Goal: Information Seeking & Learning: Learn about a topic

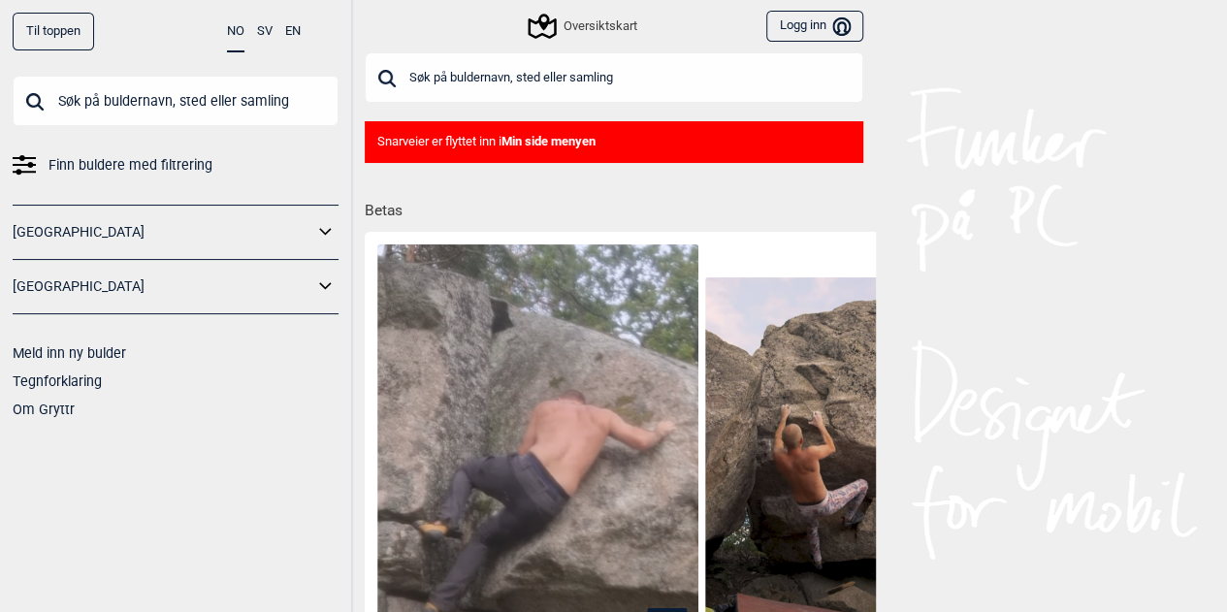
click at [577, 34] on div "Oversiktskart" at bounding box center [583, 26] width 107 height 23
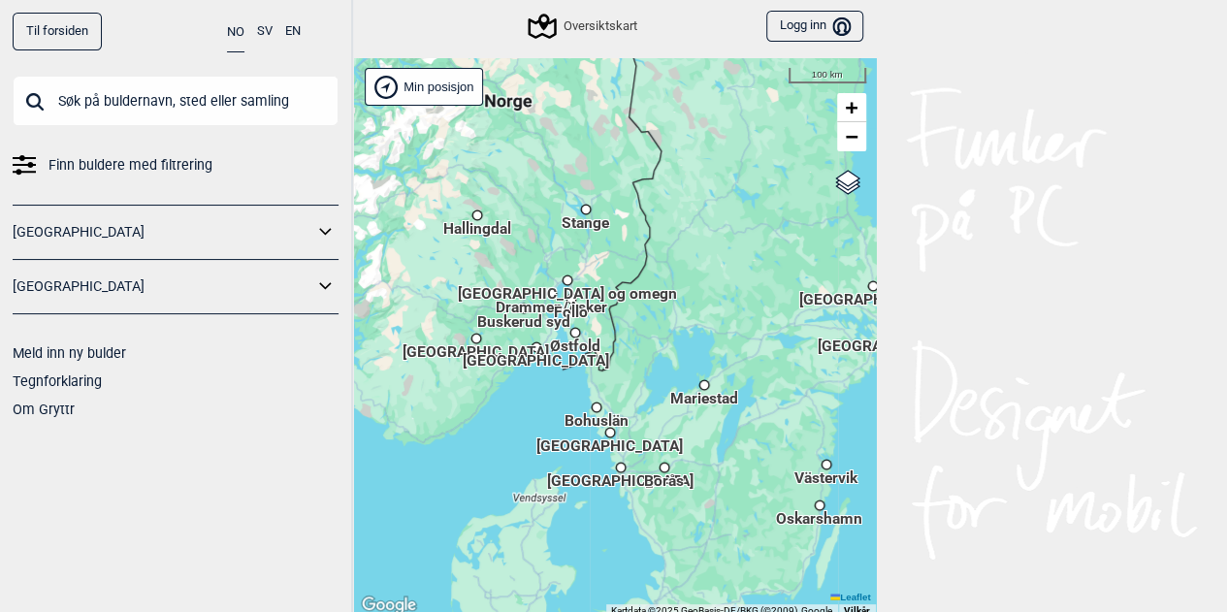
click at [601, 286] on span "[GEOGRAPHIC_DATA] og omegn" at bounding box center [567, 284] width 219 height 3
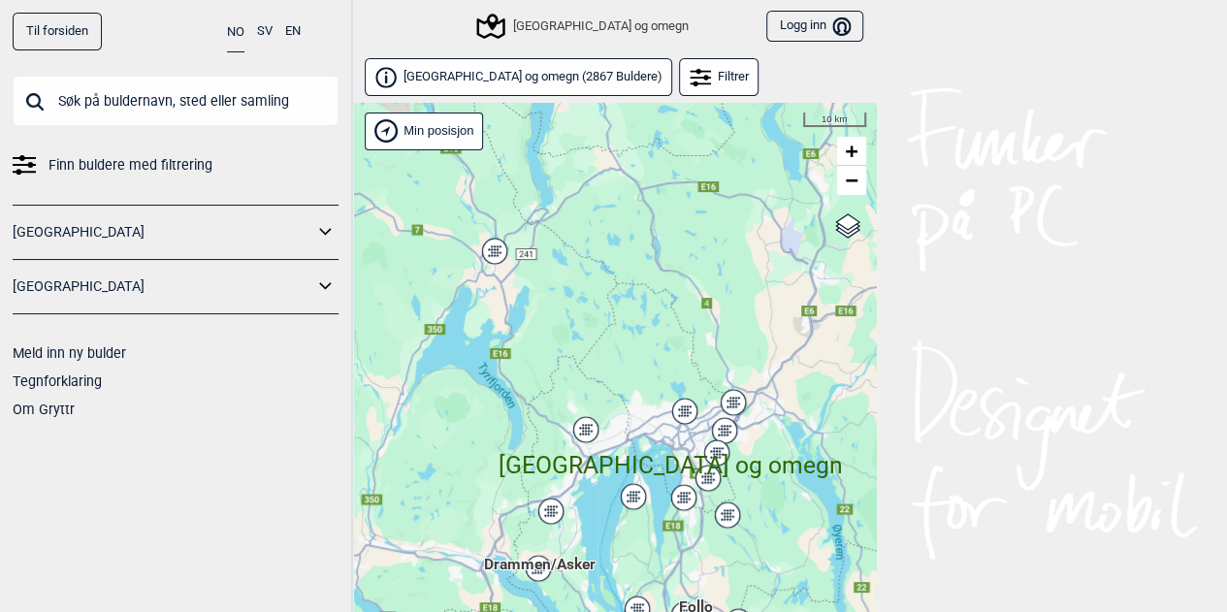
click at [715, 447] on span "[GEOGRAPHIC_DATA] og omegn" at bounding box center [670, 447] width 344 height 0
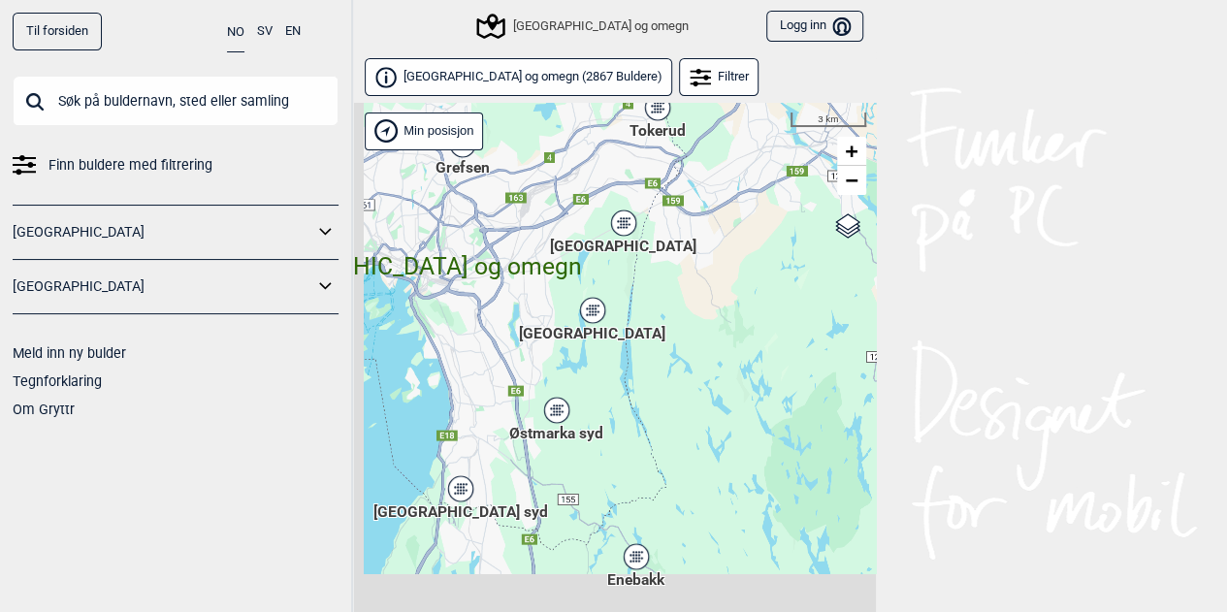
drag, startPoint x: 720, startPoint y: 459, endPoint x: 821, endPoint y: 265, distance: 218.6
click at [821, 265] on div "Hallingdal Stange [GEOGRAPHIC_DATA] syd [GEOGRAPHIC_DATA] og omegn [GEOGRAPHIC_…" at bounding box center [614, 382] width 524 height 559
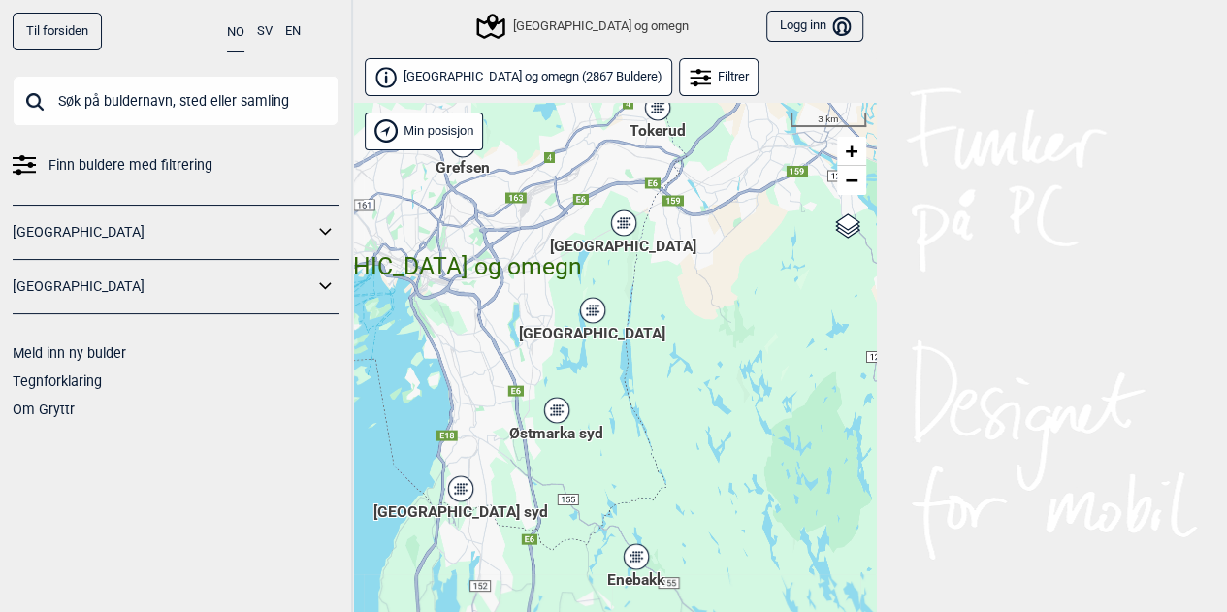
click at [597, 320] on icon at bounding box center [592, 309] width 24 height 25
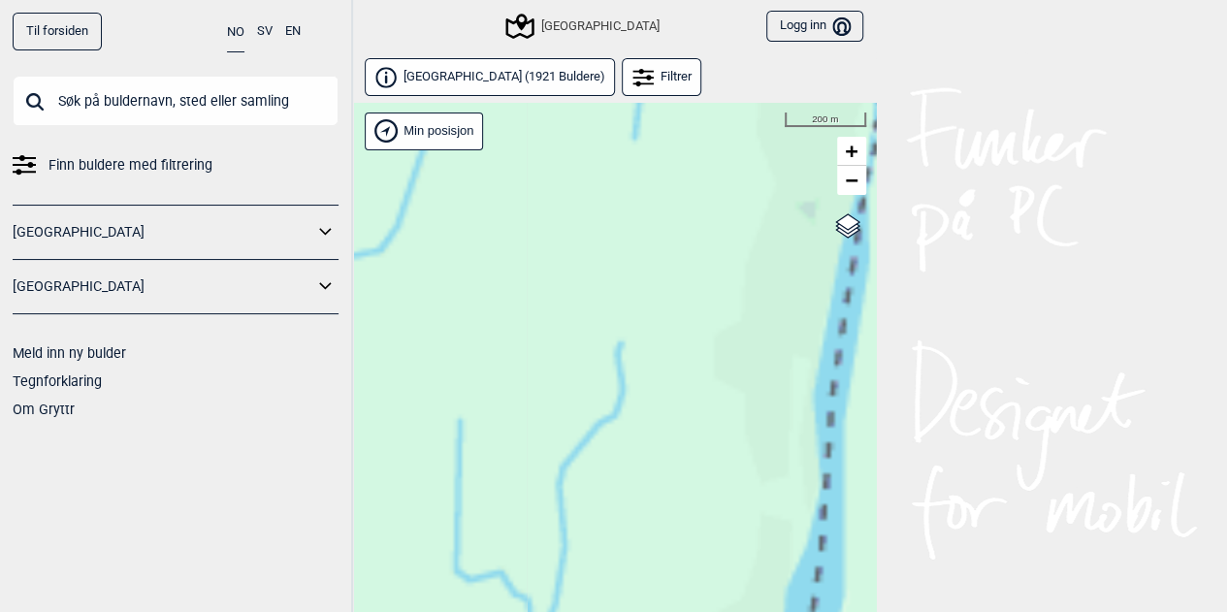
drag, startPoint x: 646, startPoint y: 339, endPoint x: 817, endPoint y: 318, distance: 173.0
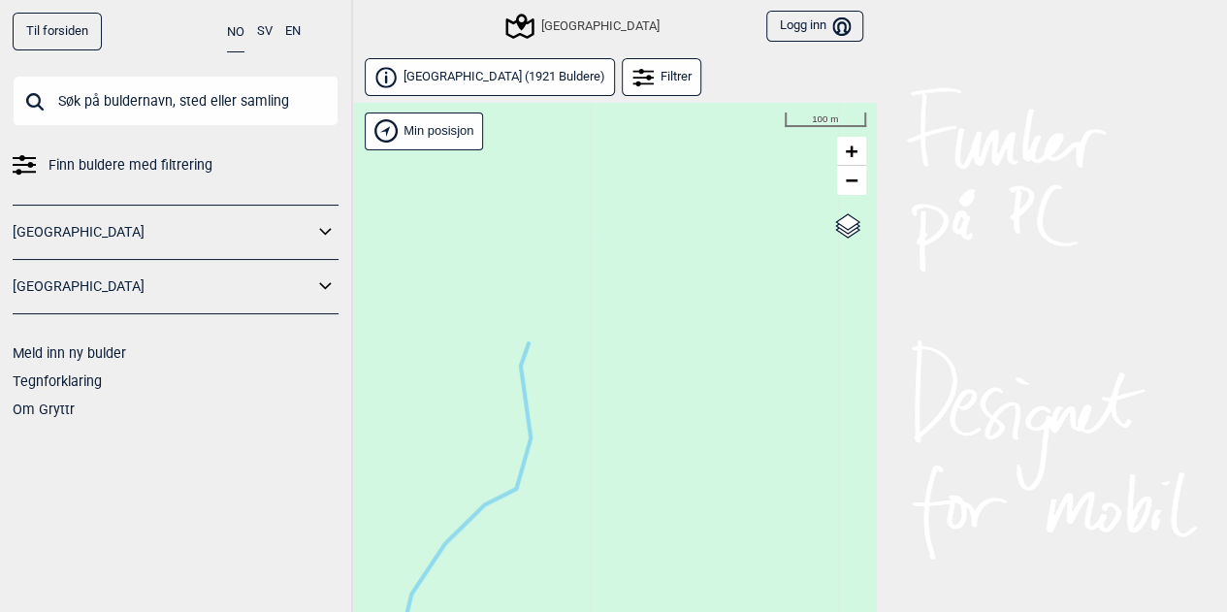
drag, startPoint x: 817, startPoint y: 318, endPoint x: 966, endPoint y: 99, distance: 264.6
click at [966, 99] on div "Til forsiden NO SV EN Finn buldere med filtrering [GEOGRAPHIC_DATA] [GEOGRAPHIC…" at bounding box center [613, 306] width 1227 height 612
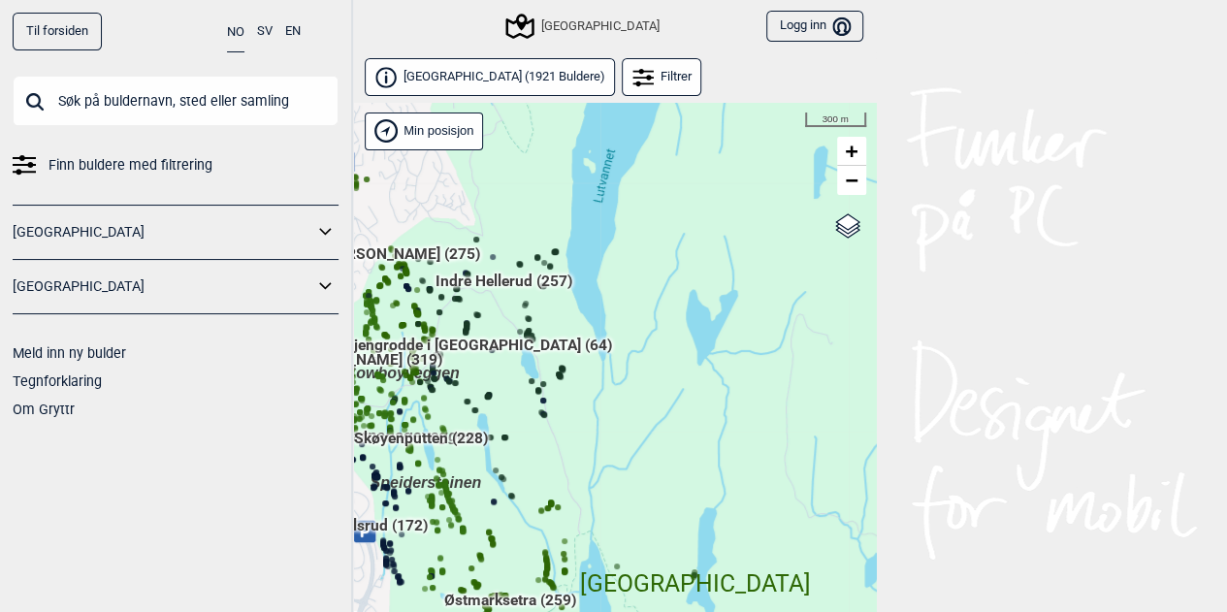
drag, startPoint x: 497, startPoint y: 361, endPoint x: 825, endPoint y: 393, distance: 329.3
click at [825, 393] on div "Hallingdal Stange [GEOGRAPHIC_DATA] syd [GEOGRAPHIC_DATA] og omegn [GEOGRAPHIC_…" at bounding box center [614, 382] width 524 height 559
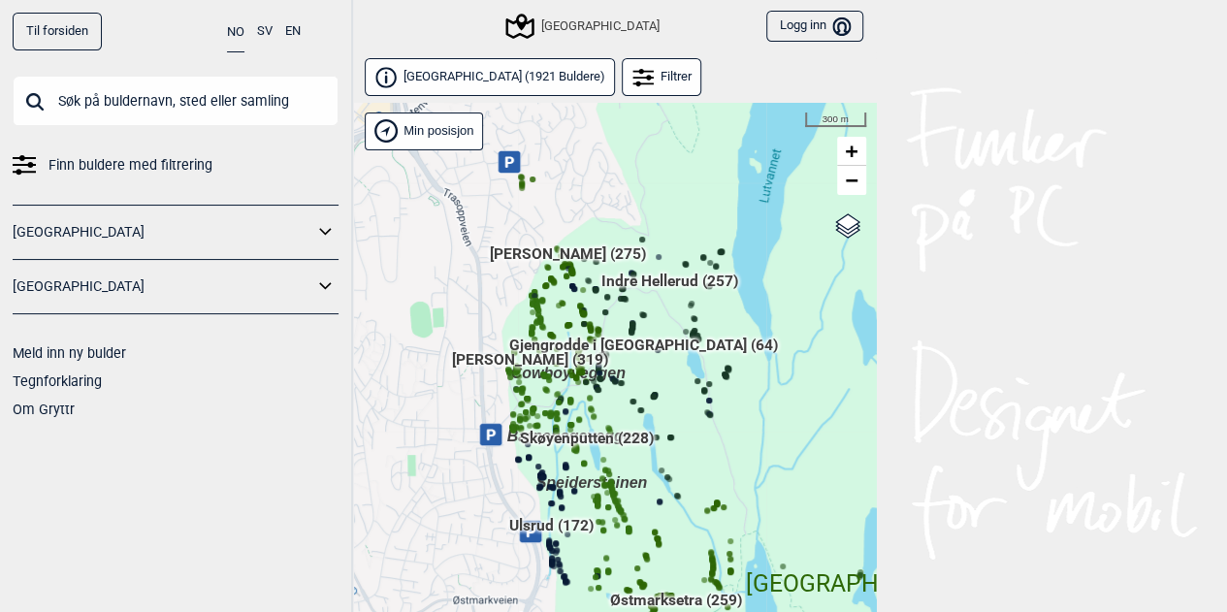
drag, startPoint x: 694, startPoint y: 393, endPoint x: 860, endPoint y: 393, distance: 165.8
click at [860, 393] on div "Hallingdal Stange [GEOGRAPHIC_DATA] syd [GEOGRAPHIC_DATA] og omegn [GEOGRAPHIC_…" at bounding box center [614, 382] width 524 height 559
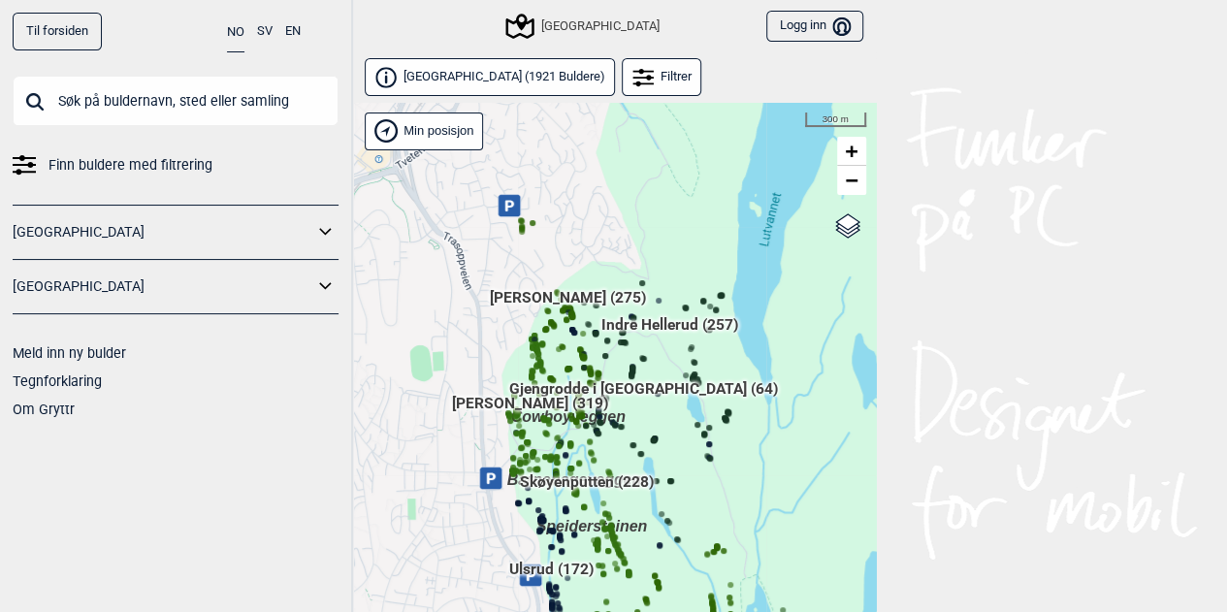
drag, startPoint x: 861, startPoint y: 316, endPoint x: 861, endPoint y: 367, distance: 50.4
click at [861, 367] on div "Hallingdal Stange [GEOGRAPHIC_DATA] syd [GEOGRAPHIC_DATA] og omegn [GEOGRAPHIC_…" at bounding box center [614, 382] width 524 height 559
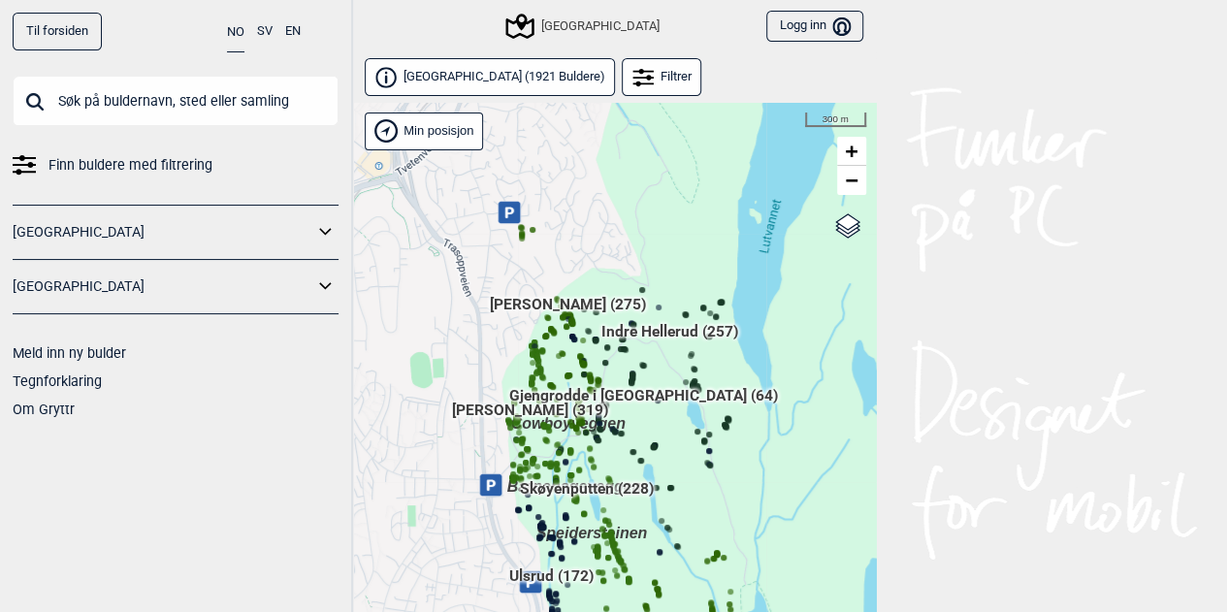
click at [694, 329] on span "Indre Hellerud (257)" at bounding box center [669, 338] width 137 height 37
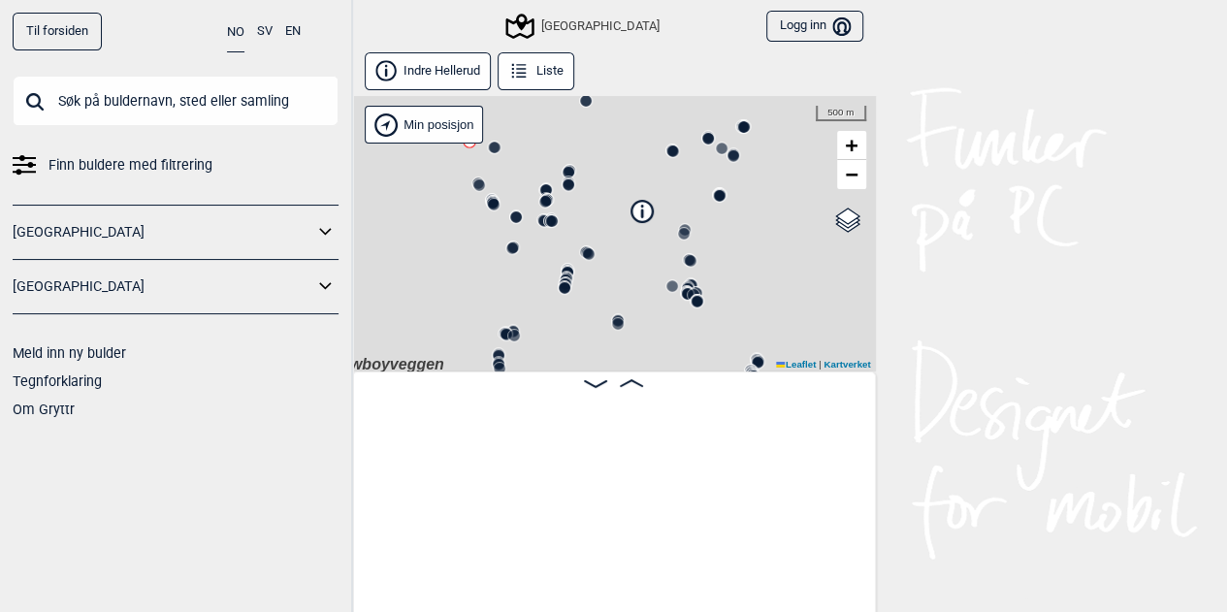
scroll to position [0, 151]
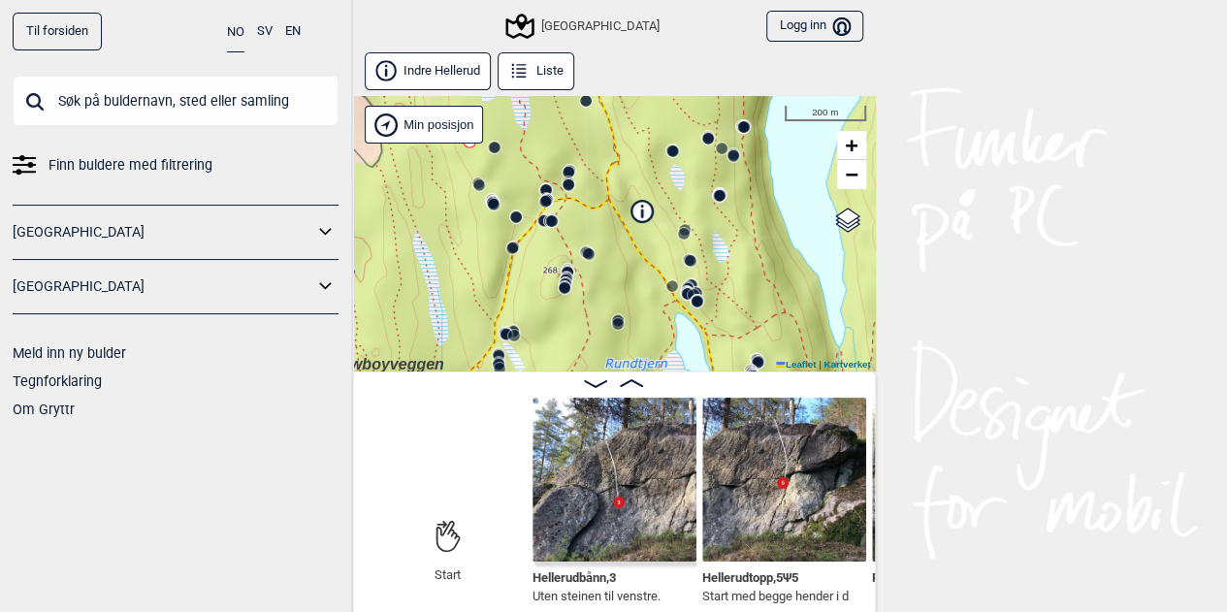
click at [594, 379] on icon at bounding box center [595, 383] width 23 height 8
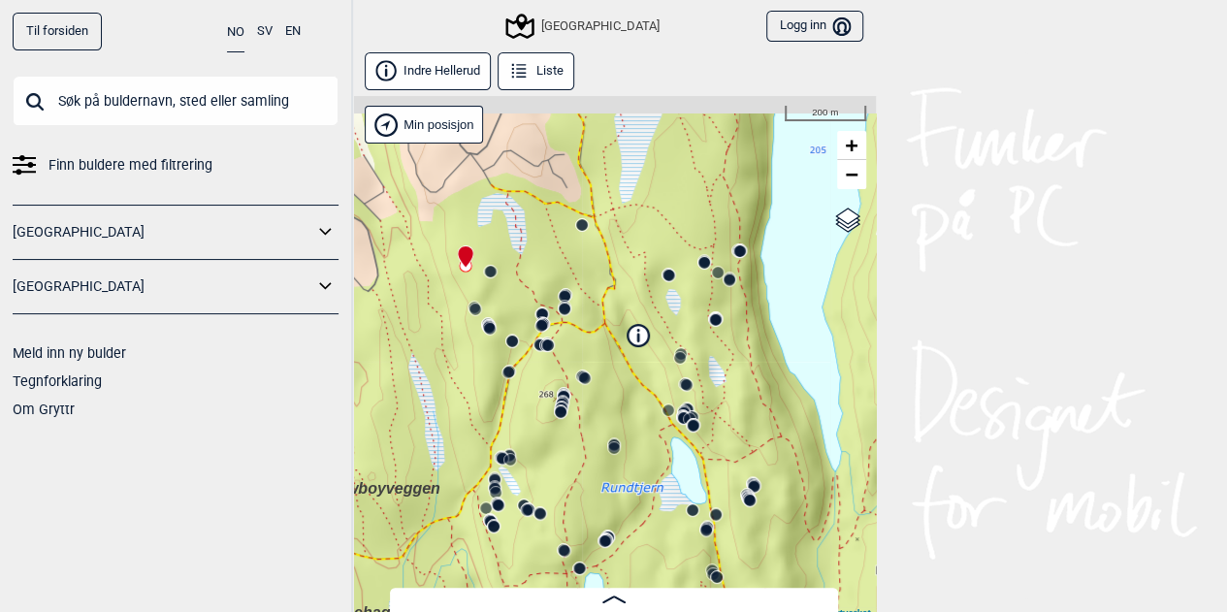
drag, startPoint x: 792, startPoint y: 255, endPoint x: 788, endPoint y: 379, distance: 124.2
click at [788, 379] on div "Speidersteinen Barnehageveggen Cowboyveggen Bølerveggen [GEOGRAPHIC_DATA]" at bounding box center [614, 358] width 524 height 524
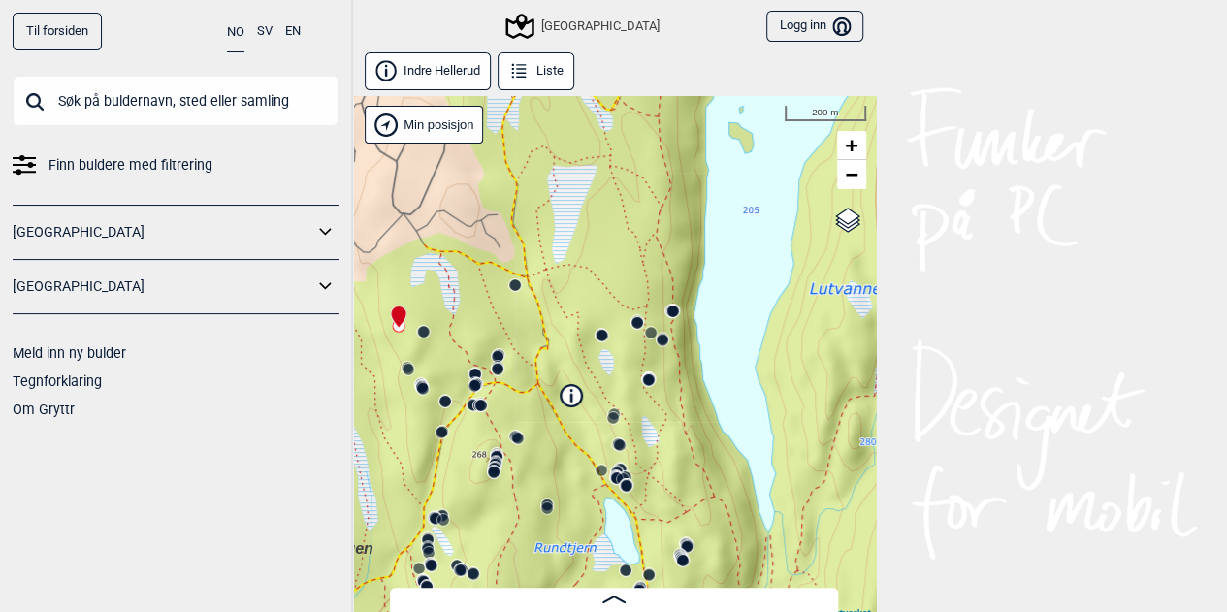
drag, startPoint x: 739, startPoint y: 352, endPoint x: 671, endPoint y: 410, distance: 89.4
click at [671, 410] on div "Speidersteinen Barnehageveggen Cowboyveggen Bølerveggen [GEOGRAPHIC_DATA]" at bounding box center [614, 358] width 524 height 524
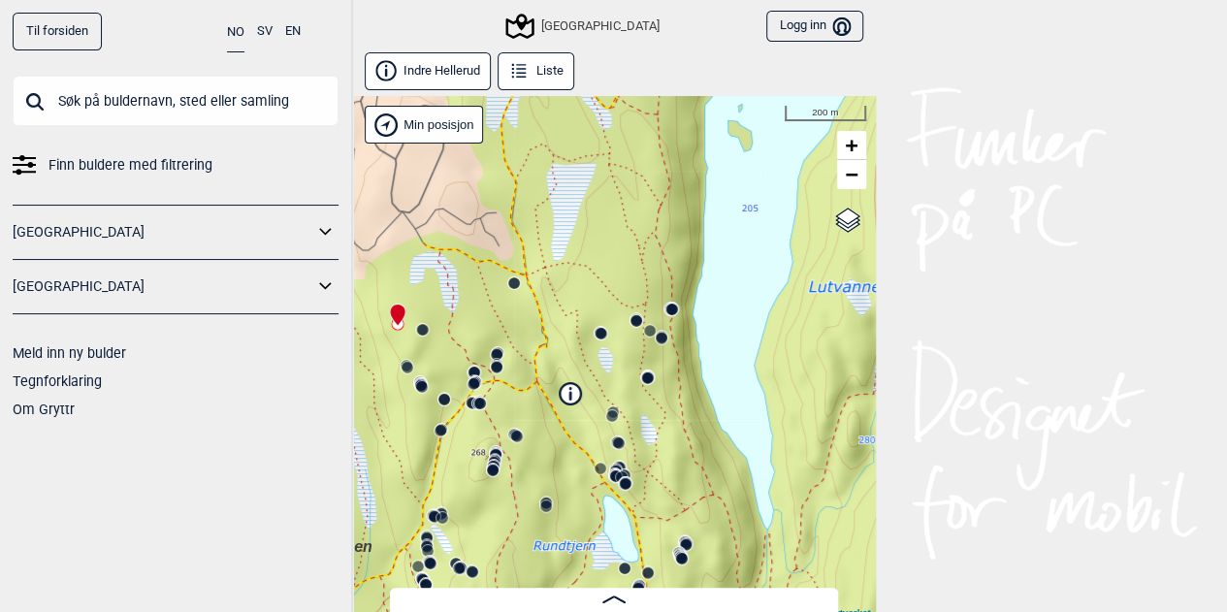
click at [751, 383] on div "Speidersteinen Barnehageveggen Cowboyveggen Bølerveggen [GEOGRAPHIC_DATA]" at bounding box center [614, 358] width 524 height 524
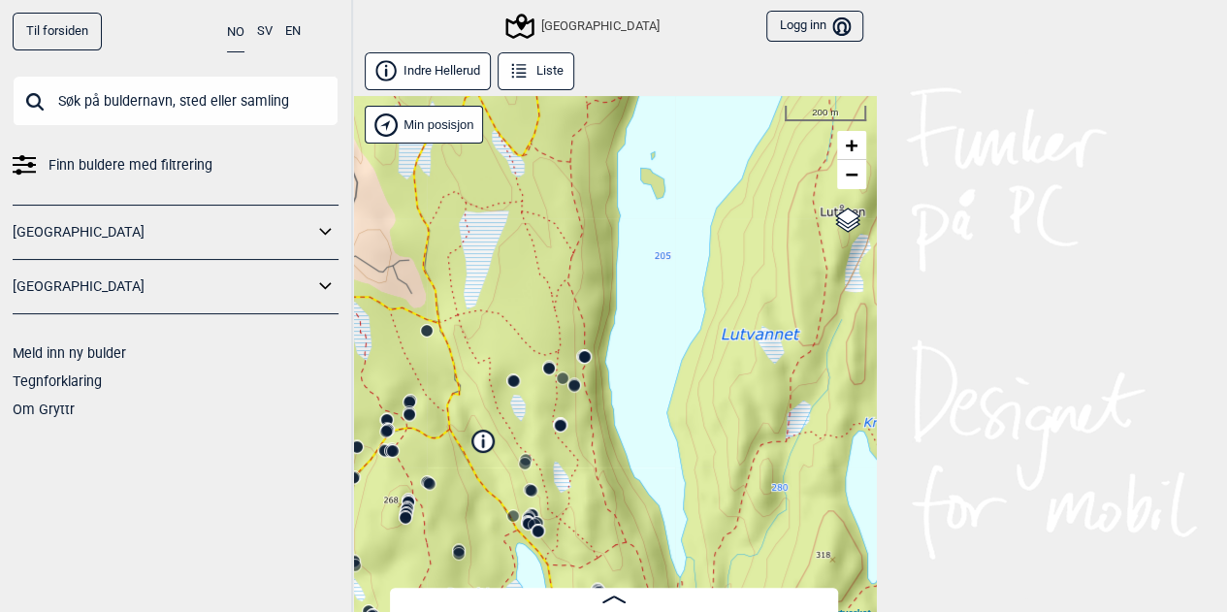
drag, startPoint x: 756, startPoint y: 248, endPoint x: 483, endPoint y: 362, distance: 296.0
click at [483, 362] on div "Speidersteinen Barnehageveggen Cowboyveggen Bølerveggen [GEOGRAPHIC_DATA]" at bounding box center [614, 358] width 524 height 524
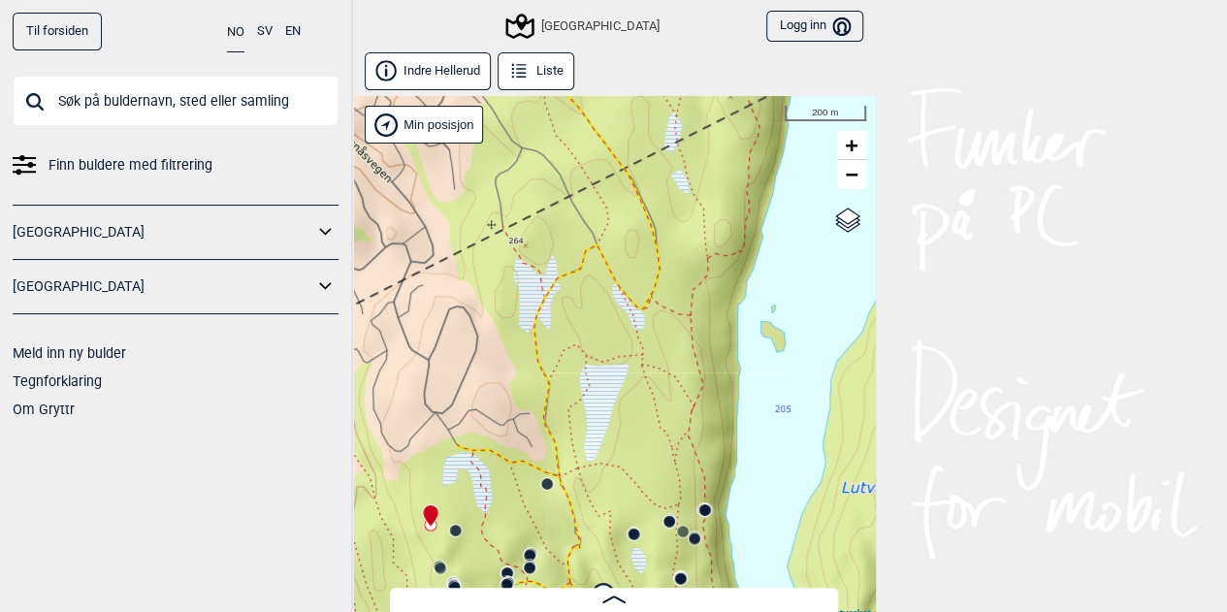
drag, startPoint x: 489, startPoint y: 362, endPoint x: 637, endPoint y: 500, distance: 203.1
click at [637, 500] on div "Speidersteinen Barnehageveggen Cowboyveggen Bølerveggen [GEOGRAPHIC_DATA]" at bounding box center [614, 358] width 524 height 524
click at [547, 486] on circle at bounding box center [547, 483] width 12 height 12
click at [622, 607] on span at bounding box center [613, 599] width 23 height 16
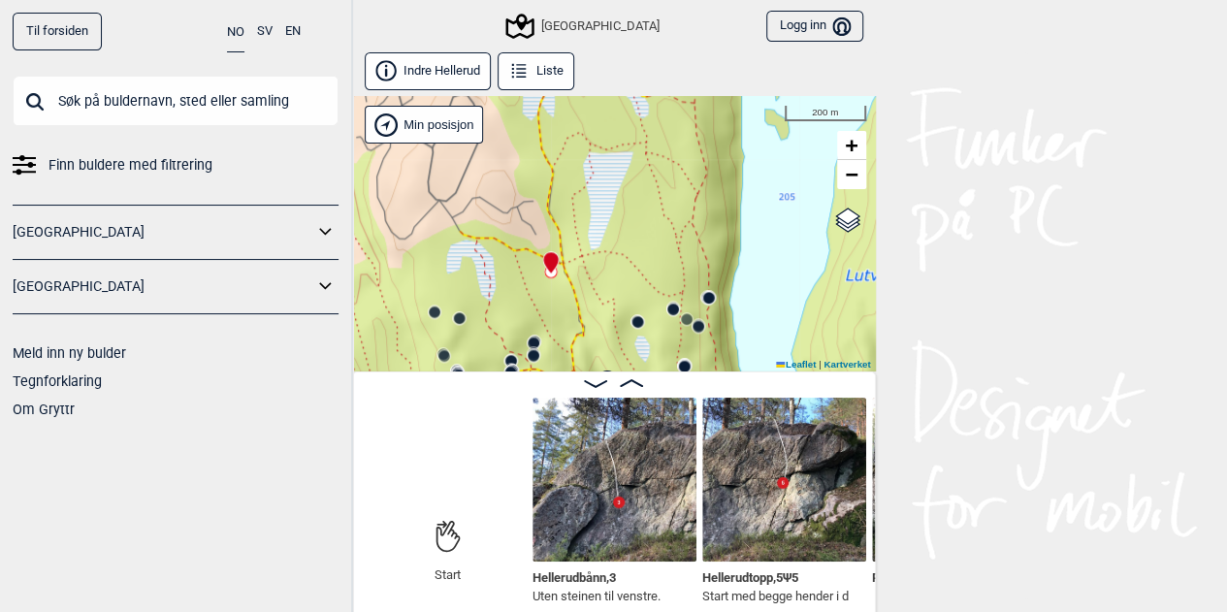
drag, startPoint x: 613, startPoint y: 352, endPoint x: 617, endPoint y: 141, distance: 211.4
click at [617, 141] on div "Speidersteinen Barnehageveggen Cowboyveggen Bølerveggen [GEOGRAPHIC_DATA]" at bounding box center [614, 233] width 524 height 275
click at [638, 329] on icon at bounding box center [638, 322] width 16 height 16
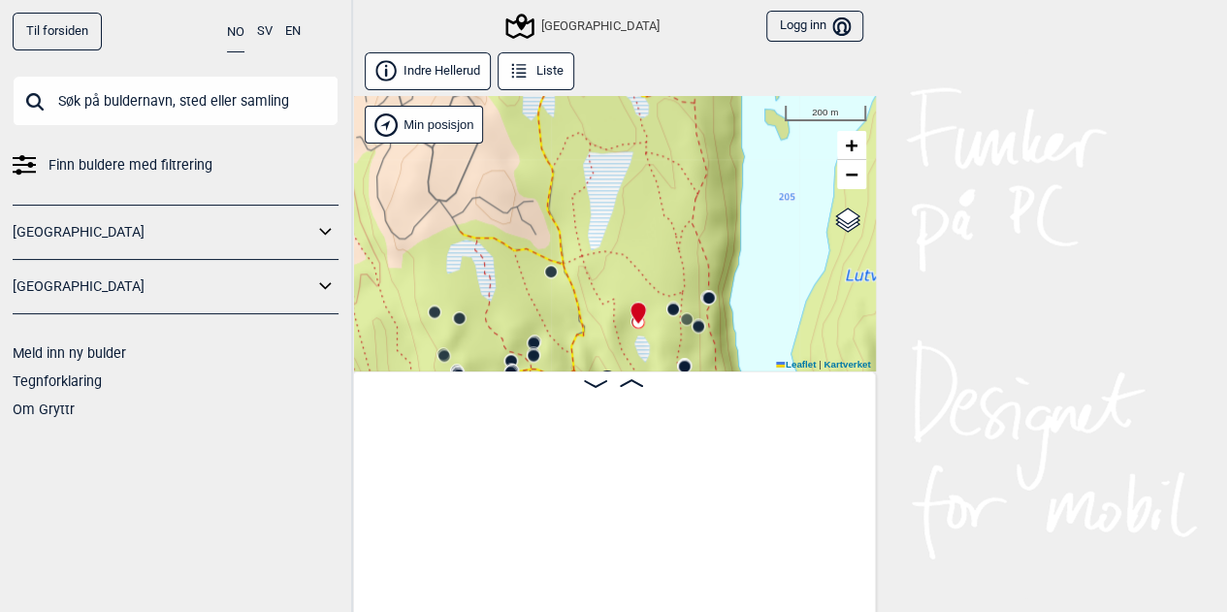
scroll to position [0, 9521]
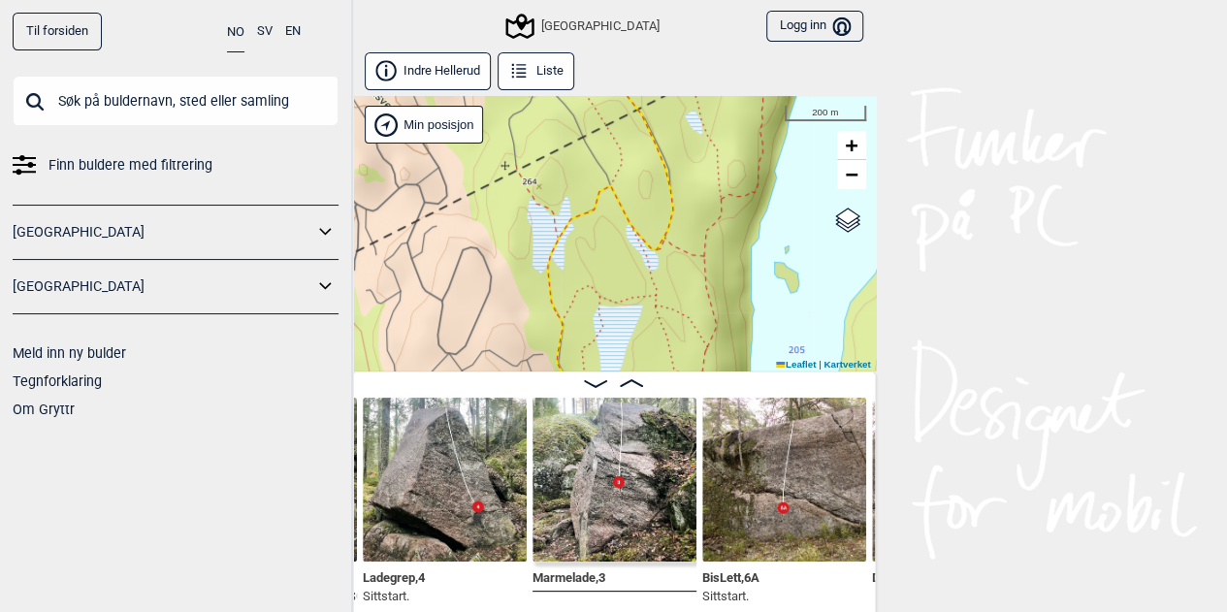
drag, startPoint x: 583, startPoint y: 236, endPoint x: 590, endPoint y: 379, distance: 143.7
click at [590, 379] on div "Indre Hellerud Liste Speidersteinen Barnehageveggen Cowboyveggen Bølerveggen [G…" at bounding box center [614, 334] width 524 height 565
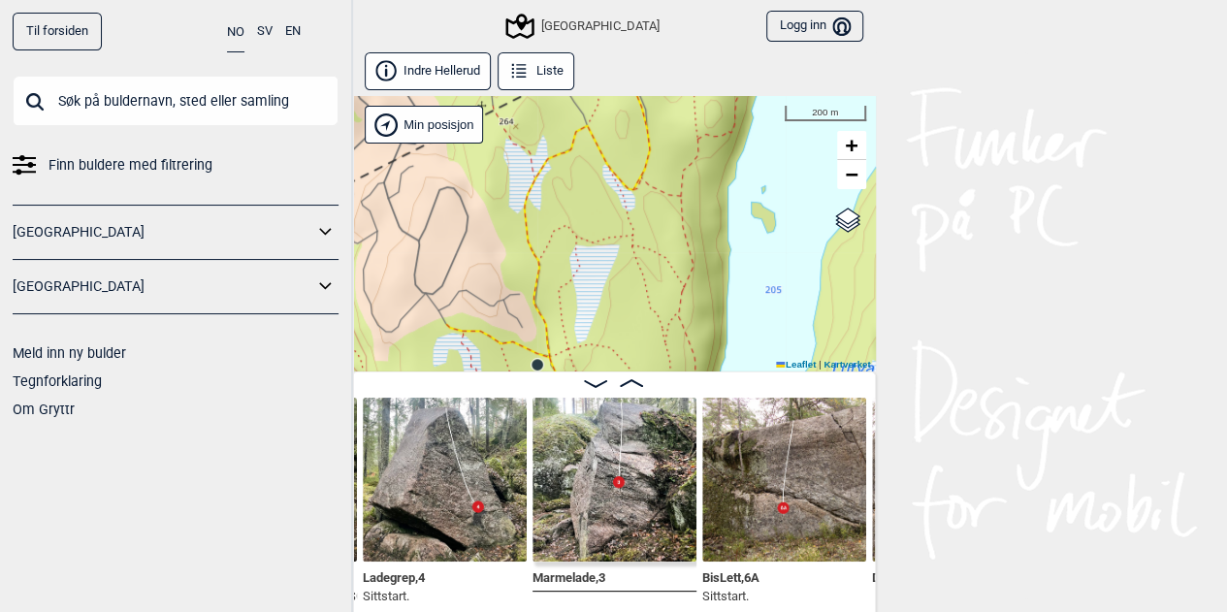
drag, startPoint x: 583, startPoint y: 272, endPoint x: 559, endPoint y: 212, distance: 64.5
click at [559, 212] on div "Speidersteinen Barnehageveggen Cowboyveggen Bølerveggen [GEOGRAPHIC_DATA]" at bounding box center [614, 233] width 524 height 275
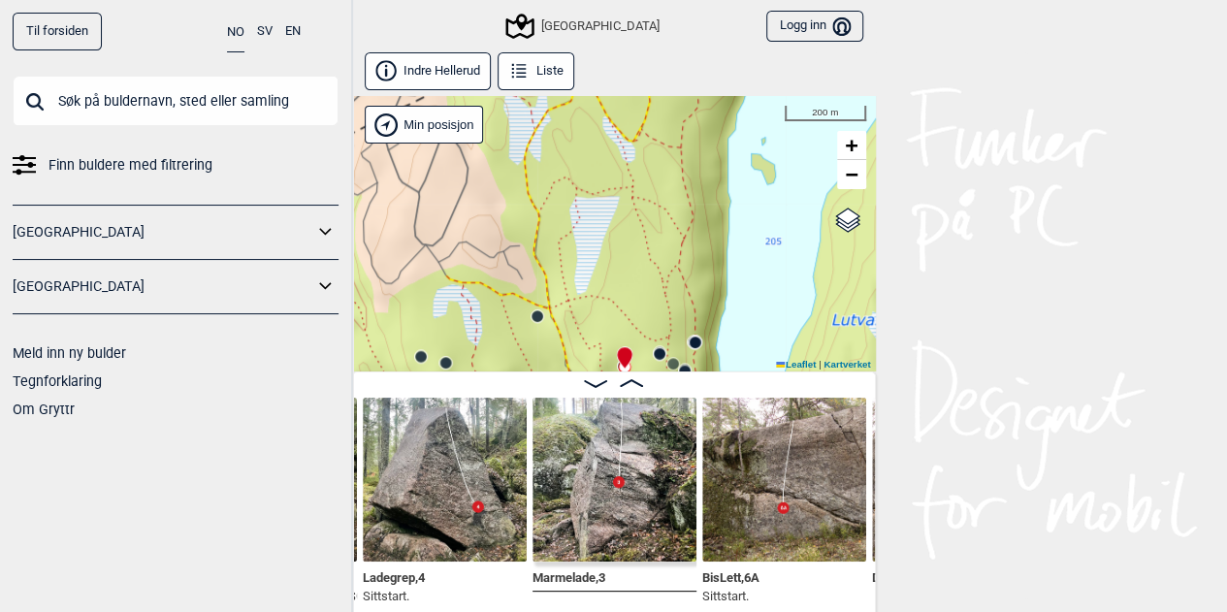
drag, startPoint x: 592, startPoint y: 358, endPoint x: 592, endPoint y: 309, distance: 48.5
click at [592, 309] on div "Speidersteinen Barnehageveggen Cowboyveggen Bølerveggen [GEOGRAPHIC_DATA]" at bounding box center [614, 233] width 524 height 275
click at [537, 319] on circle at bounding box center [537, 316] width 12 height 12
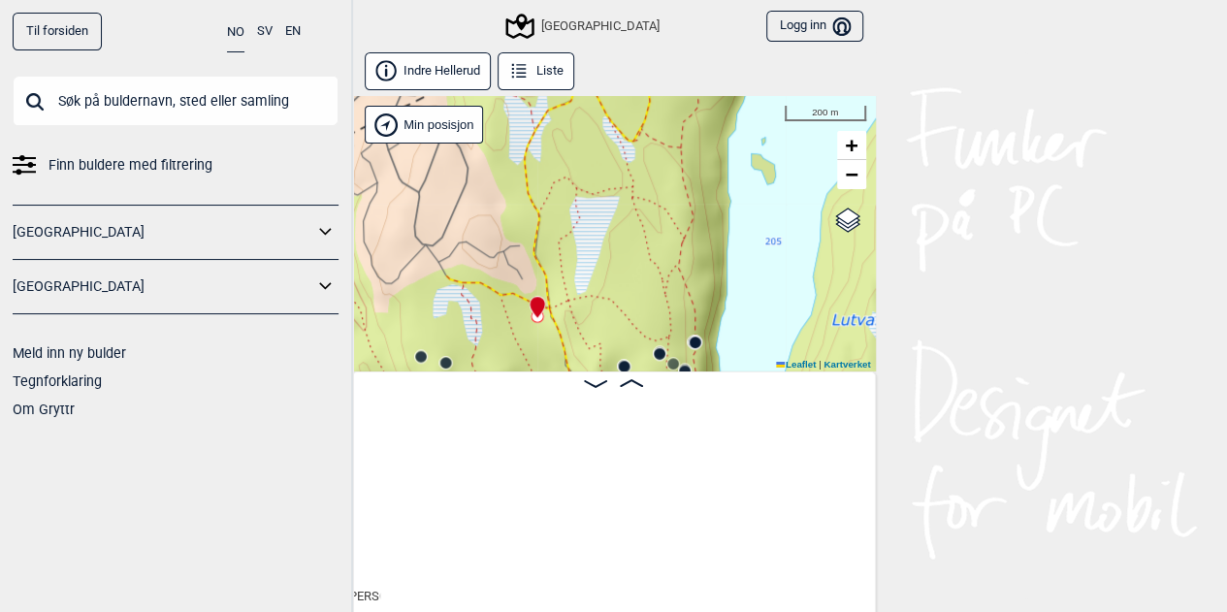
scroll to position [0, 8866]
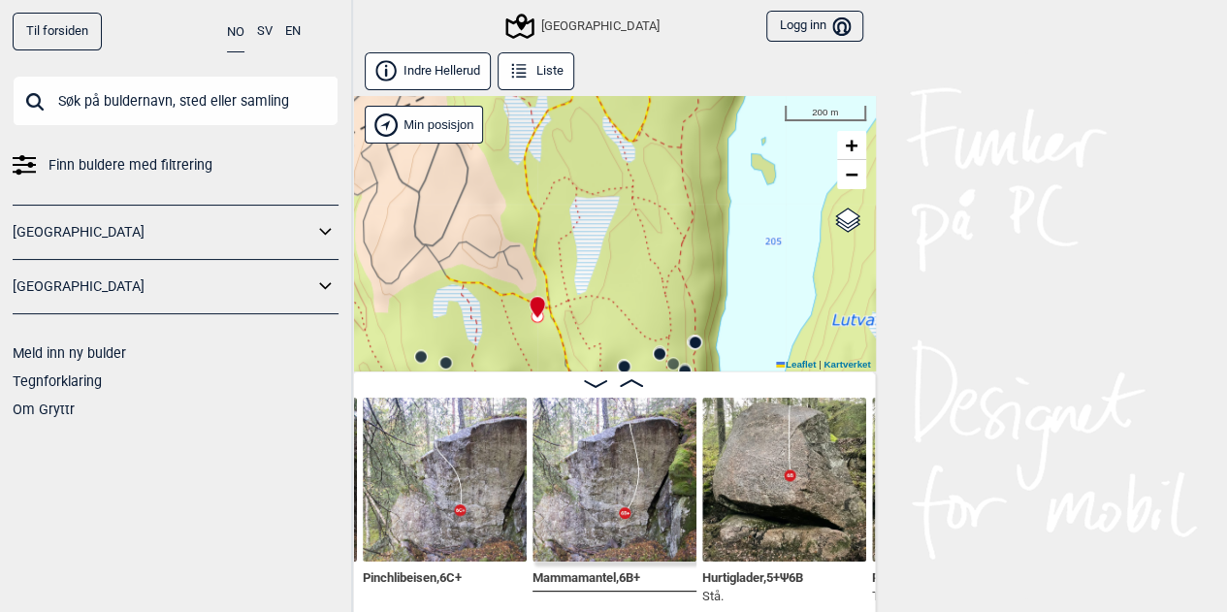
click at [450, 476] on img at bounding box center [445, 480] width 164 height 164
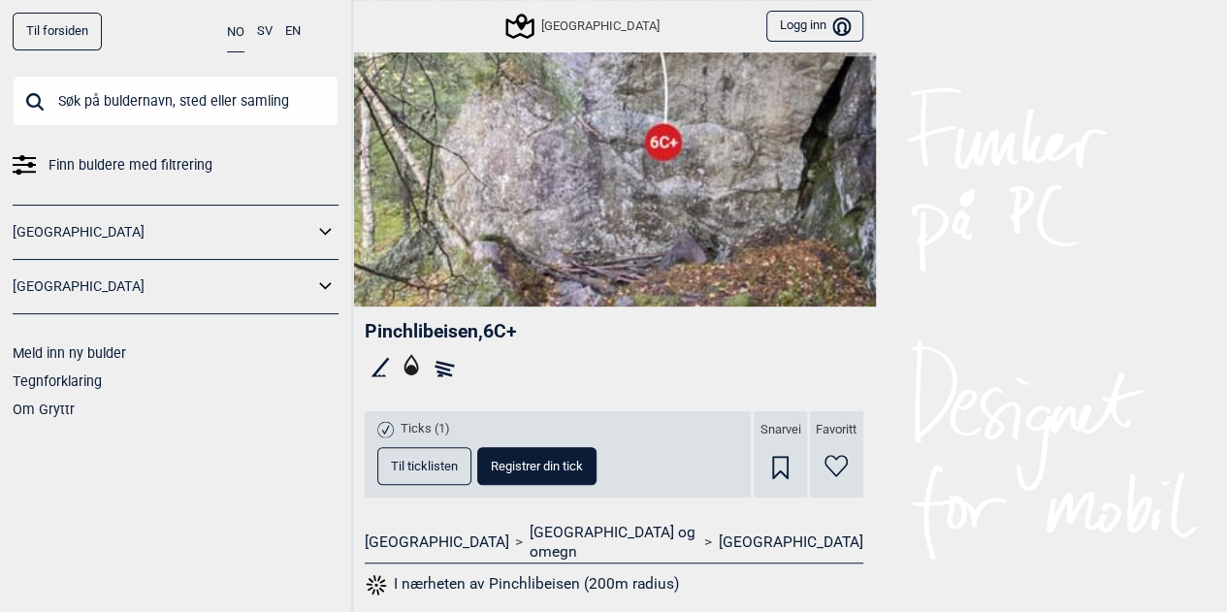
scroll to position [326, 0]
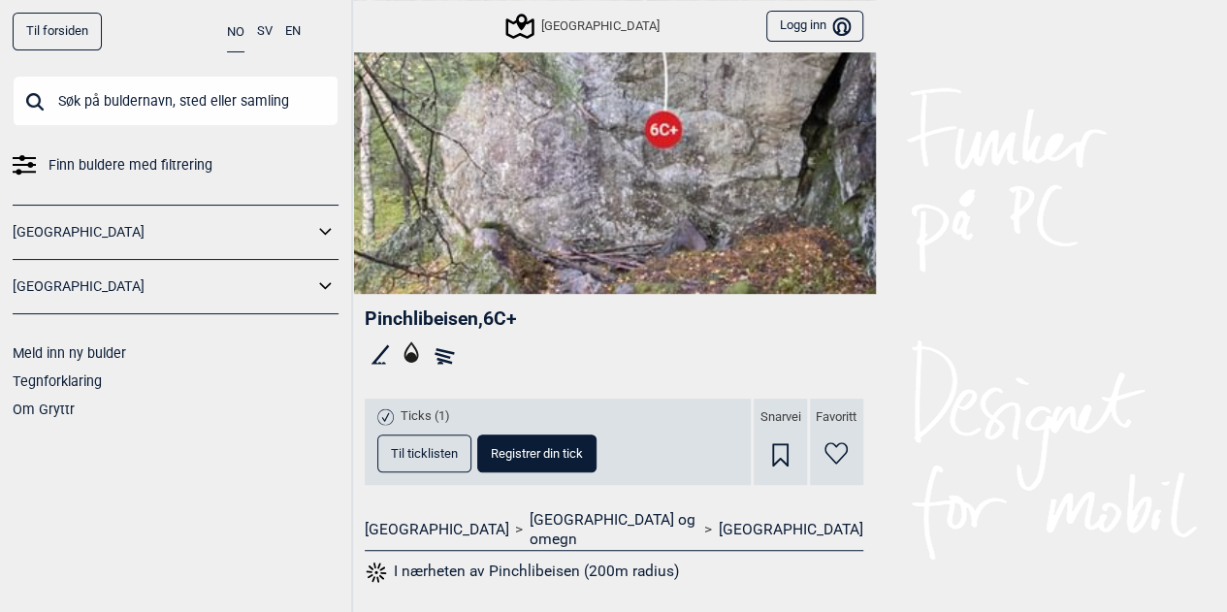
click at [442, 463] on button "Til ticklisten" at bounding box center [424, 453] width 94 height 38
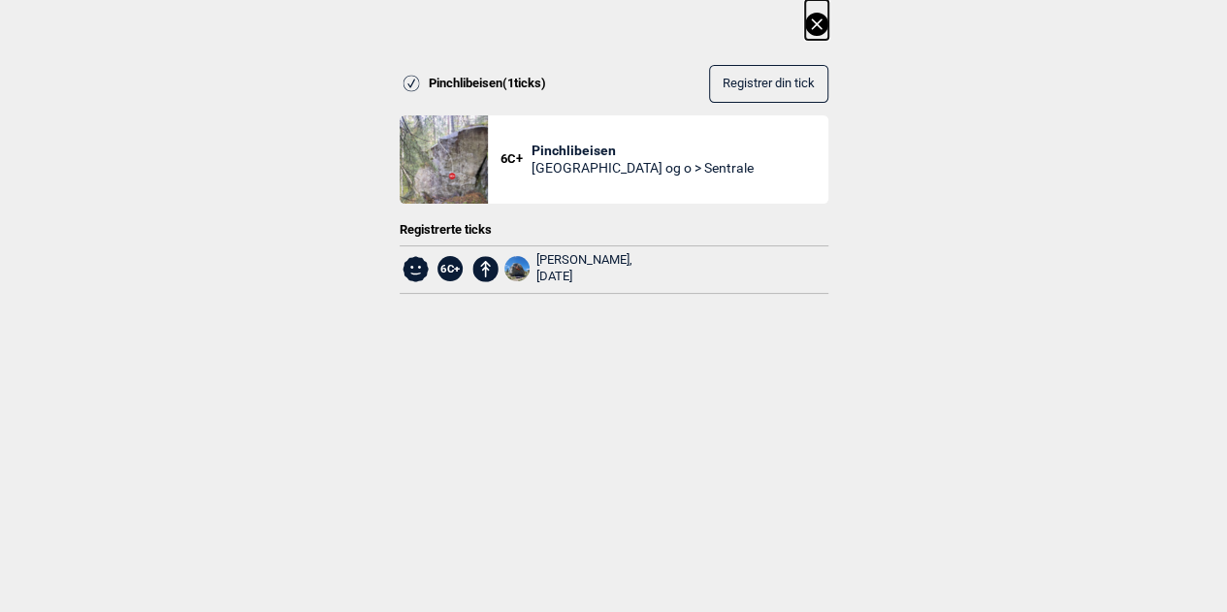
click at [820, 17] on icon at bounding box center [816, 24] width 23 height 23
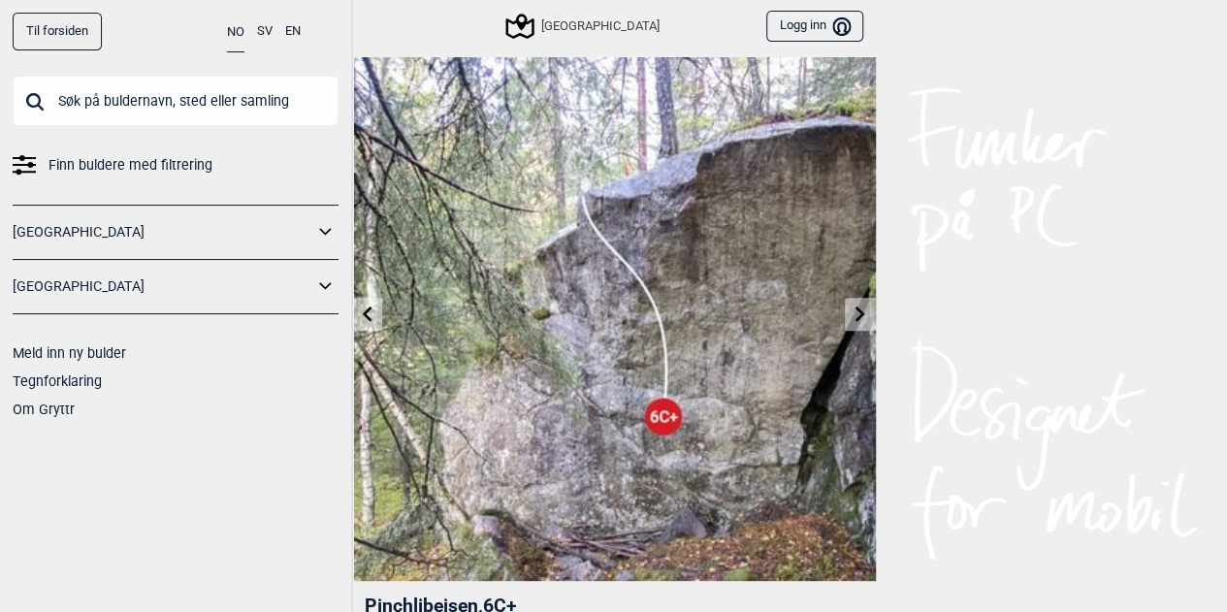
scroll to position [0, 0]
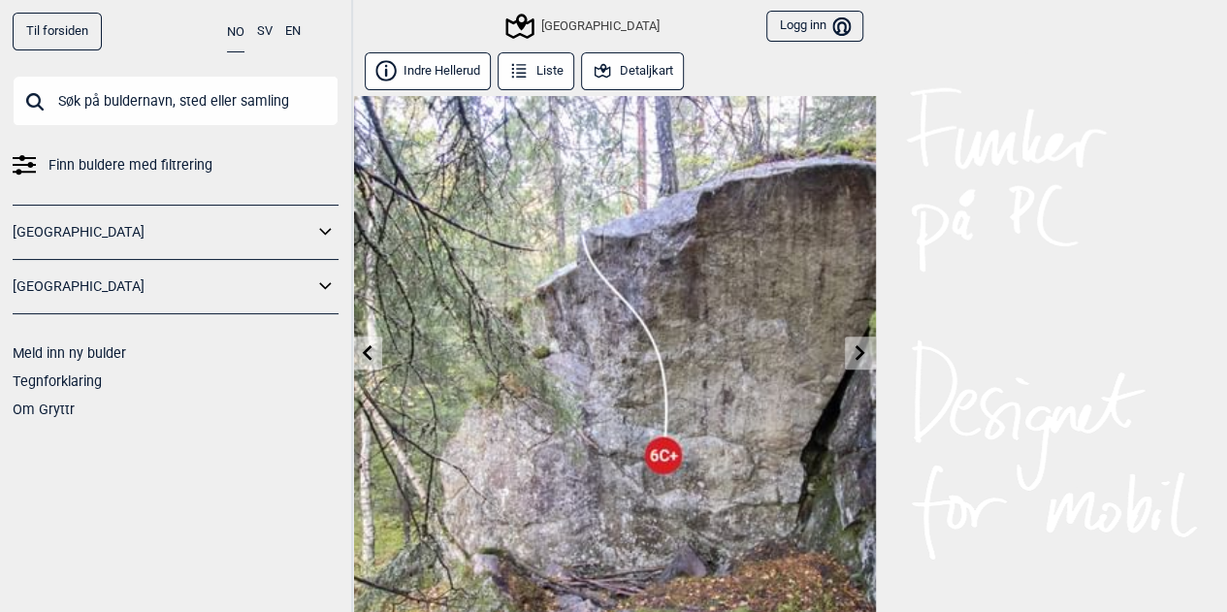
click at [617, 68] on button "Detaljkart" at bounding box center [633, 71] width 104 height 38
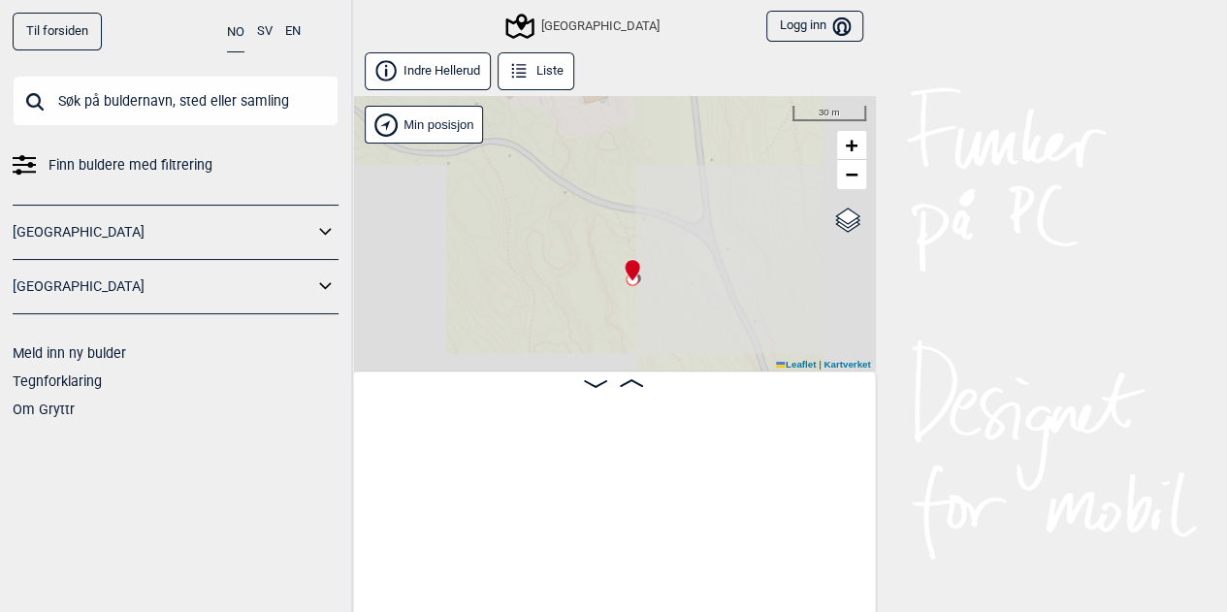
scroll to position [0, 8684]
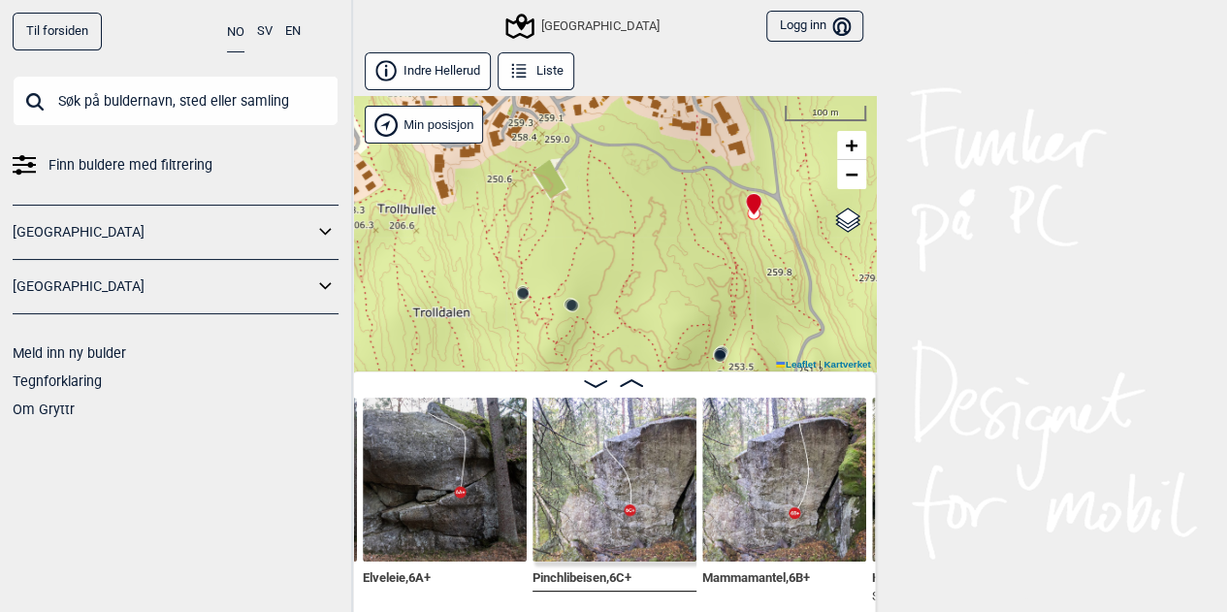
drag, startPoint x: 554, startPoint y: 228, endPoint x: 675, endPoint y: 261, distance: 125.6
click at [675, 261] on div "Speidersteinen Barnehageveggen Cowboyveggen Bølerveggen [GEOGRAPHIC_DATA]" at bounding box center [614, 233] width 524 height 275
click at [576, 304] on circle at bounding box center [572, 306] width 12 height 12
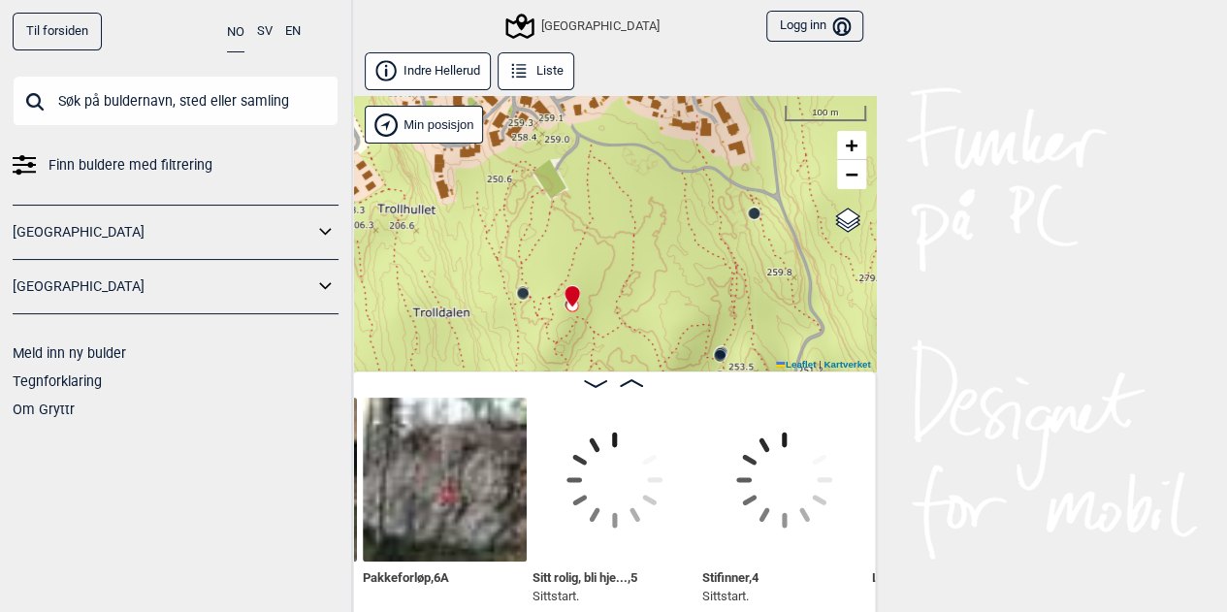
scroll to position [0, 655]
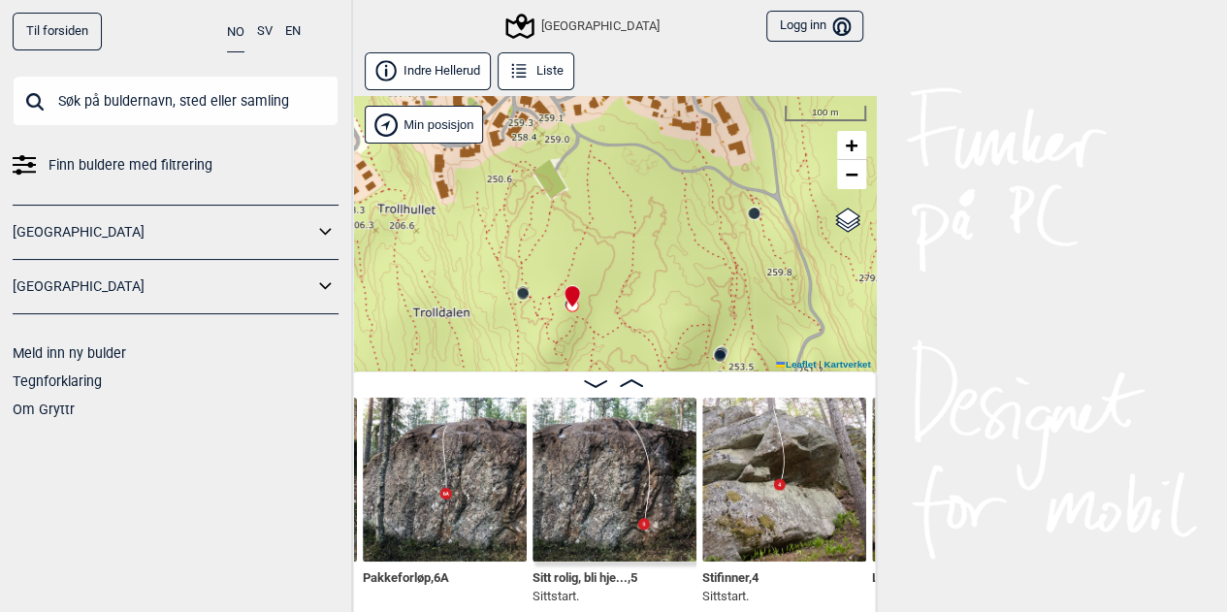
click at [480, 453] on img at bounding box center [445, 480] width 164 height 164
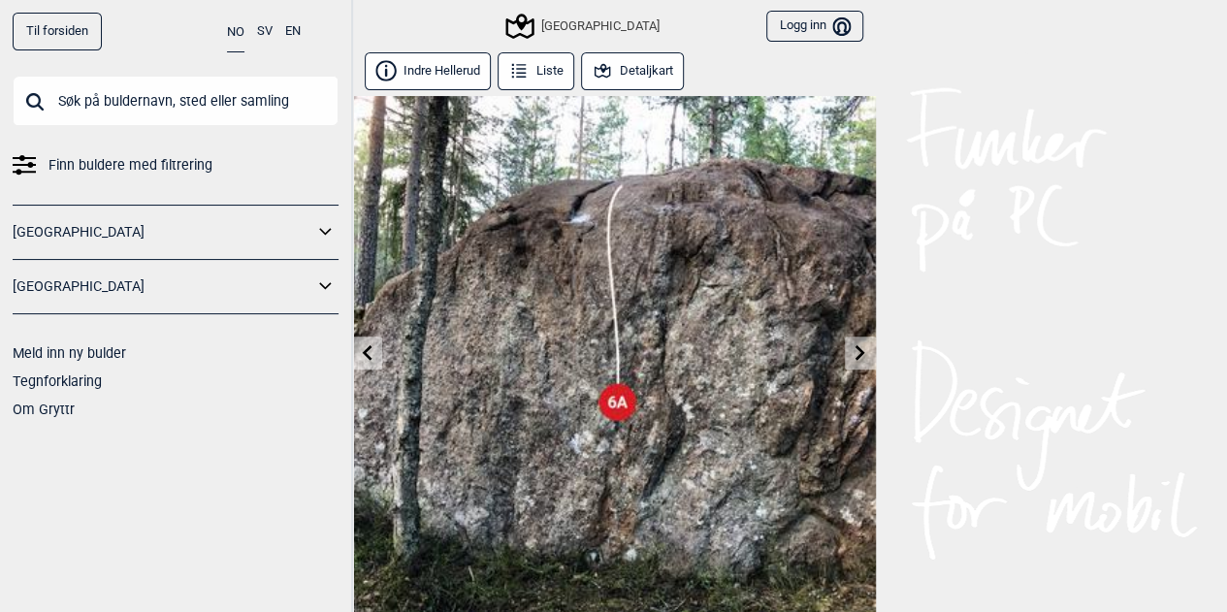
click at [642, 75] on button "Detaljkart" at bounding box center [633, 71] width 104 height 38
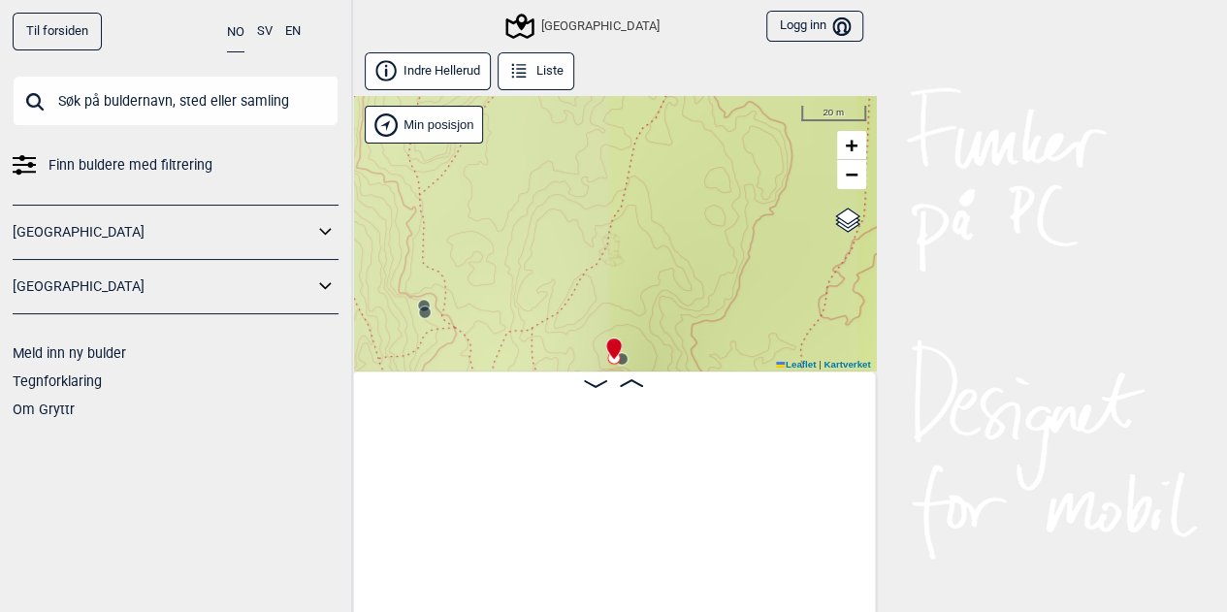
scroll to position [0, 491]
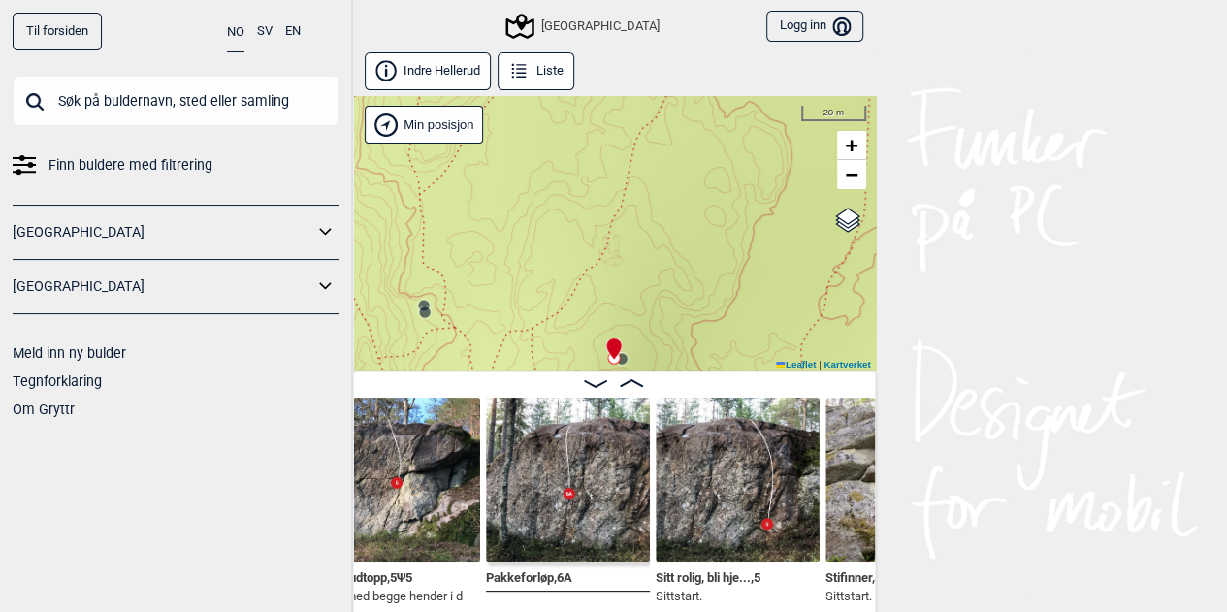
scroll to position [0, 541]
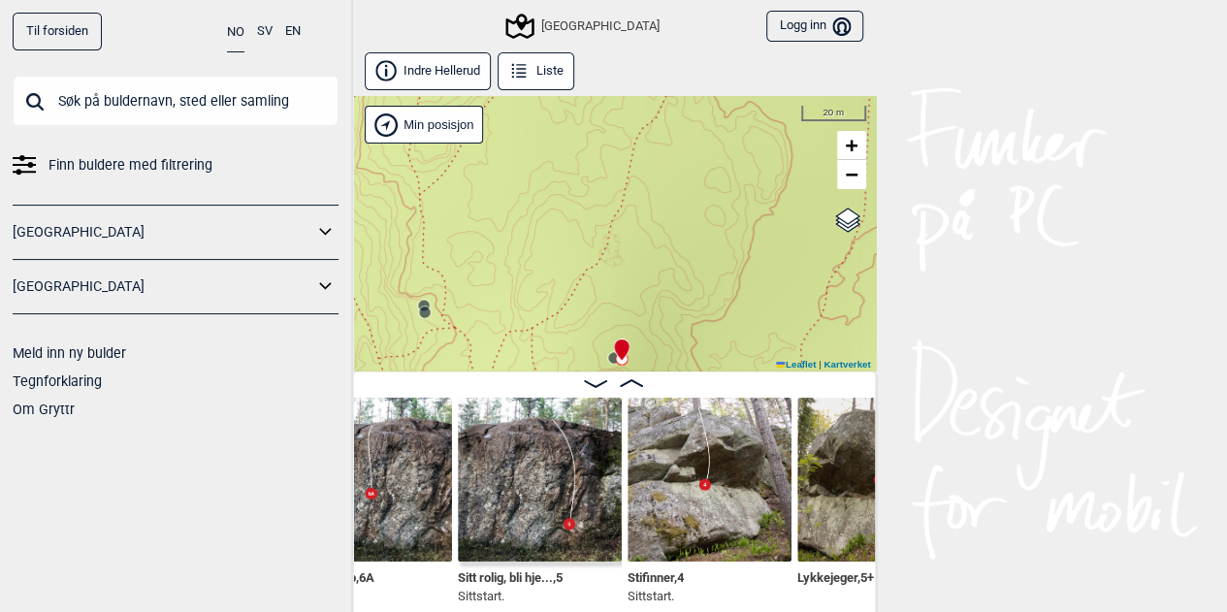
scroll to position [0, 749]
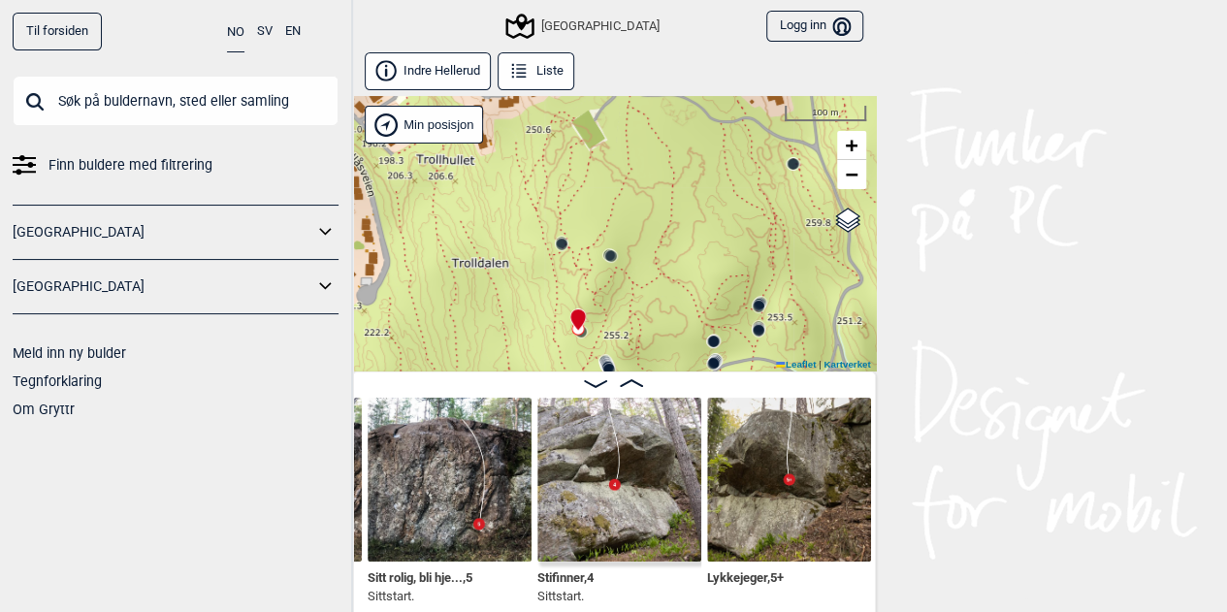
scroll to position [0, 890]
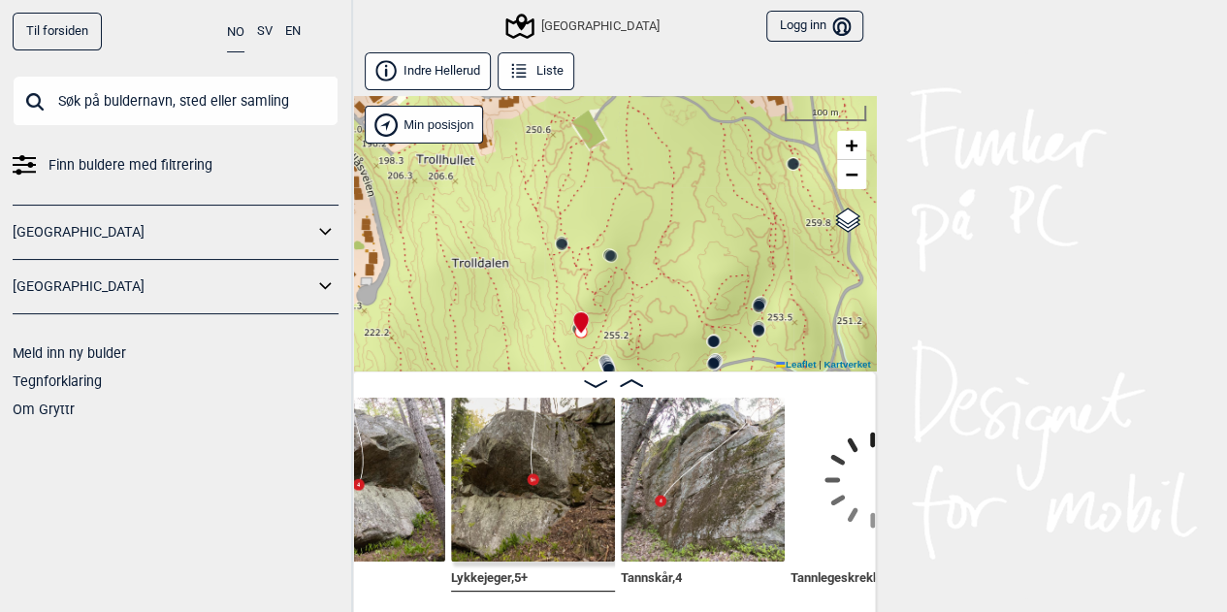
scroll to position [0, 1082]
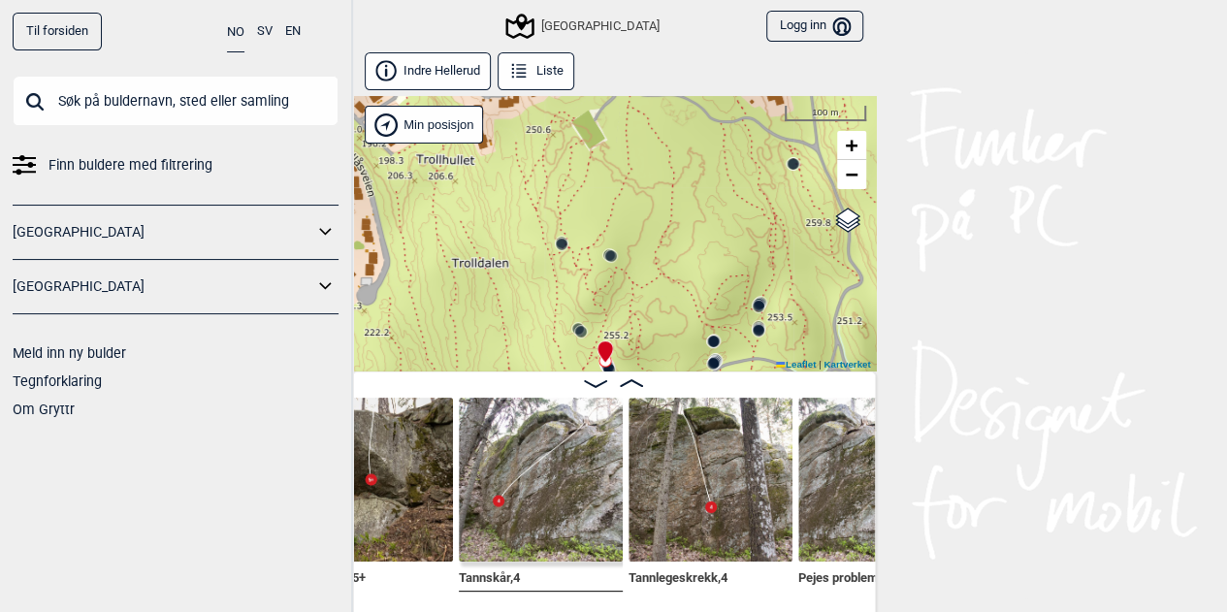
scroll to position [0, 1321]
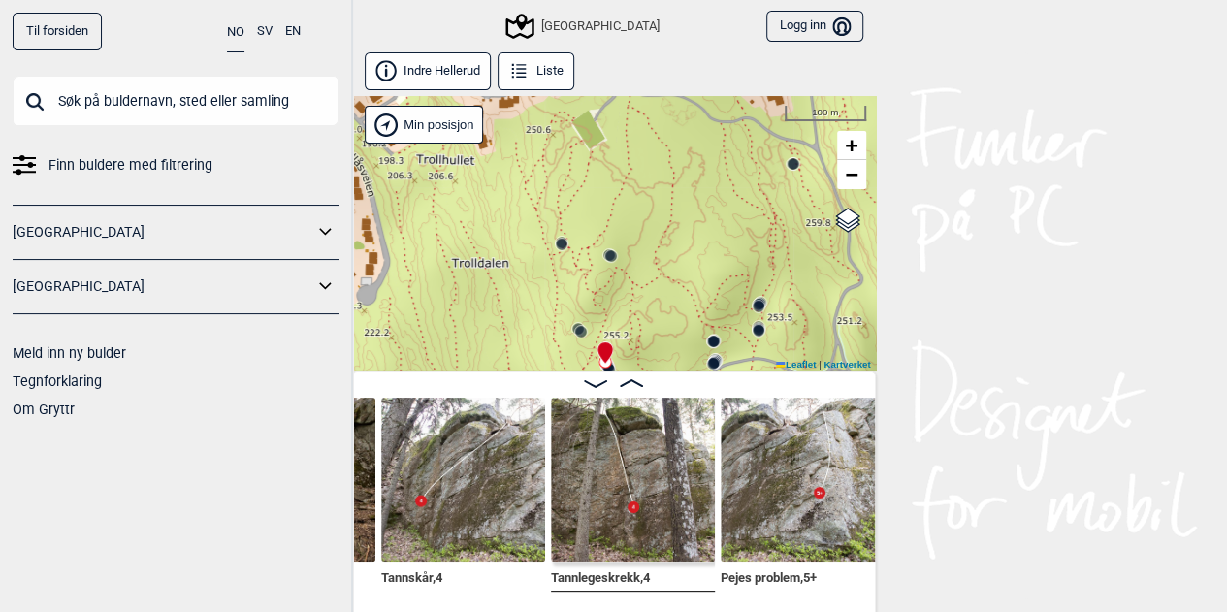
scroll to position [0, 1340]
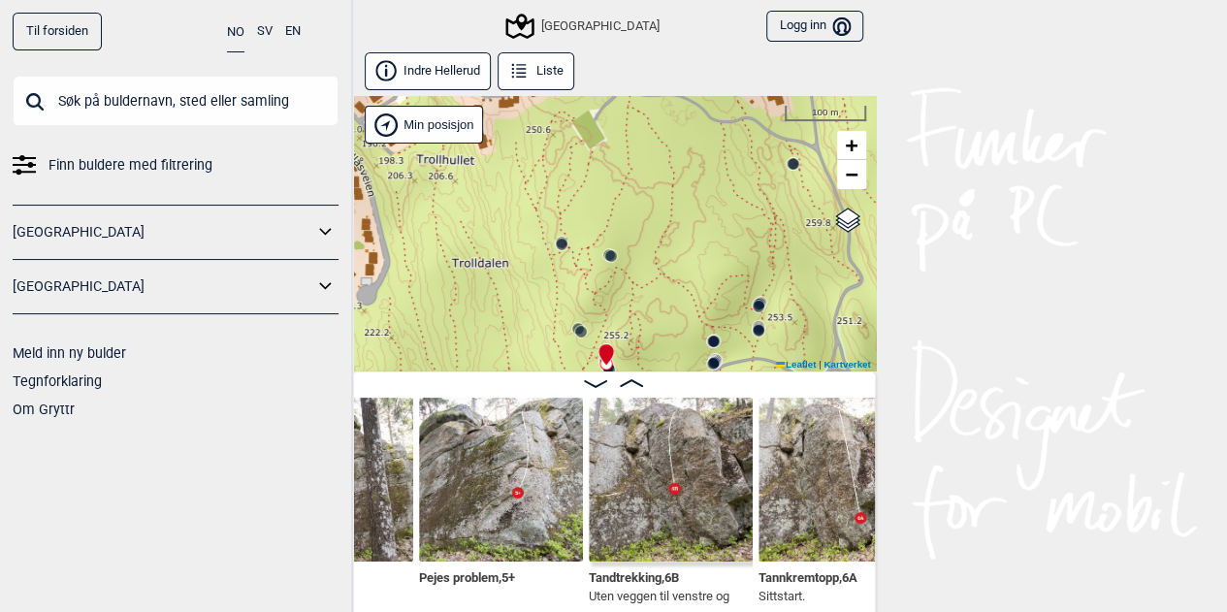
scroll to position [0, 1707]
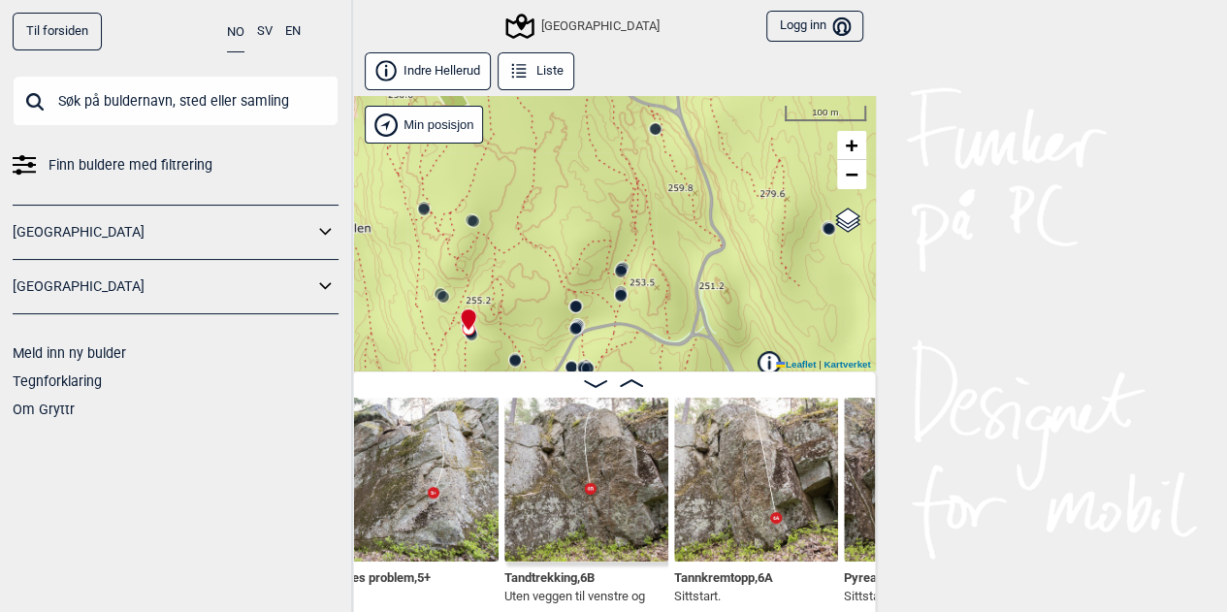
drag, startPoint x: 687, startPoint y: 276, endPoint x: 549, endPoint y: 241, distance: 142.0
click at [549, 241] on div "Speidersteinen Barnehageveggen Cowboyveggen Bølerveggen [GEOGRAPHIC_DATA]" at bounding box center [614, 233] width 524 height 275
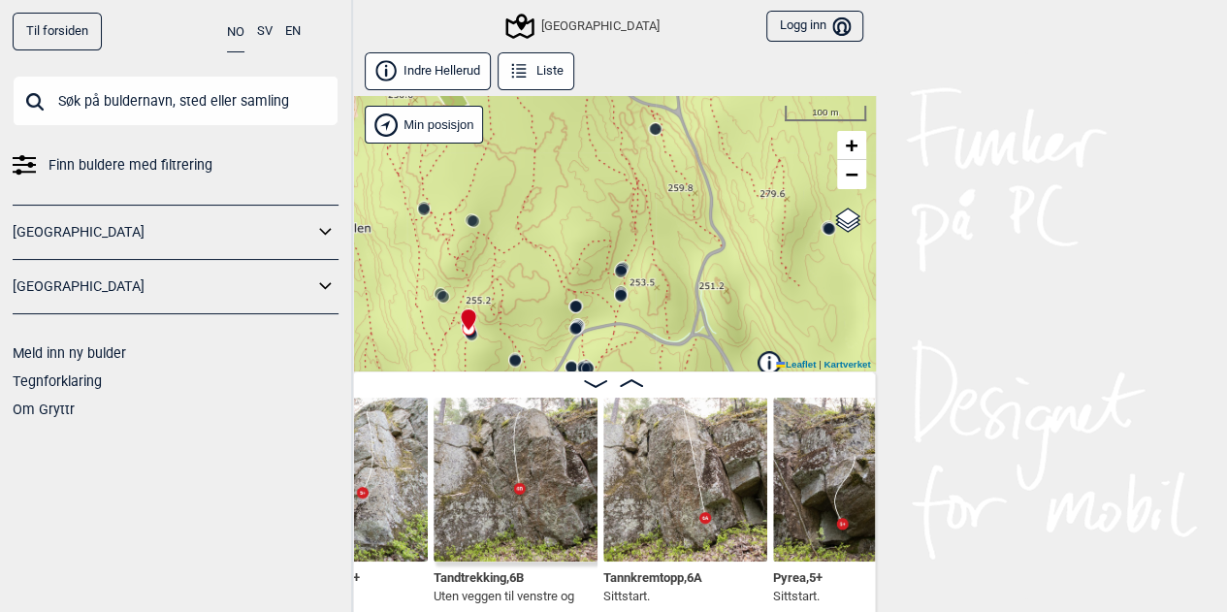
scroll to position [0, 1778]
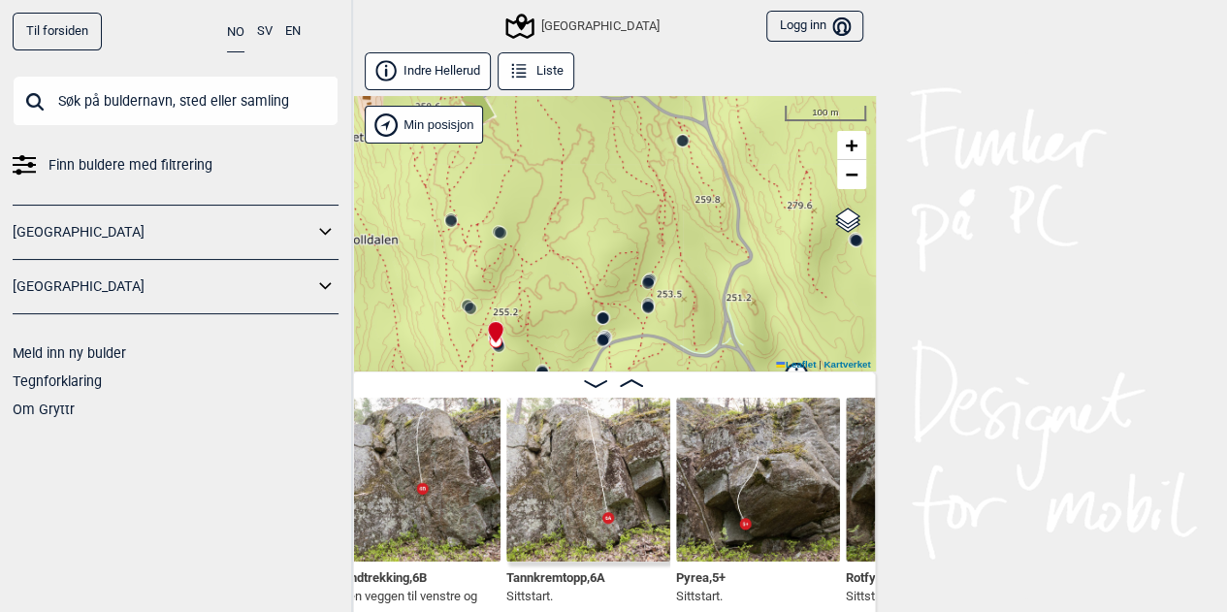
drag, startPoint x: 651, startPoint y: 189, endPoint x: 678, endPoint y: 201, distance: 29.5
click at [678, 201] on div "Speidersteinen Barnehageveggen Cowboyveggen Bølerveggen [GEOGRAPHIC_DATA]" at bounding box center [614, 233] width 524 height 275
click at [685, 135] on icon at bounding box center [683, 141] width 16 height 16
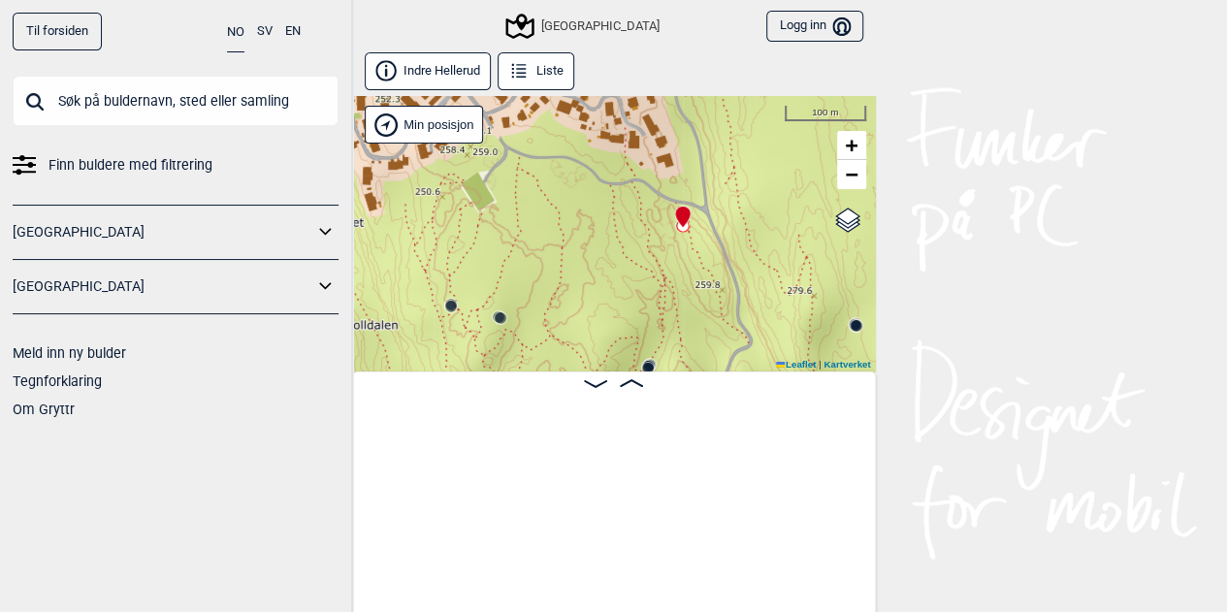
scroll to position [0, 8924]
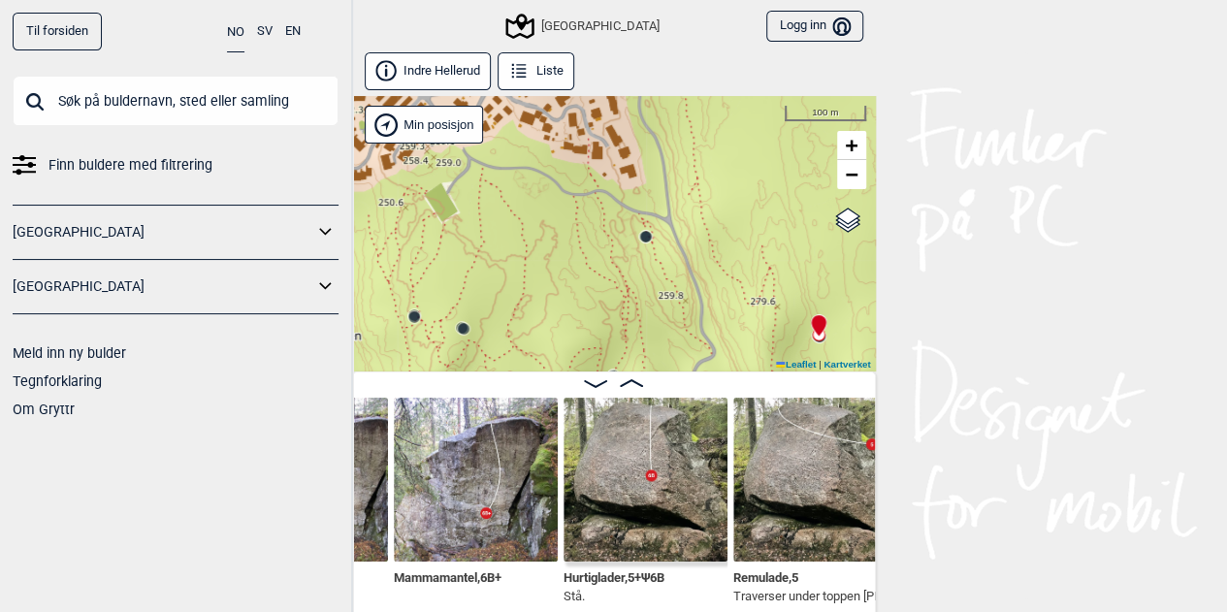
scroll to position [0, 9185]
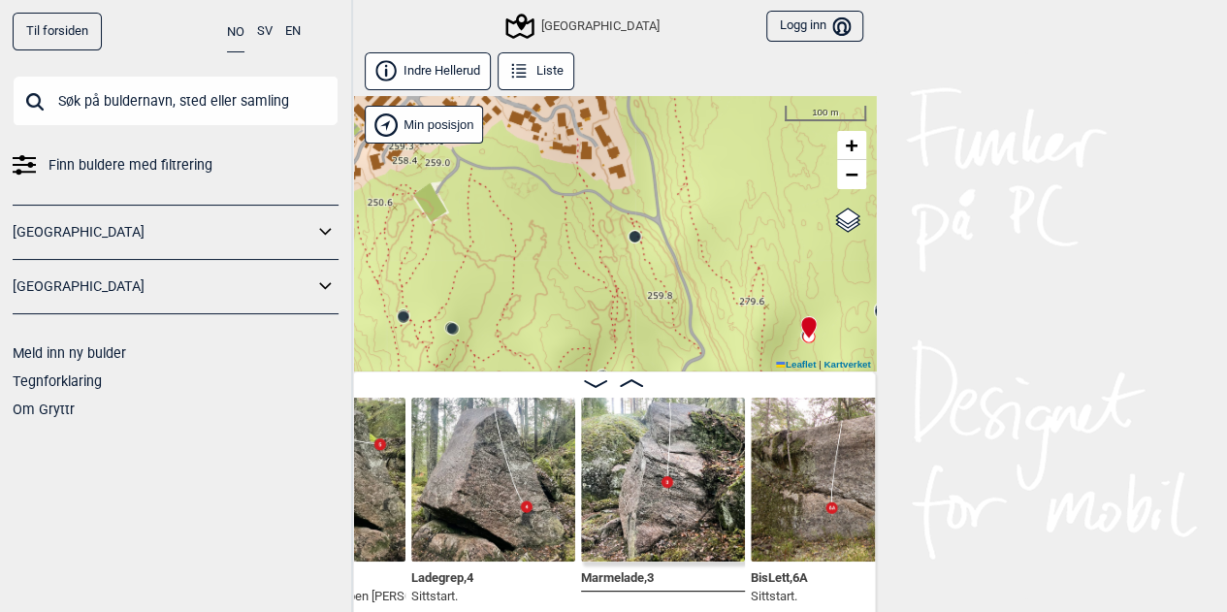
scroll to position [0, 9691]
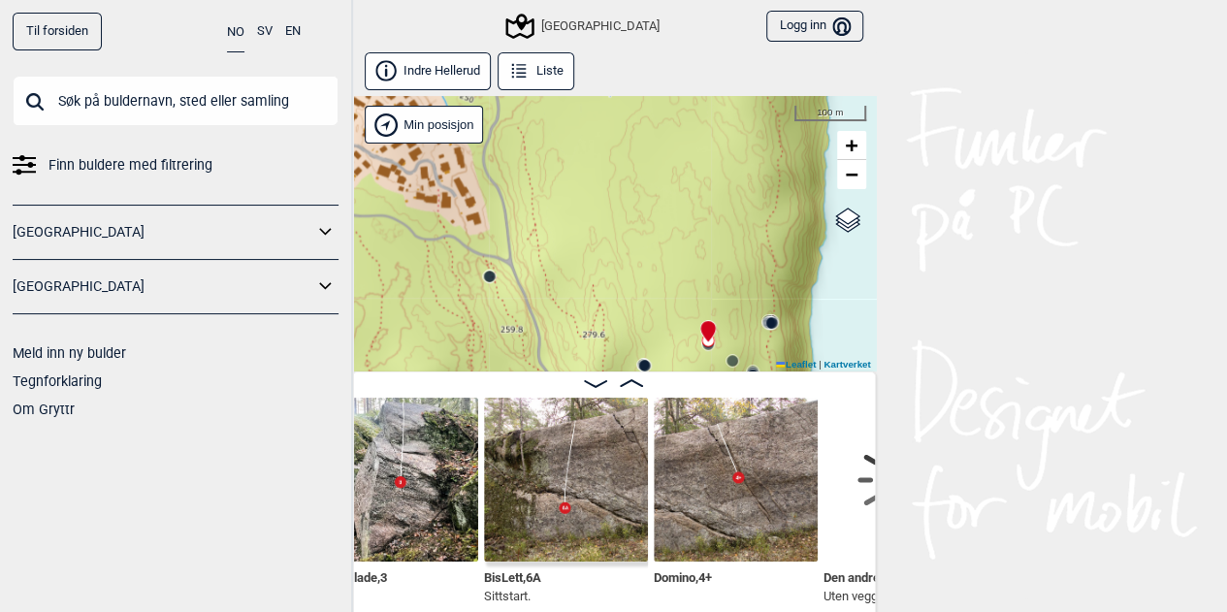
scroll to position [0, 9822]
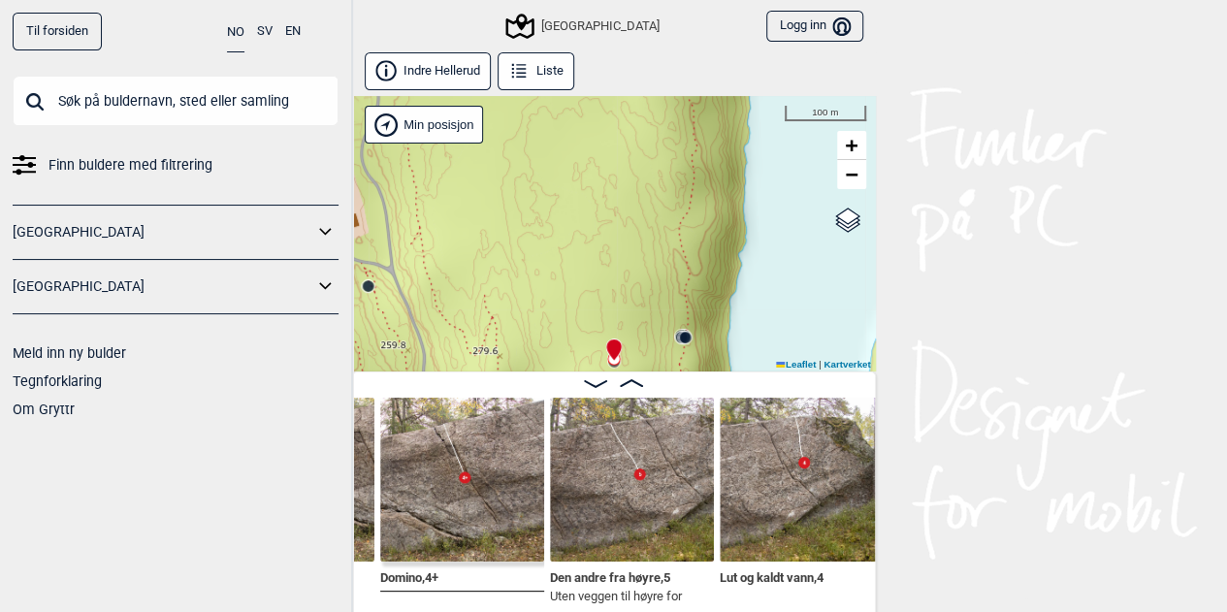
scroll to position [0, 10139]
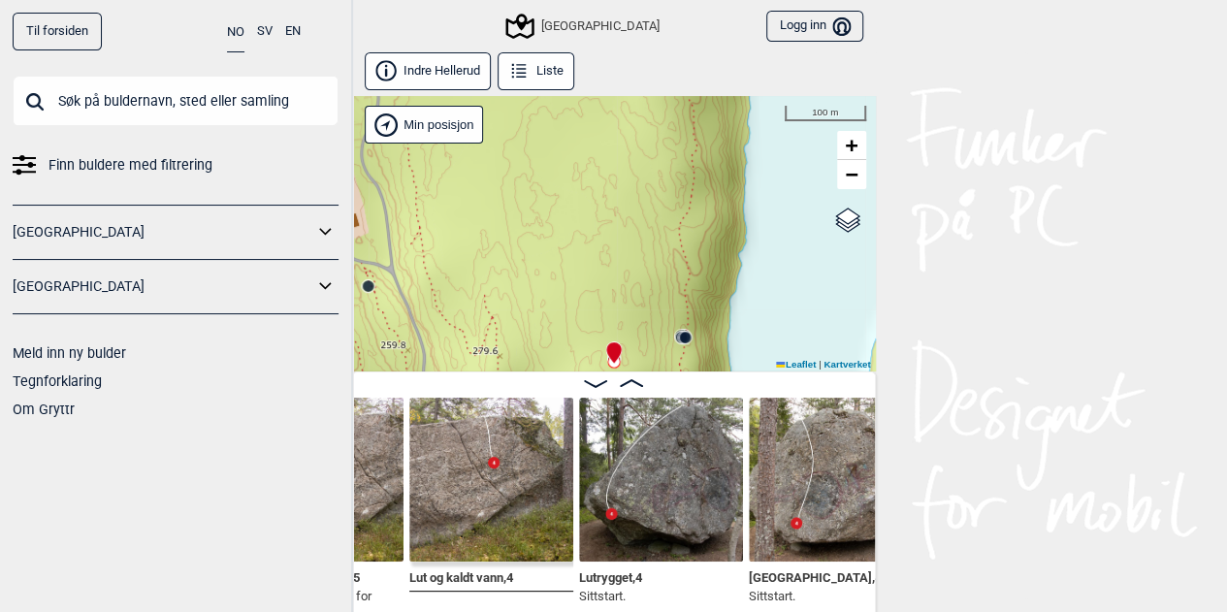
scroll to position [0, 10405]
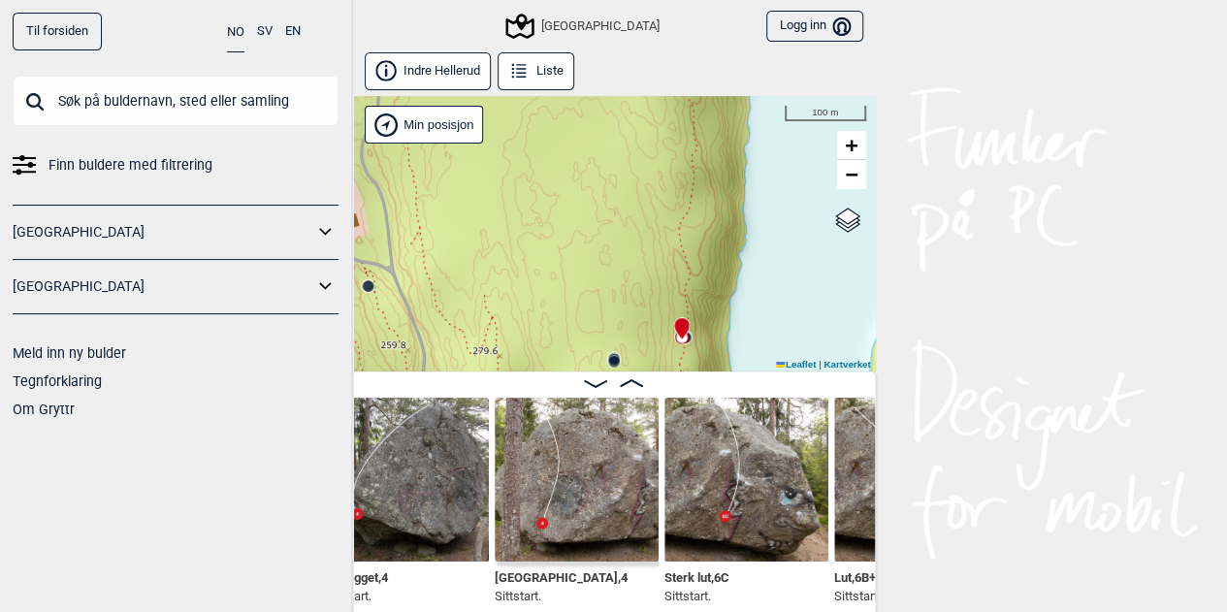
scroll to position [0, 10756]
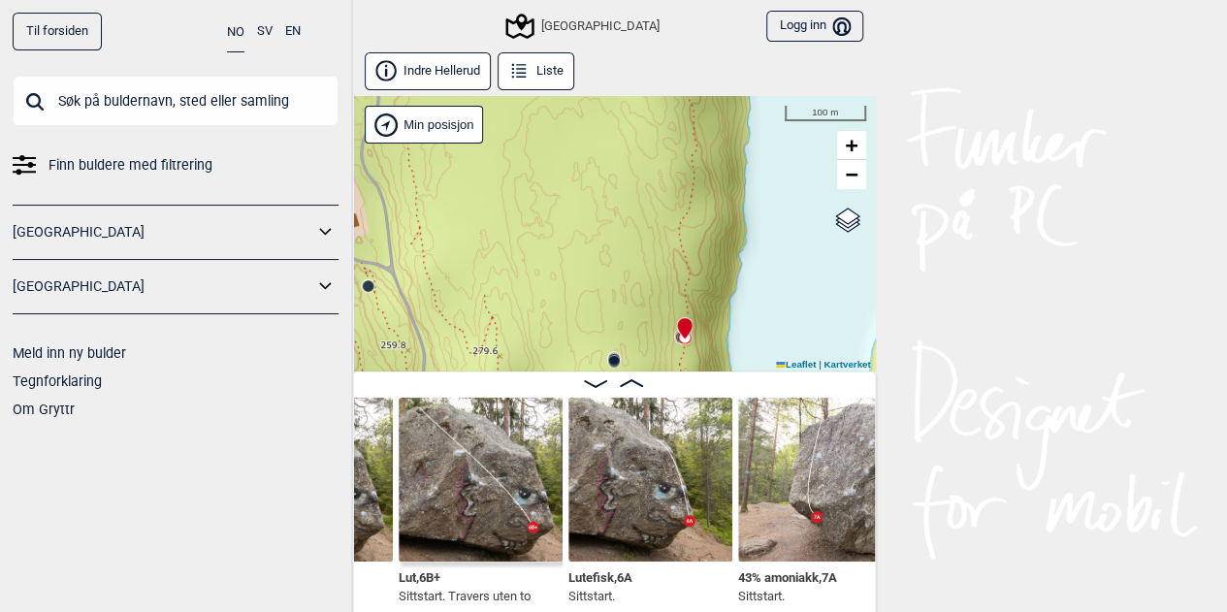
scroll to position [0, 11128]
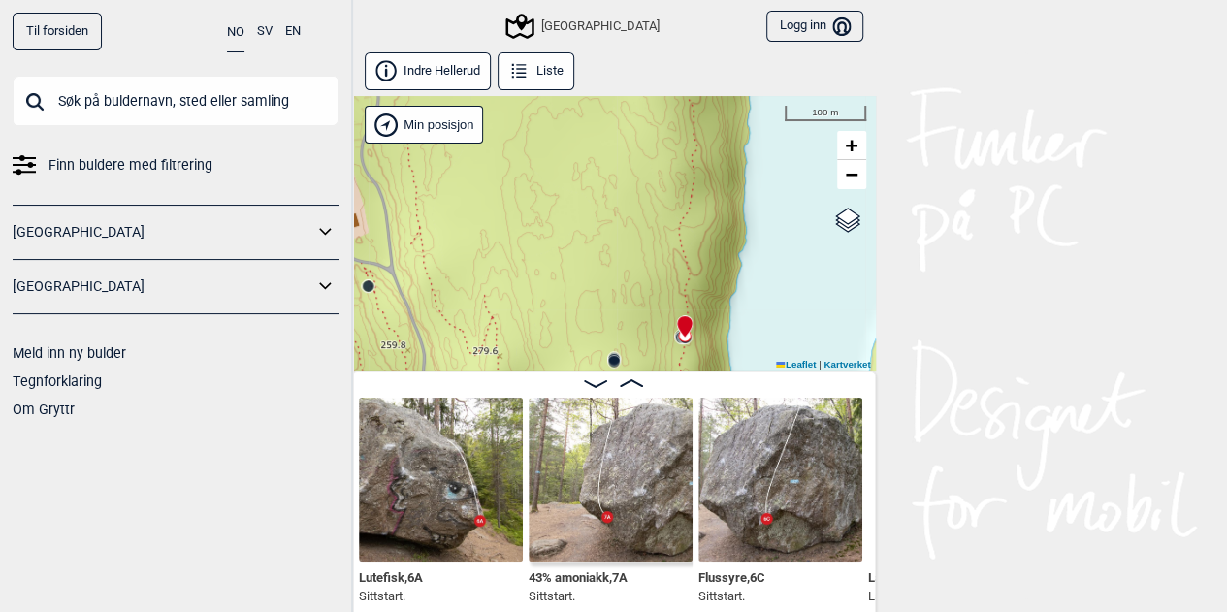
scroll to position [0, 11345]
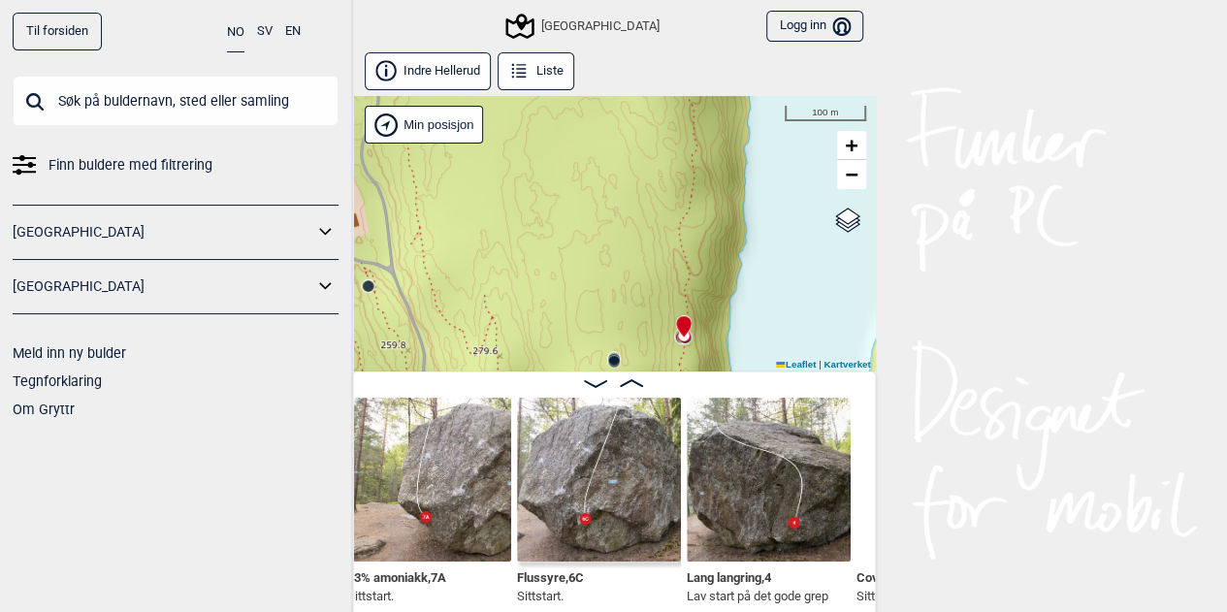
scroll to position [0, 11486]
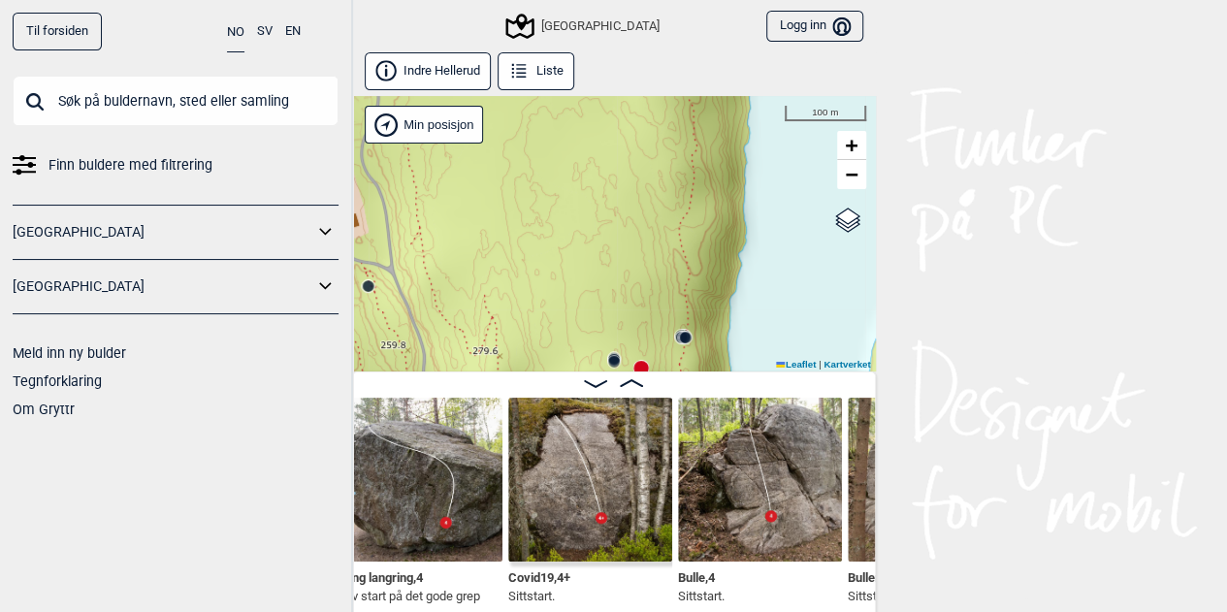
scroll to position [0, 11836]
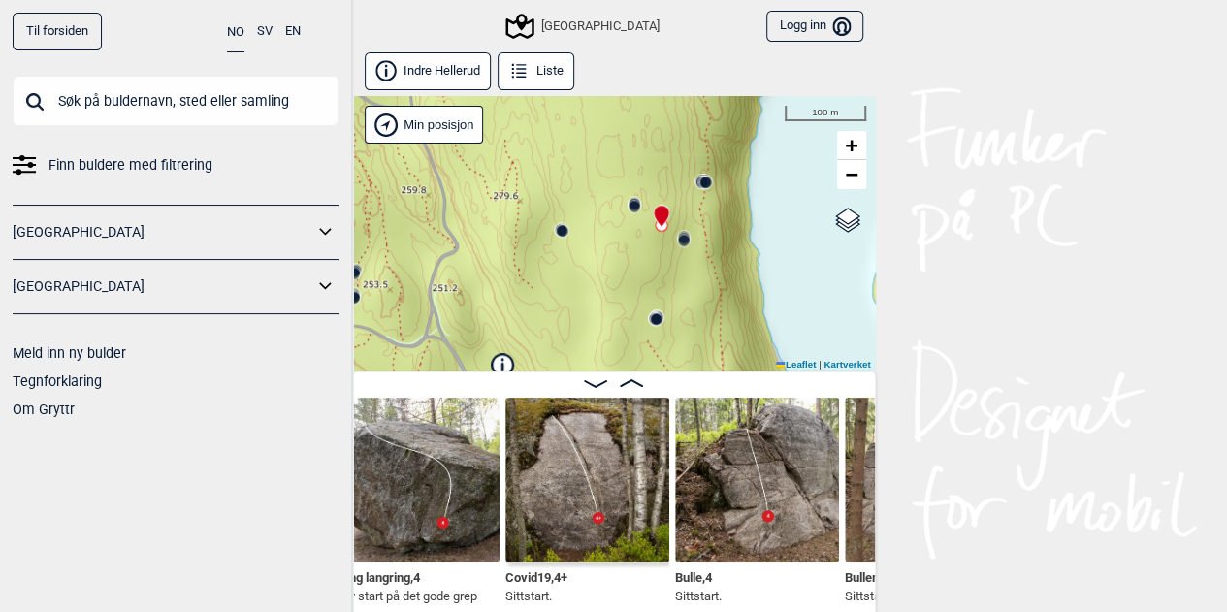
drag, startPoint x: 635, startPoint y: 317, endPoint x: 655, endPoint y: 162, distance: 156.5
click at [655, 162] on div "Speidersteinen Barnehageveggen Cowboyveggen Bølerveggen [GEOGRAPHIC_DATA]" at bounding box center [614, 233] width 524 height 275
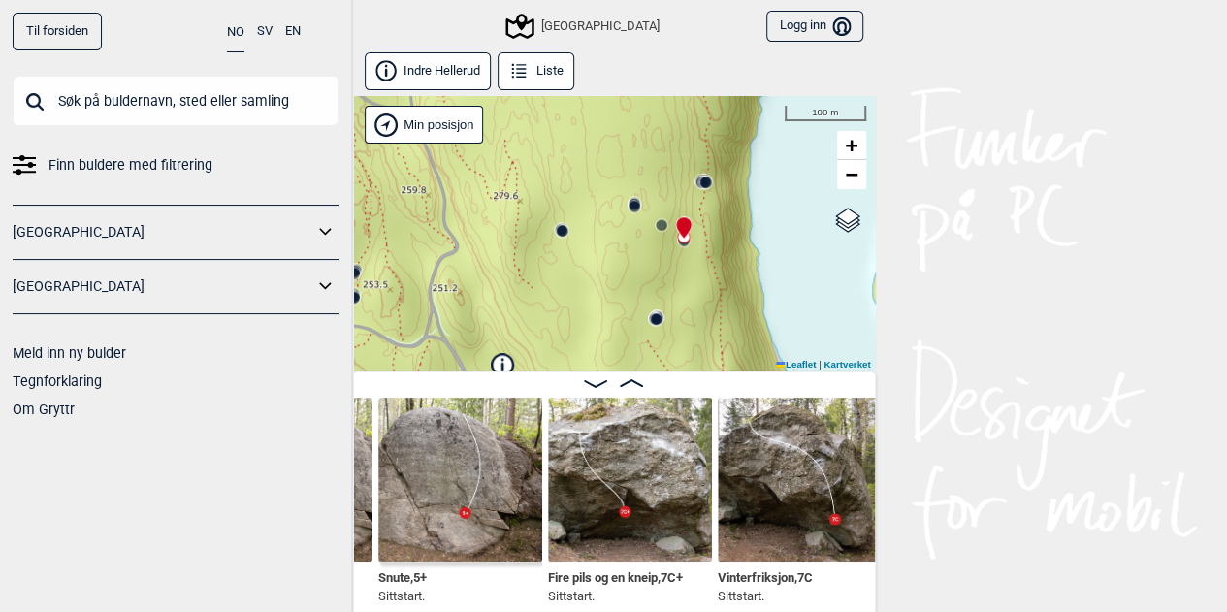
scroll to position [0, 12477]
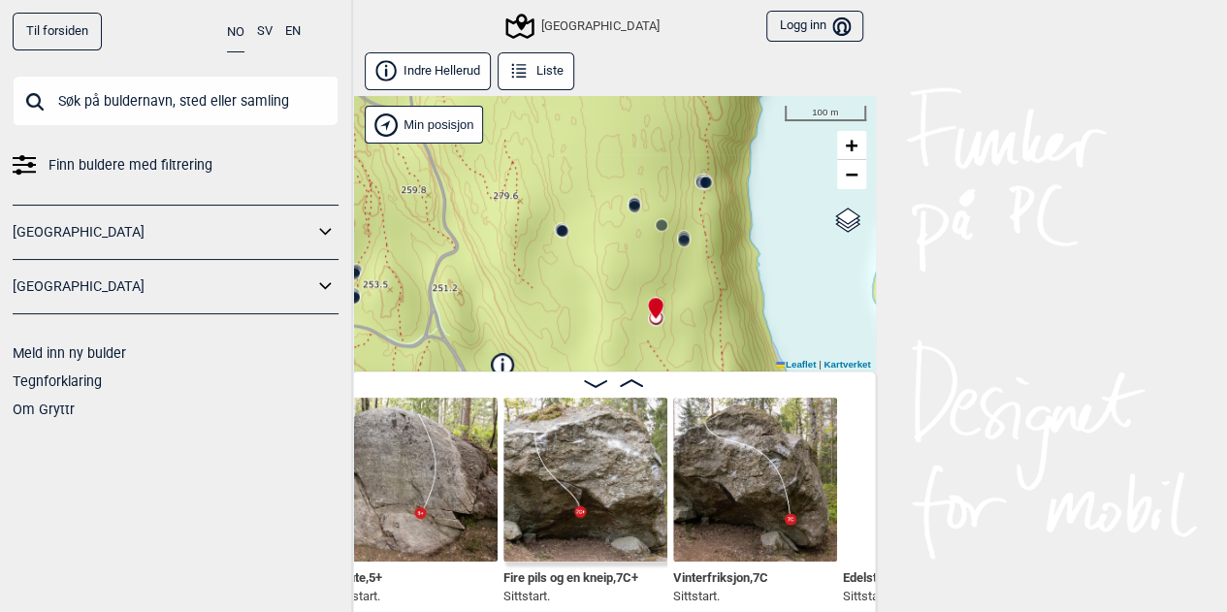
scroll to position [0, 12517]
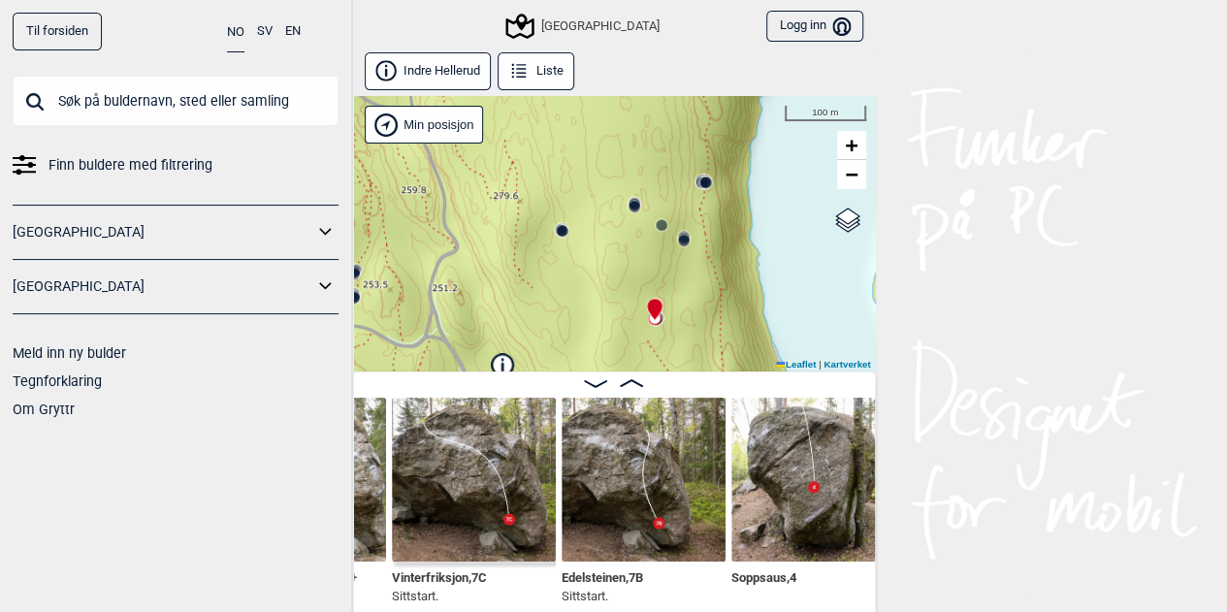
scroll to position [0, 12799]
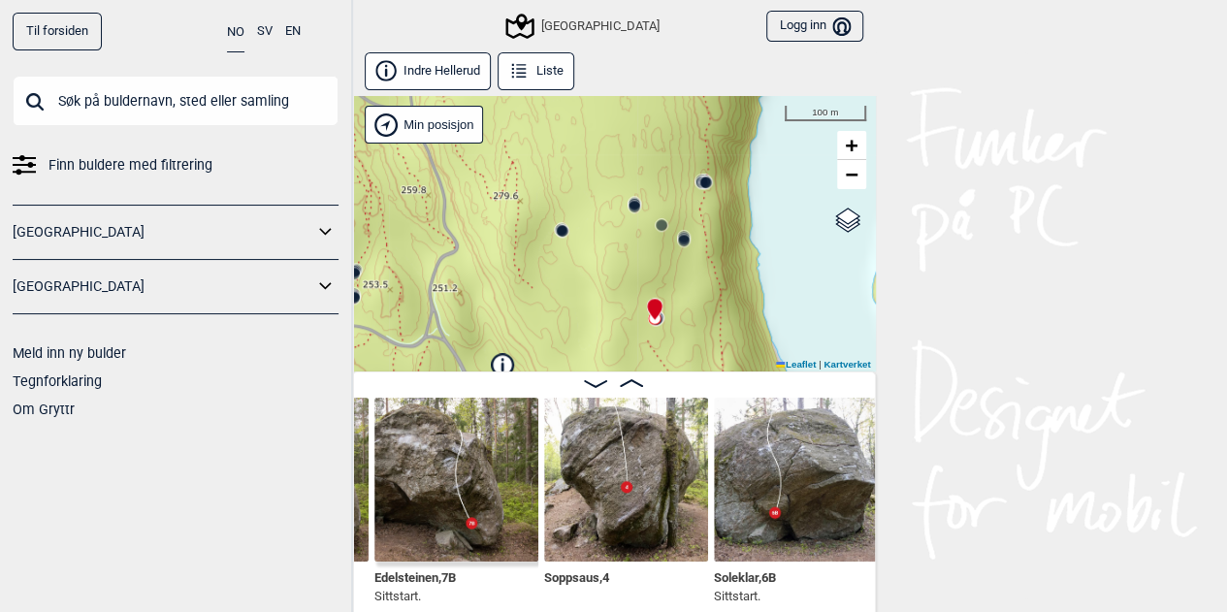
scroll to position [0, 12989]
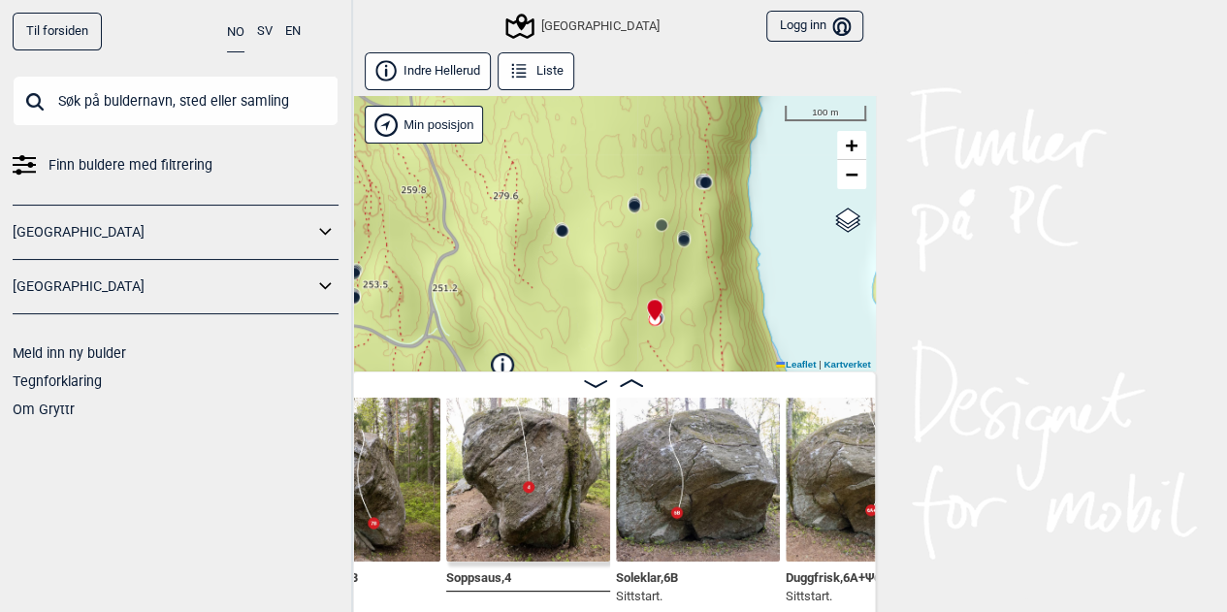
scroll to position [0, 13085]
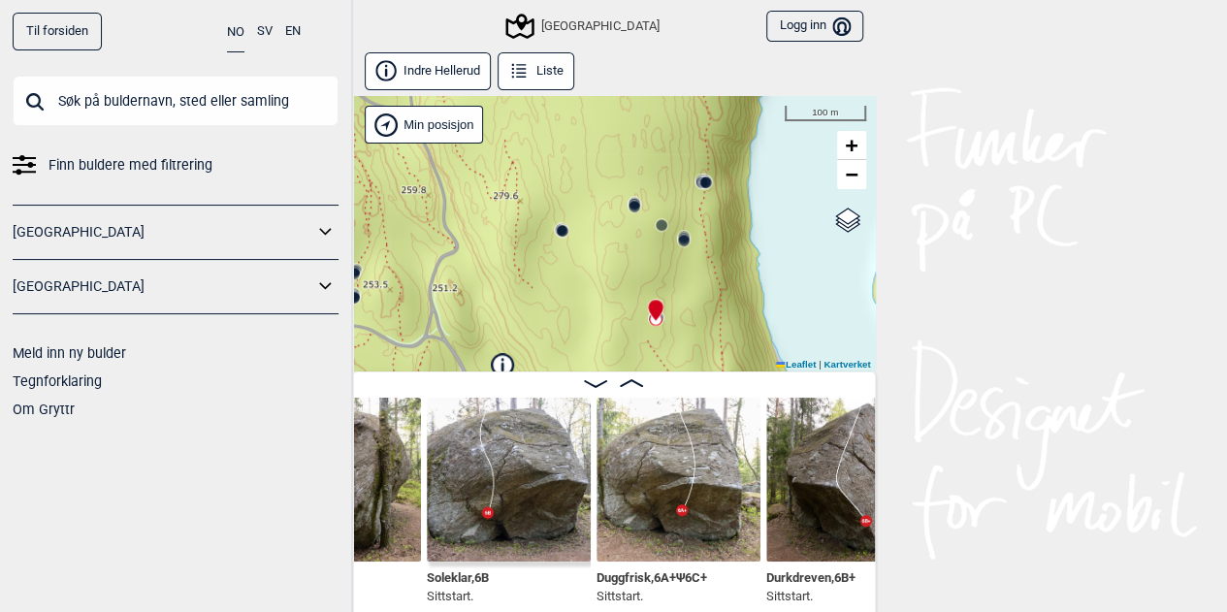
scroll to position [0, 13288]
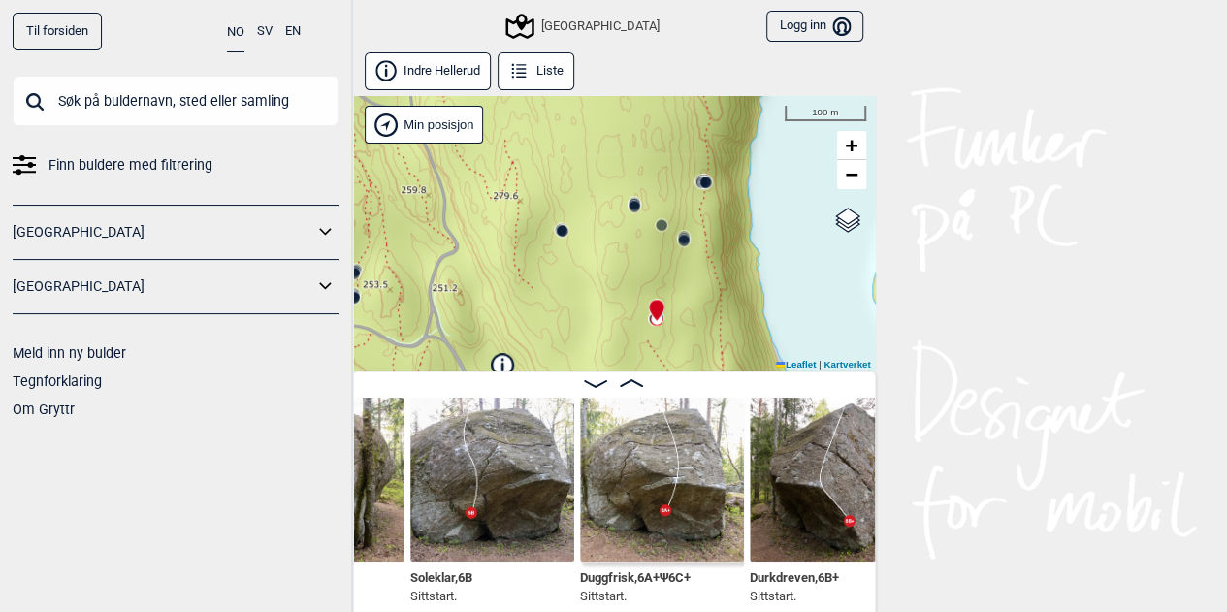
scroll to position [0, 13440]
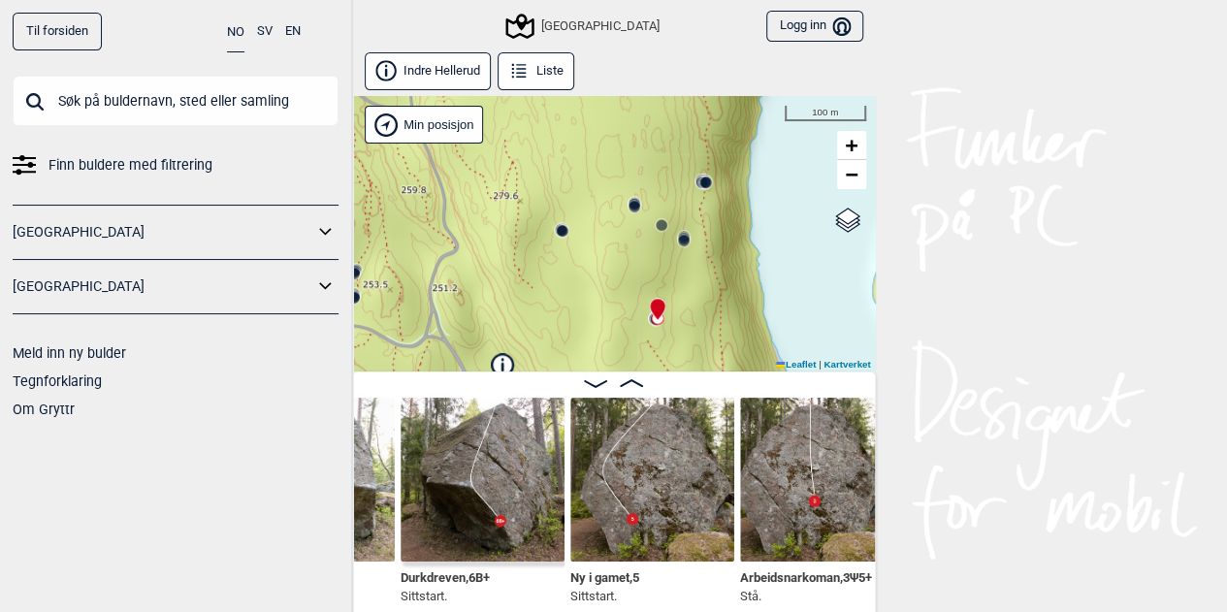
scroll to position [0, 13636]
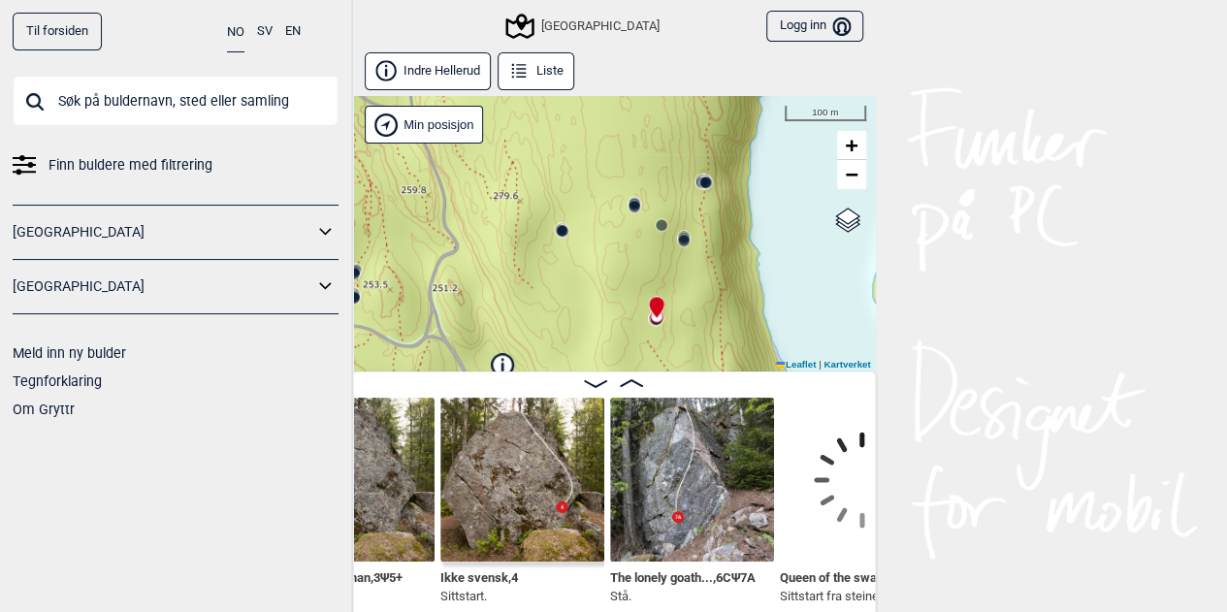
scroll to position [0, 14114]
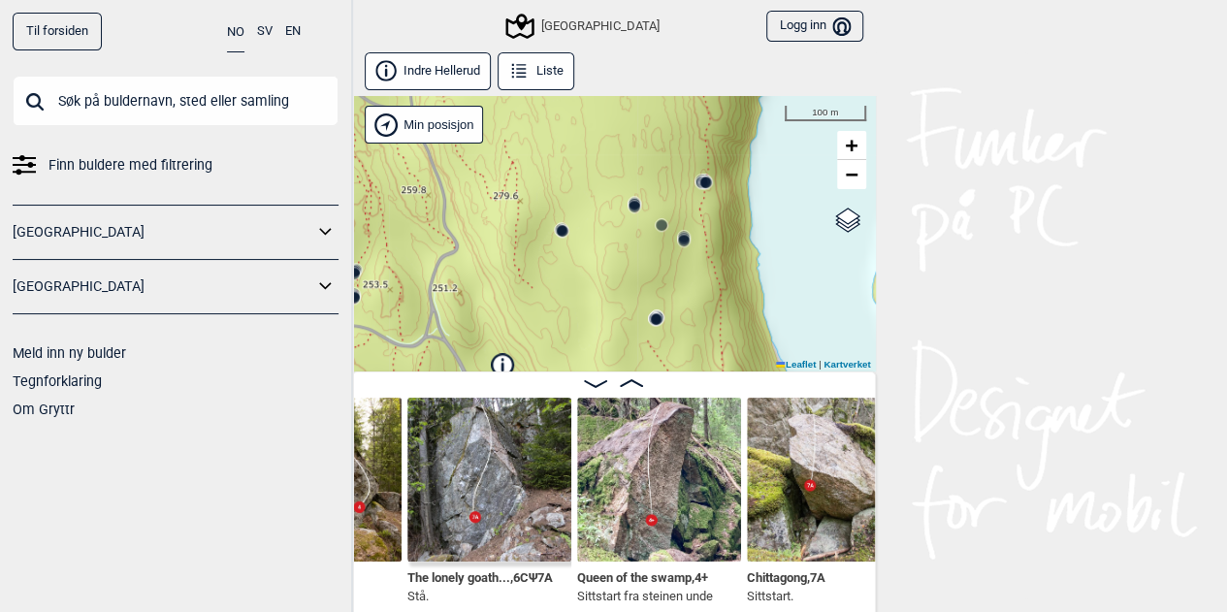
scroll to position [0, 14310]
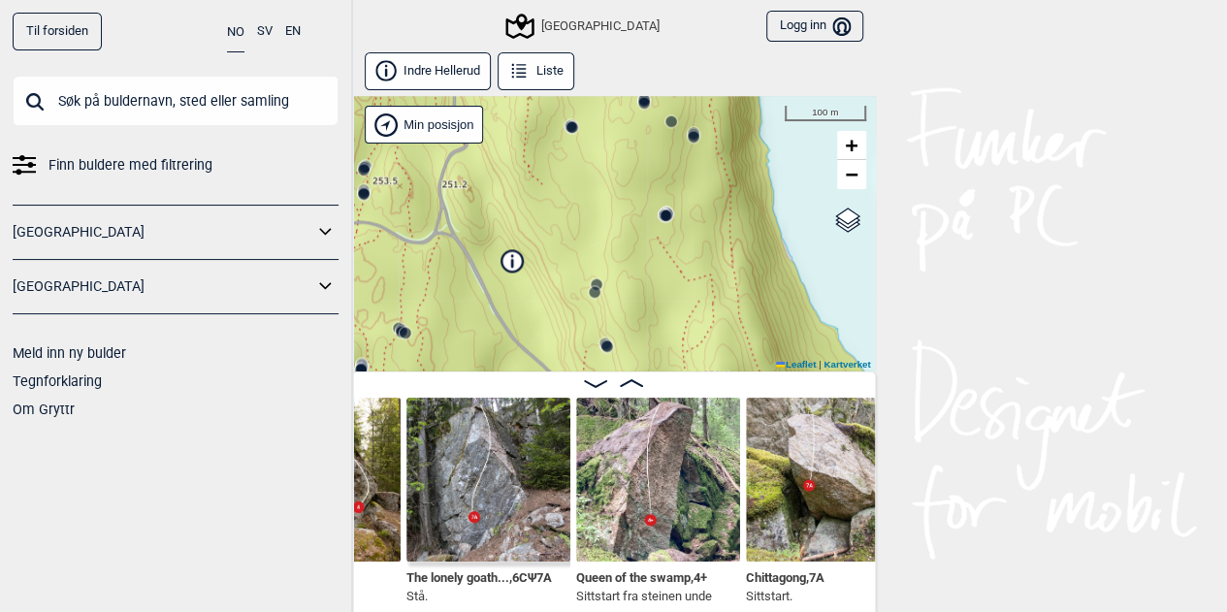
drag, startPoint x: 721, startPoint y: 278, endPoint x: 731, endPoint y: 175, distance: 104.2
click at [731, 175] on div "Speidersteinen Barnehageveggen Cowboyveggen Bølerveggen [GEOGRAPHIC_DATA]" at bounding box center [614, 233] width 524 height 275
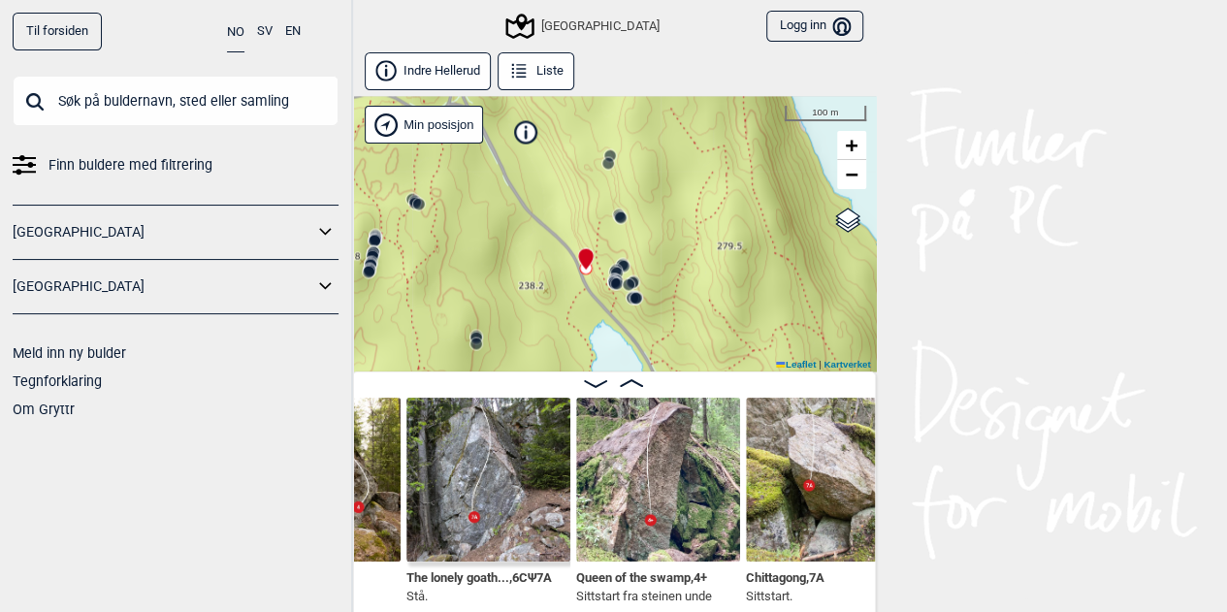
drag, startPoint x: 698, startPoint y: 269, endPoint x: 712, endPoint y: 140, distance: 129.7
click at [712, 140] on div "Speidersteinen Barnehageveggen Cowboyveggen Bølerveggen [GEOGRAPHIC_DATA]" at bounding box center [614, 233] width 524 height 275
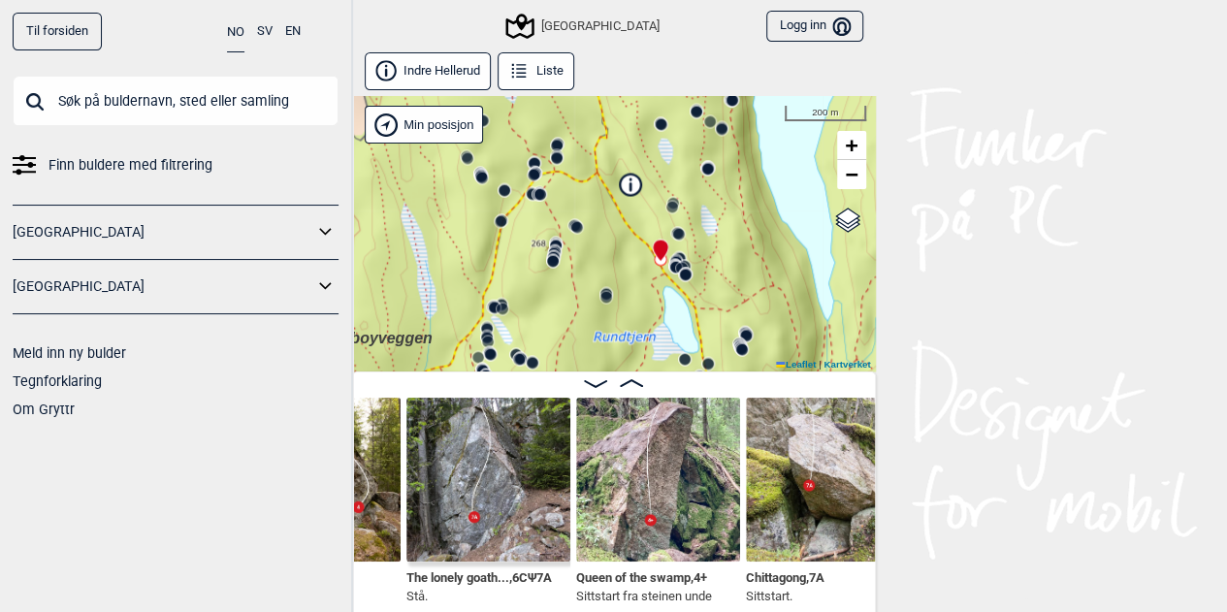
drag, startPoint x: 652, startPoint y: 230, endPoint x: 693, endPoint y: 240, distance: 43.0
click at [693, 240] on div "Speidersteinen Barnehageveggen Cowboyveggen Bølerveggen [GEOGRAPHIC_DATA]" at bounding box center [614, 233] width 524 height 275
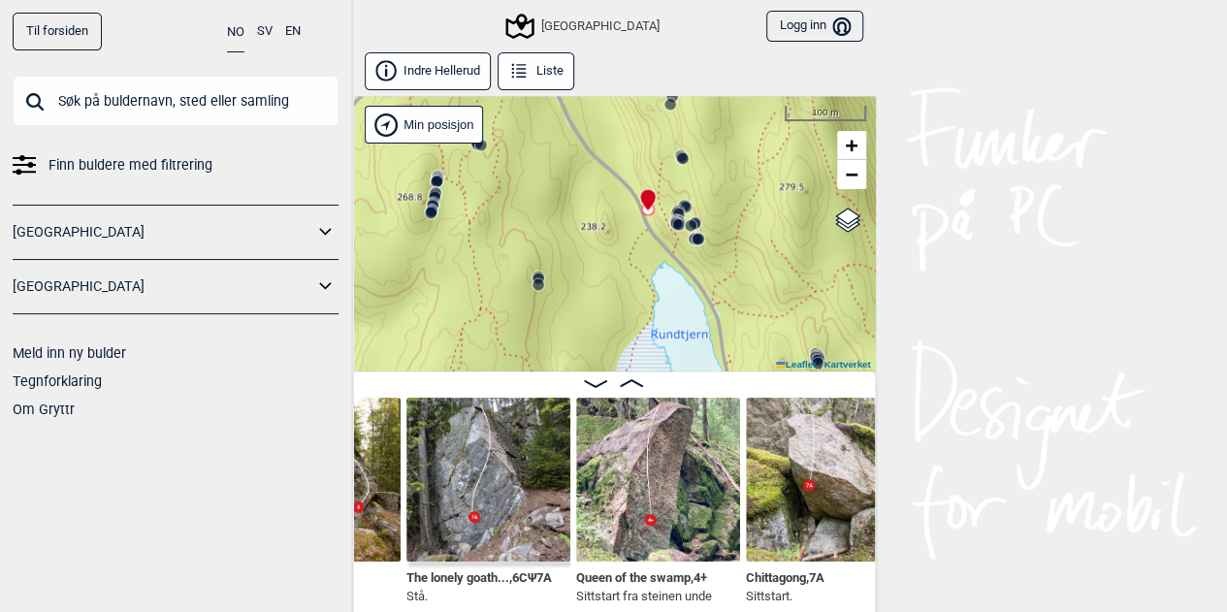
drag, startPoint x: 706, startPoint y: 271, endPoint x: 726, endPoint y: 201, distance: 72.7
click at [726, 201] on div "Speidersteinen Barnehageveggen Cowboyveggen Bølerveggen [GEOGRAPHIC_DATA]" at bounding box center [614, 233] width 524 height 275
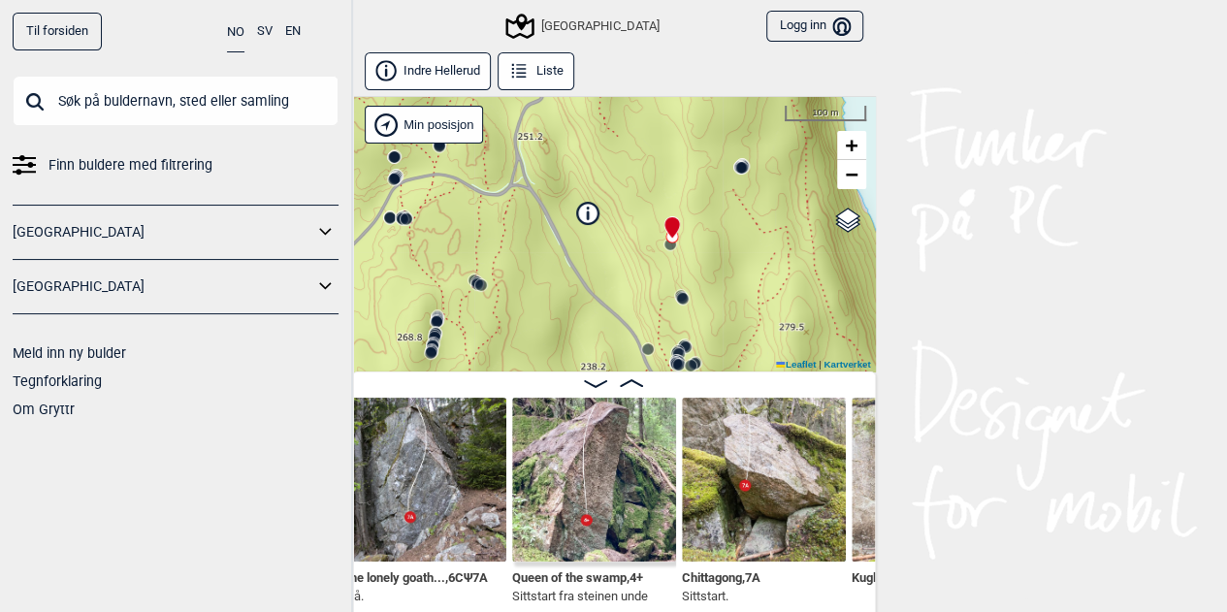
scroll to position [0, 14375]
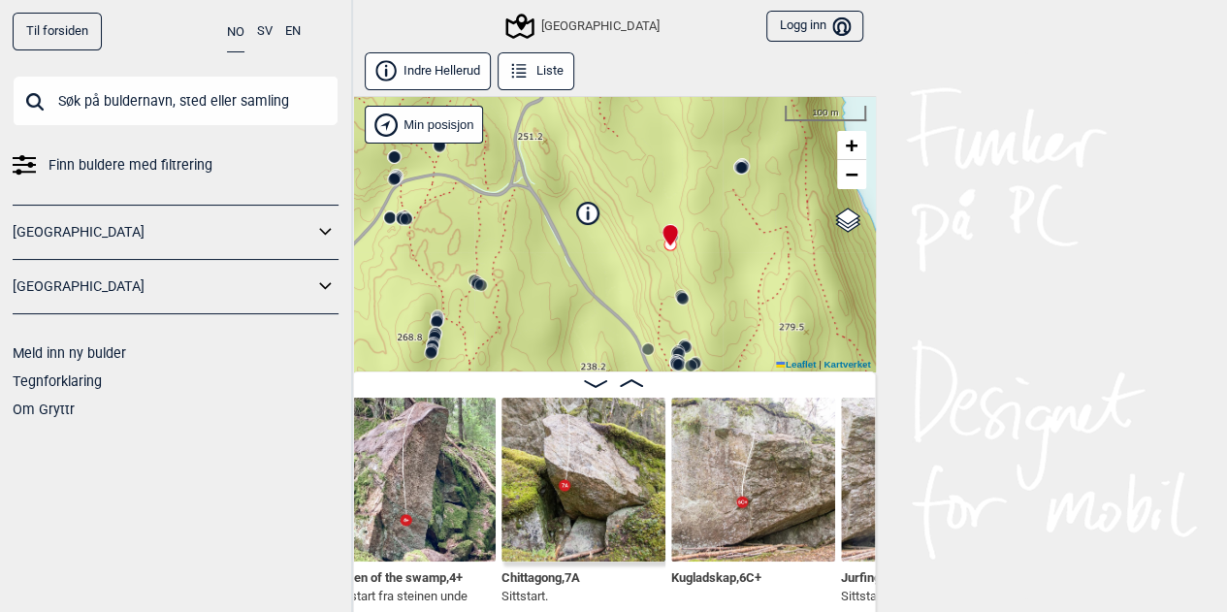
scroll to position [0, 14564]
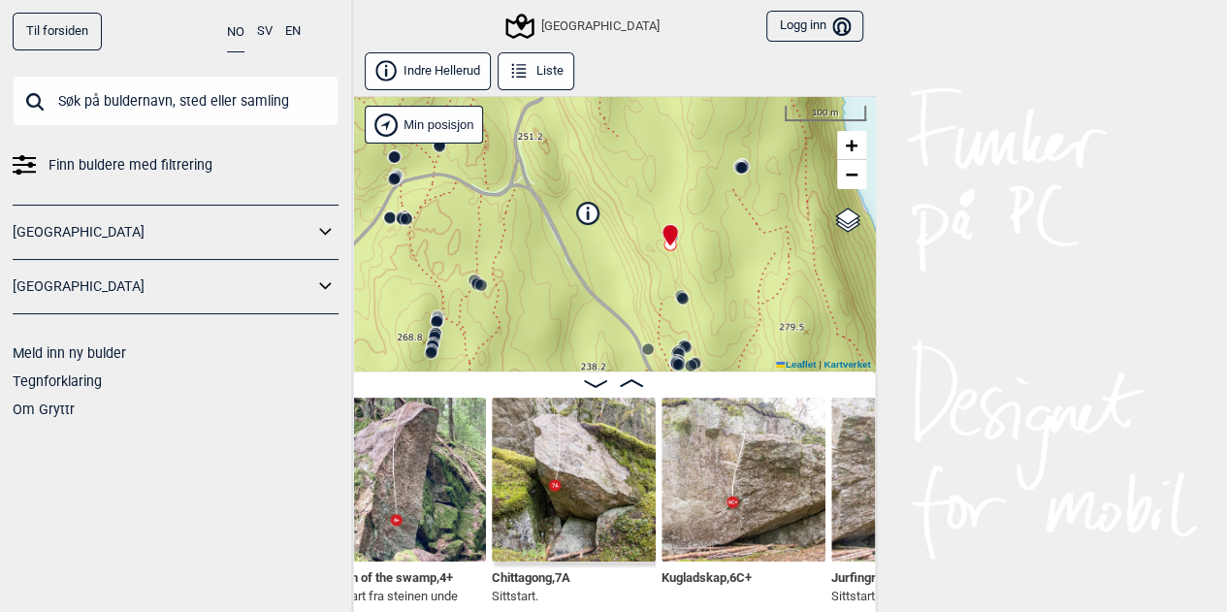
click at [753, 447] on img at bounding box center [743, 480] width 164 height 164
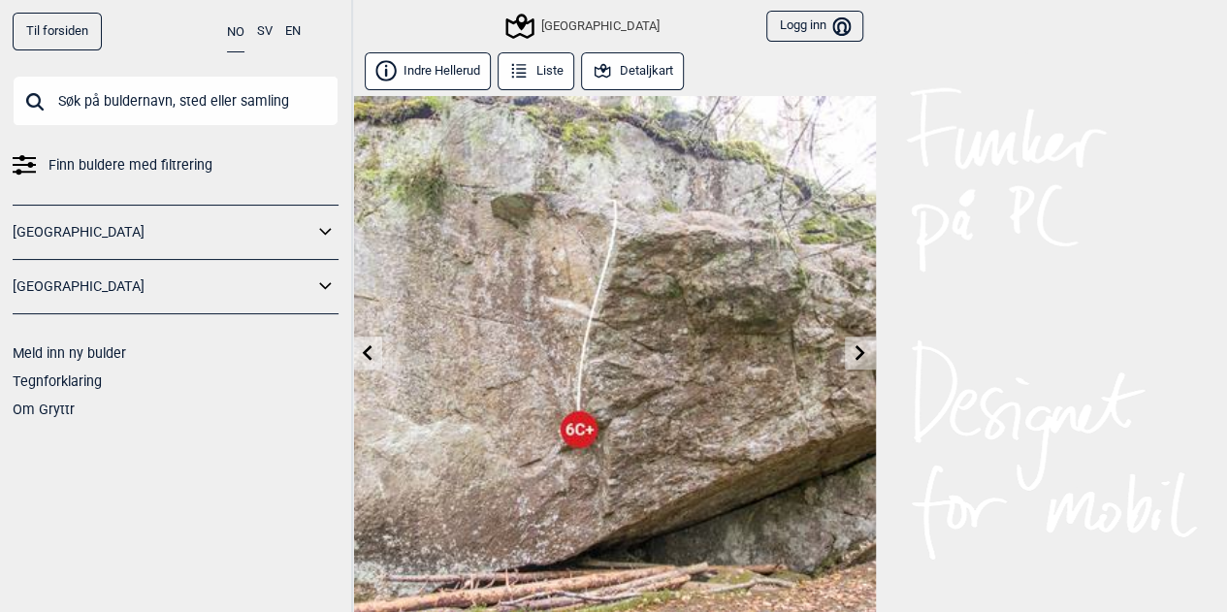
click at [652, 67] on button "Detaljkart" at bounding box center [633, 71] width 104 height 38
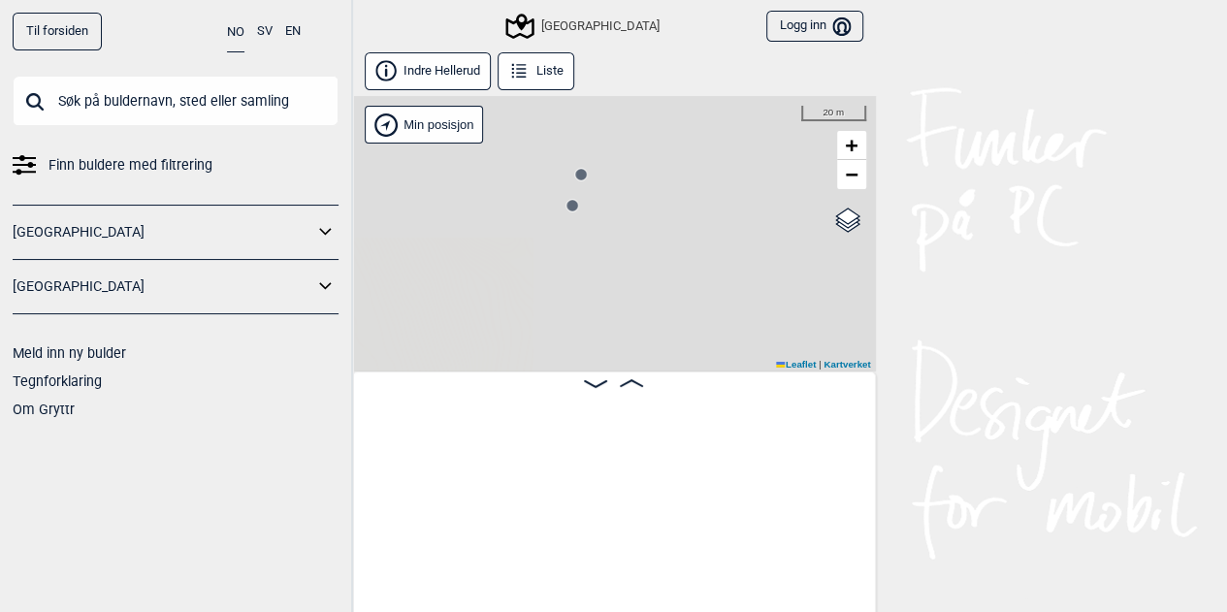
scroll to position [0, 14420]
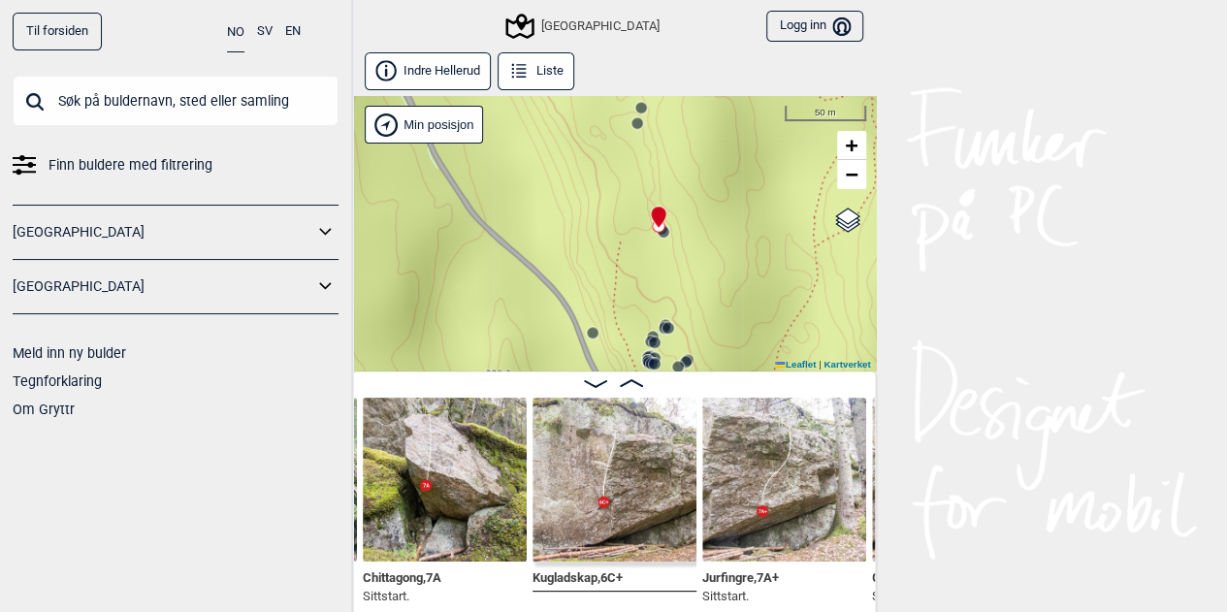
drag, startPoint x: 672, startPoint y: 289, endPoint x: 687, endPoint y: 149, distance: 140.4
click at [687, 149] on div "Speidersteinen Barnehageveggen Cowboyveggen Bølerveggen [GEOGRAPHIC_DATA]" at bounding box center [614, 233] width 524 height 275
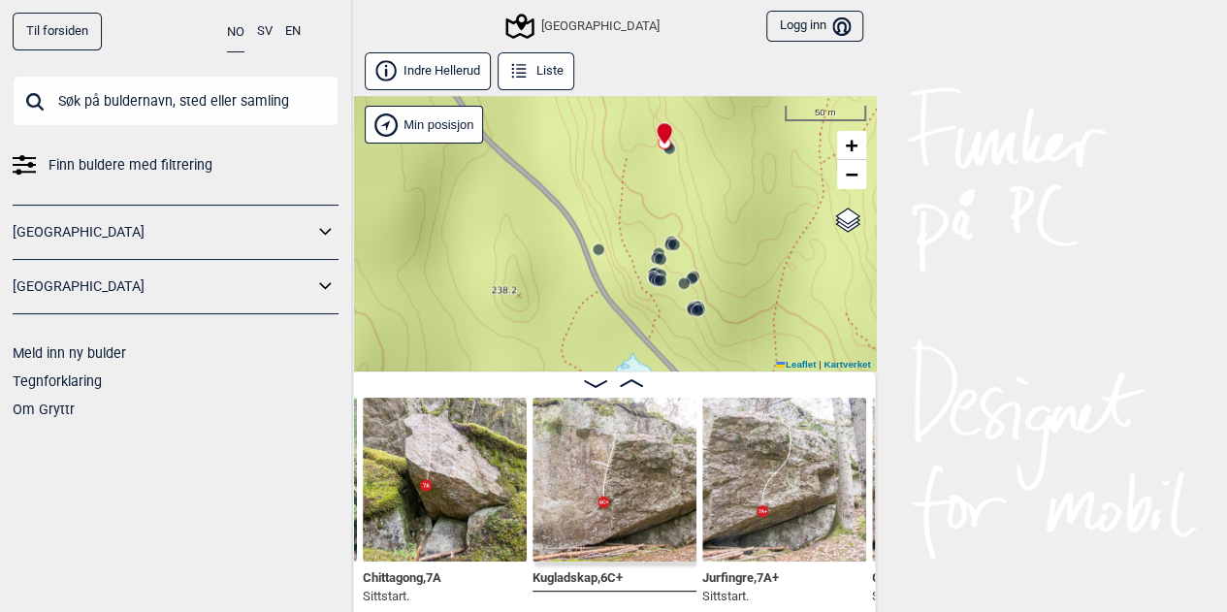
drag, startPoint x: 696, startPoint y: 284, endPoint x: 702, endPoint y: 201, distance: 83.6
click at [702, 201] on div "Speidersteinen Barnehageveggen Cowboyveggen Bølerveggen [GEOGRAPHIC_DATA]" at bounding box center [614, 233] width 524 height 275
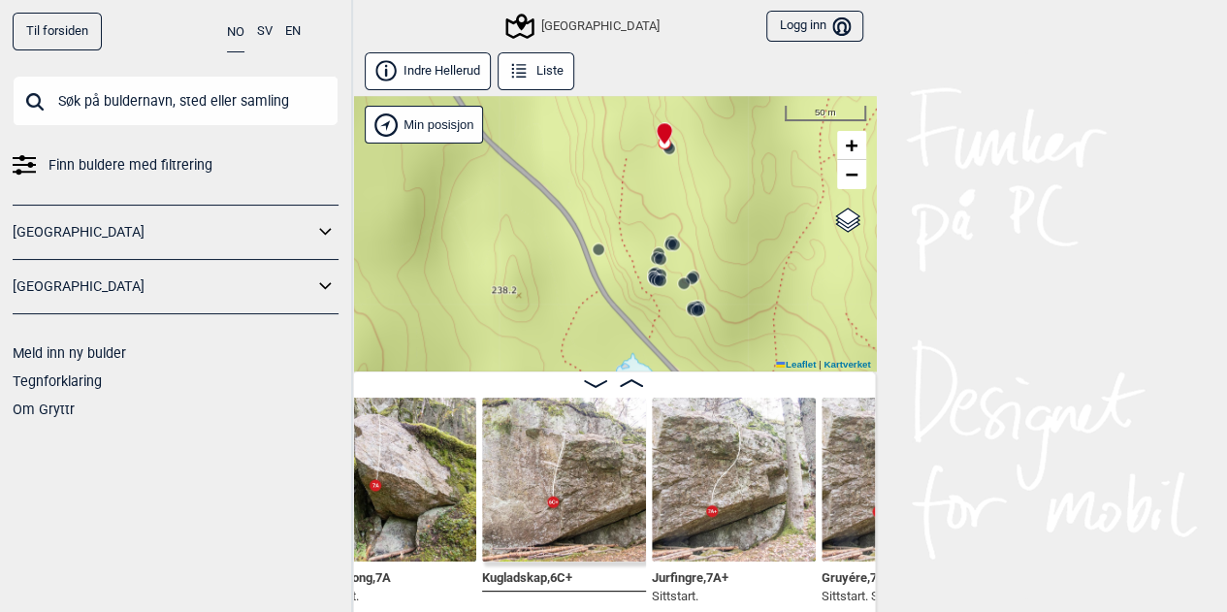
scroll to position [0, 14472]
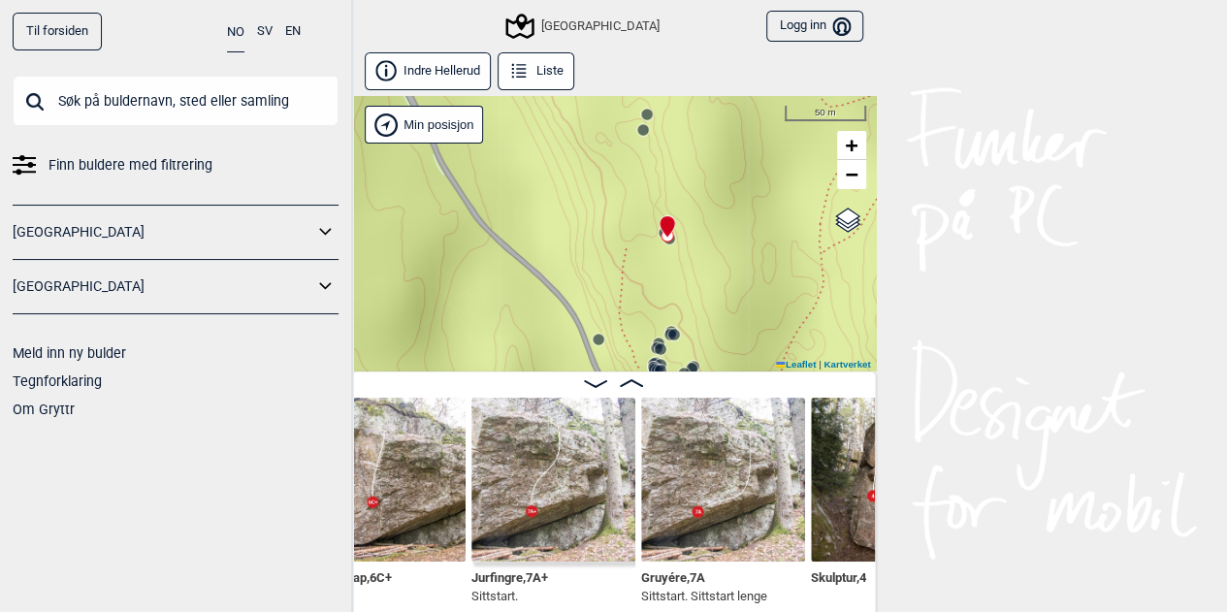
scroll to position [0, 14654]
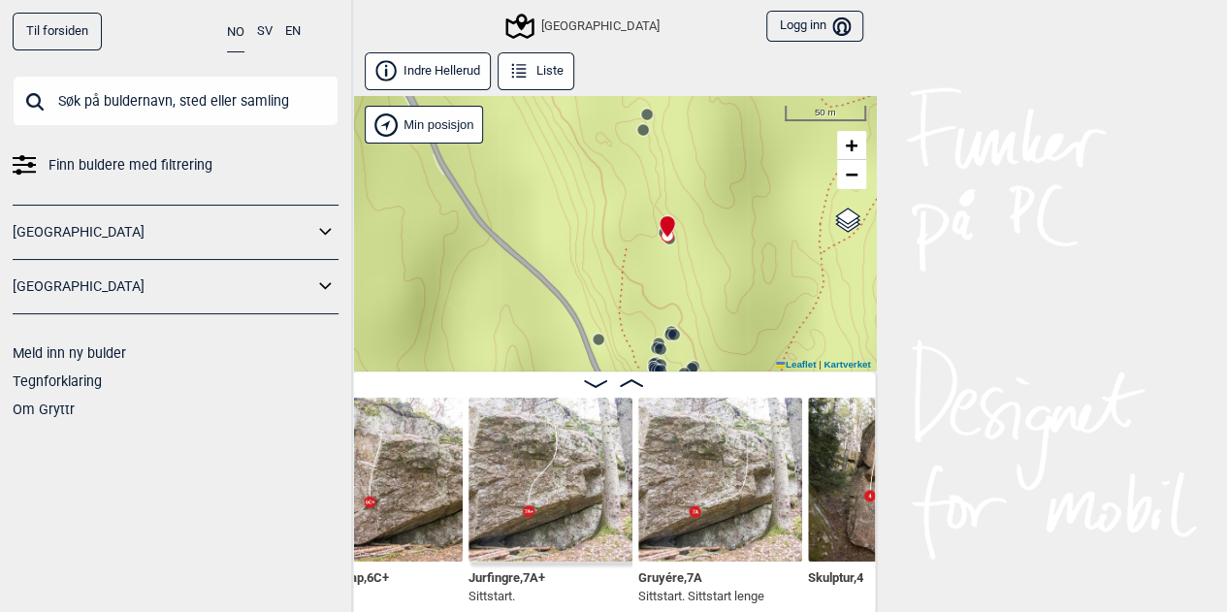
click at [684, 476] on img at bounding box center [720, 480] width 164 height 164
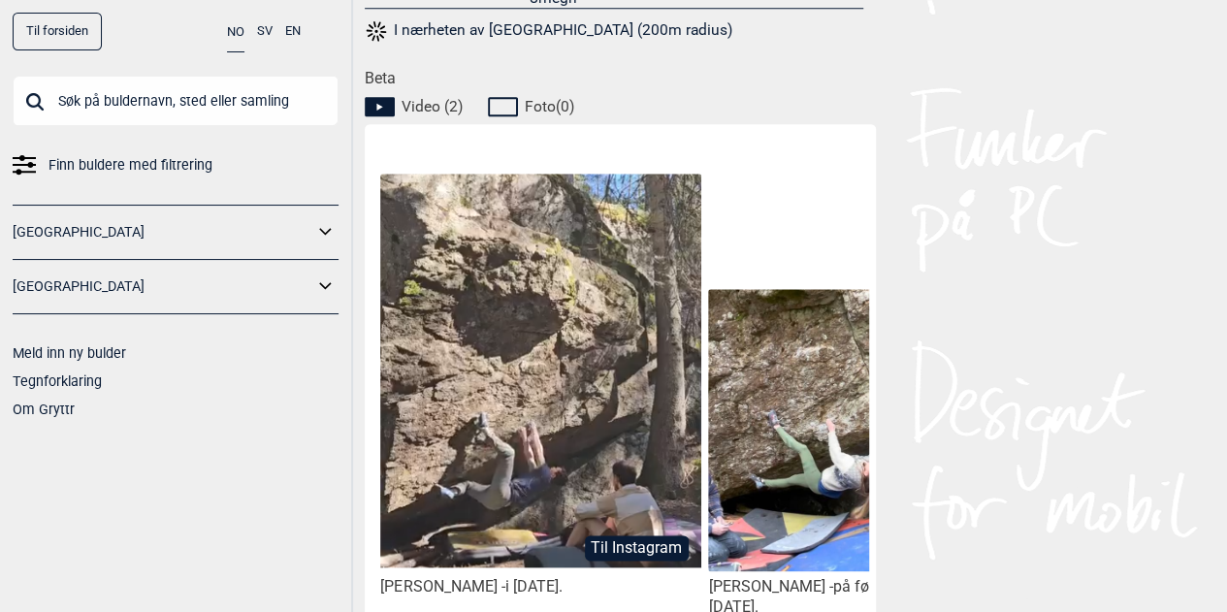
scroll to position [0, 163]
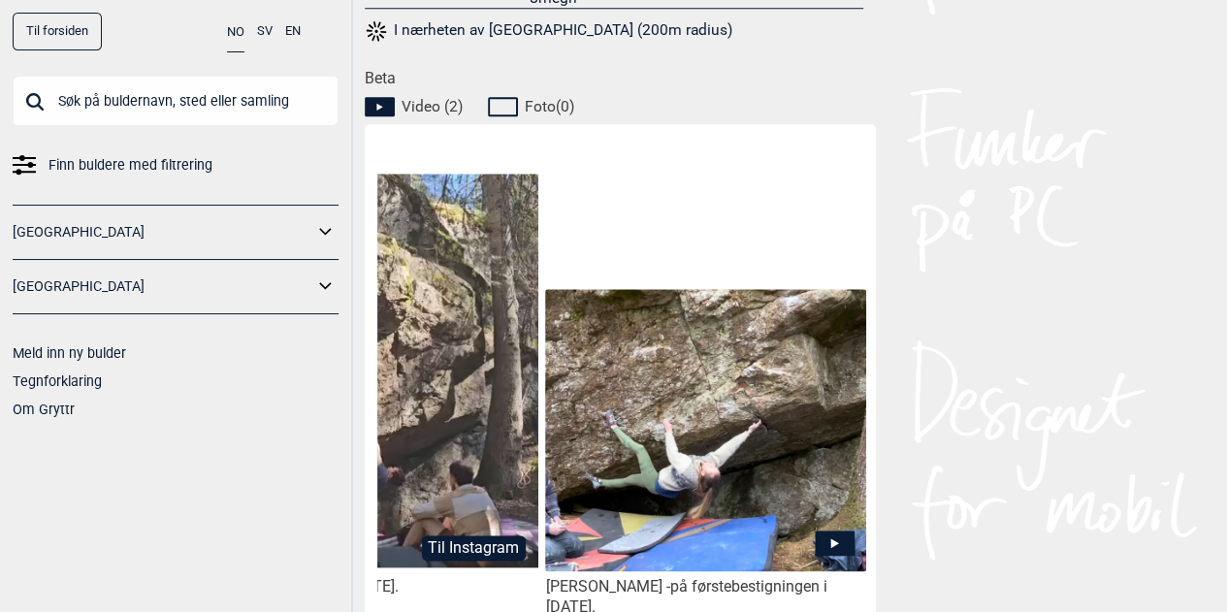
click at [643, 393] on img at bounding box center [705, 430] width 320 height 282
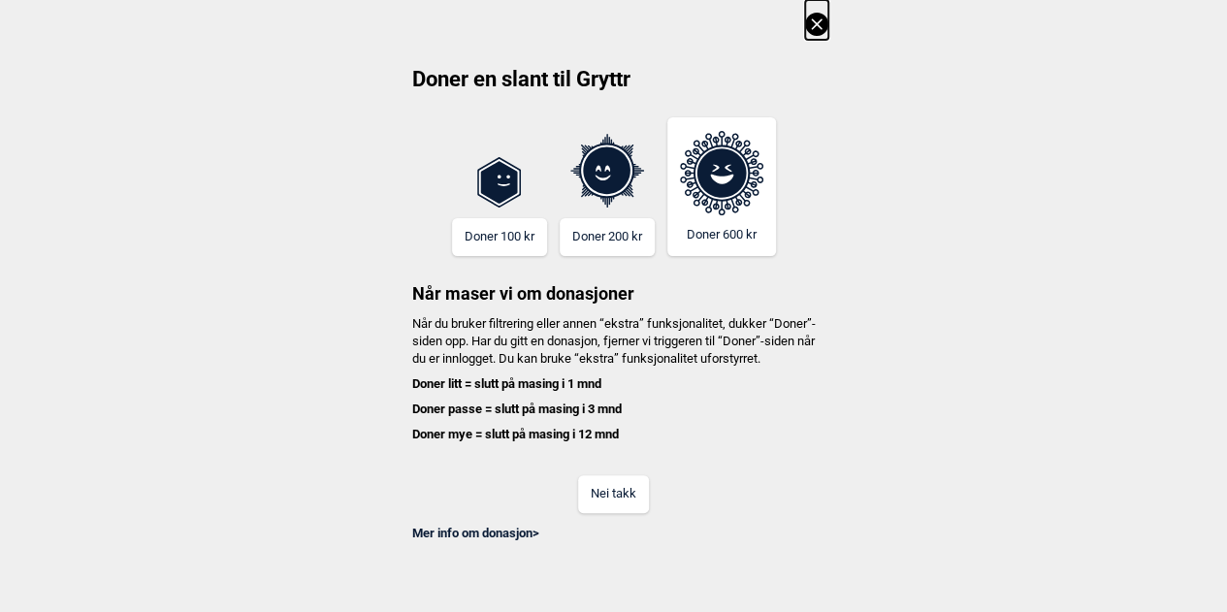
click at [626, 495] on button "Nei takk" at bounding box center [613, 494] width 71 height 38
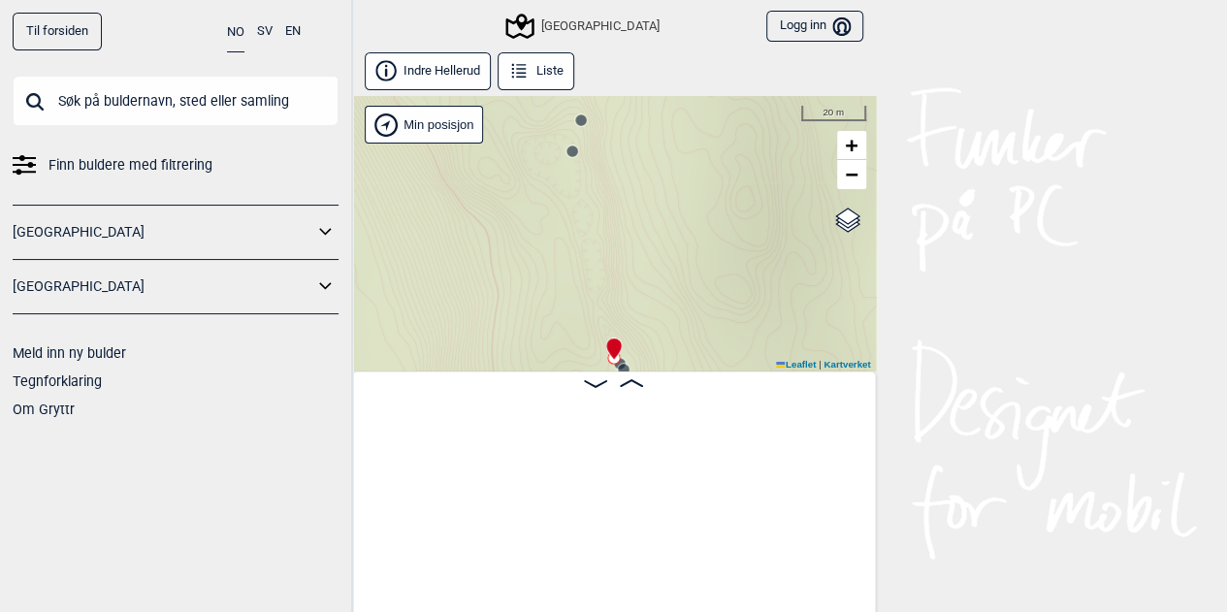
scroll to position [0, 14420]
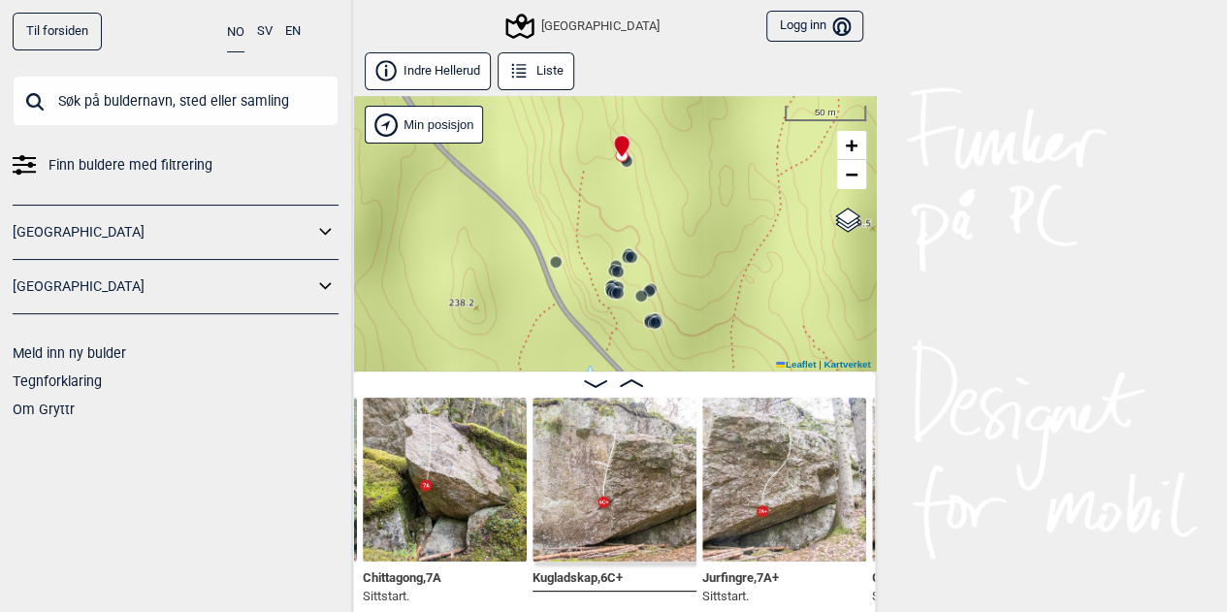
drag, startPoint x: 697, startPoint y: 279, endPoint x: 662, endPoint y: 94, distance: 188.5
click at [662, 94] on div "Indre Hellerud Liste Speidersteinen Barnehageveggen Cowboyveggen Bølerveggen [G…" at bounding box center [614, 334] width 524 height 565
click at [764, 480] on img at bounding box center [784, 480] width 164 height 164
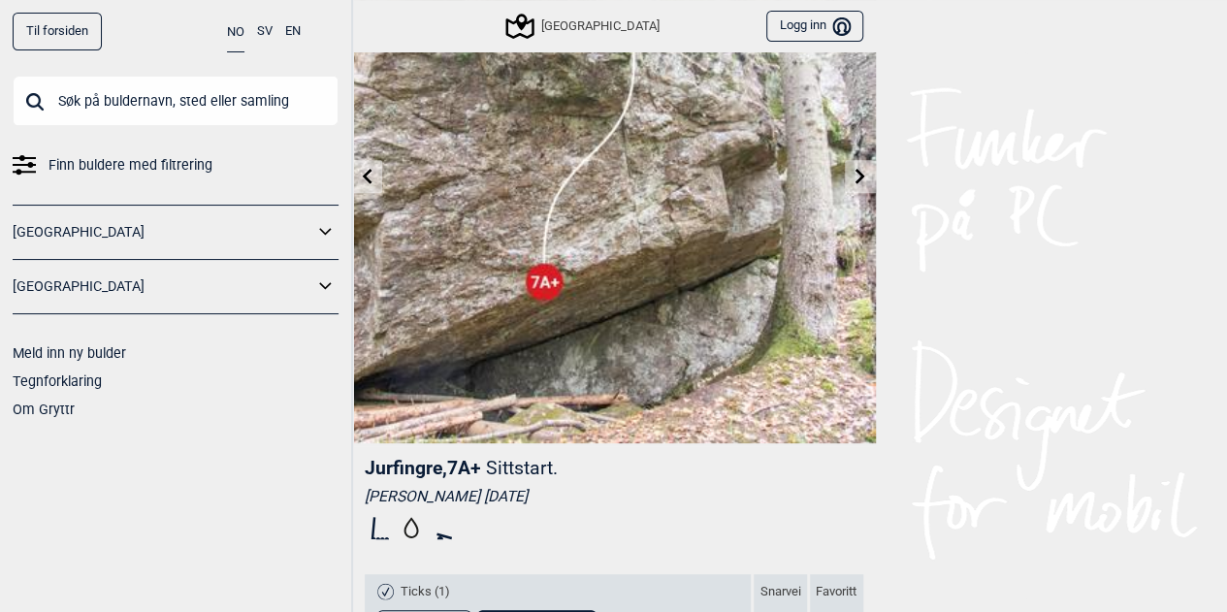
scroll to position [176, 0]
click at [858, 176] on icon at bounding box center [860, 177] width 16 height 16
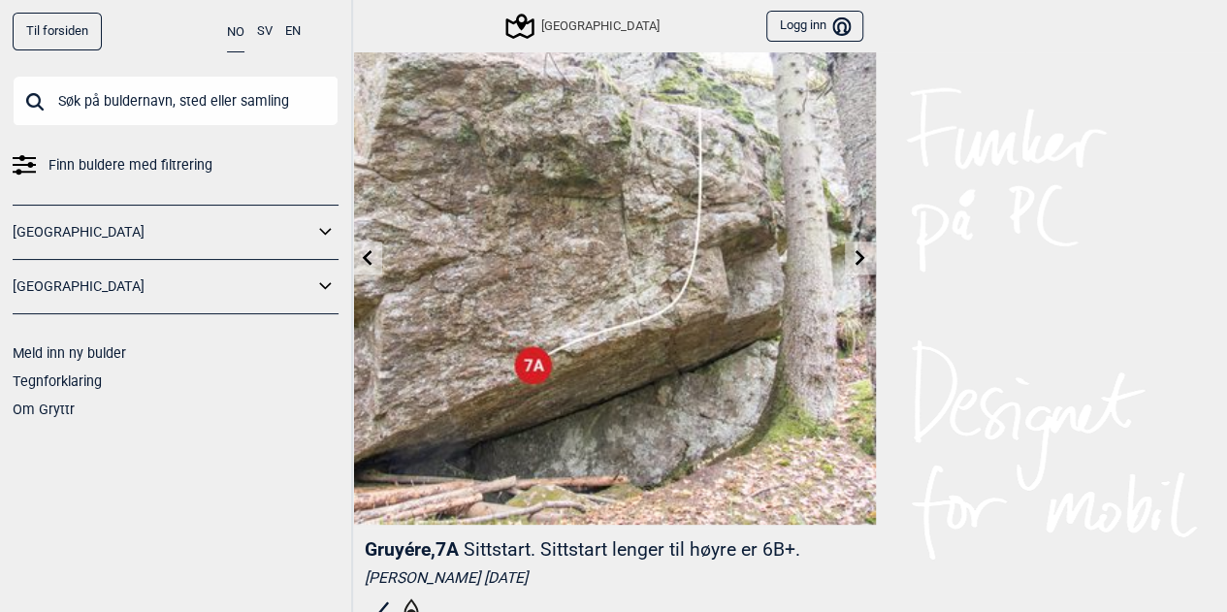
scroll to position [93, 0]
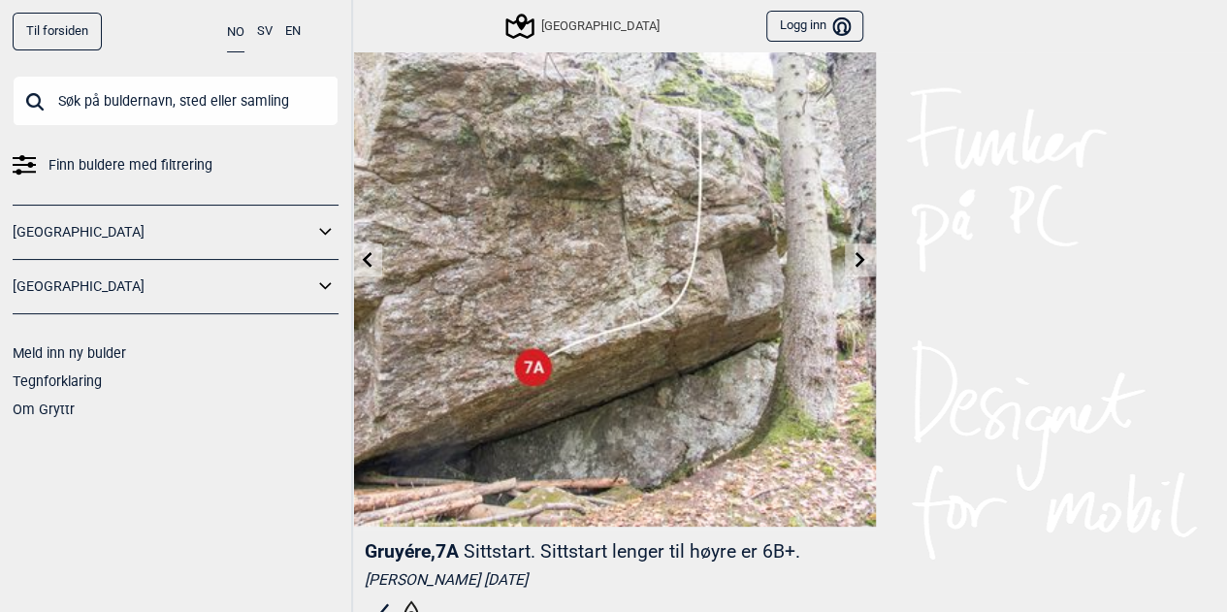
click at [380, 266] on link at bounding box center [367, 260] width 30 height 32
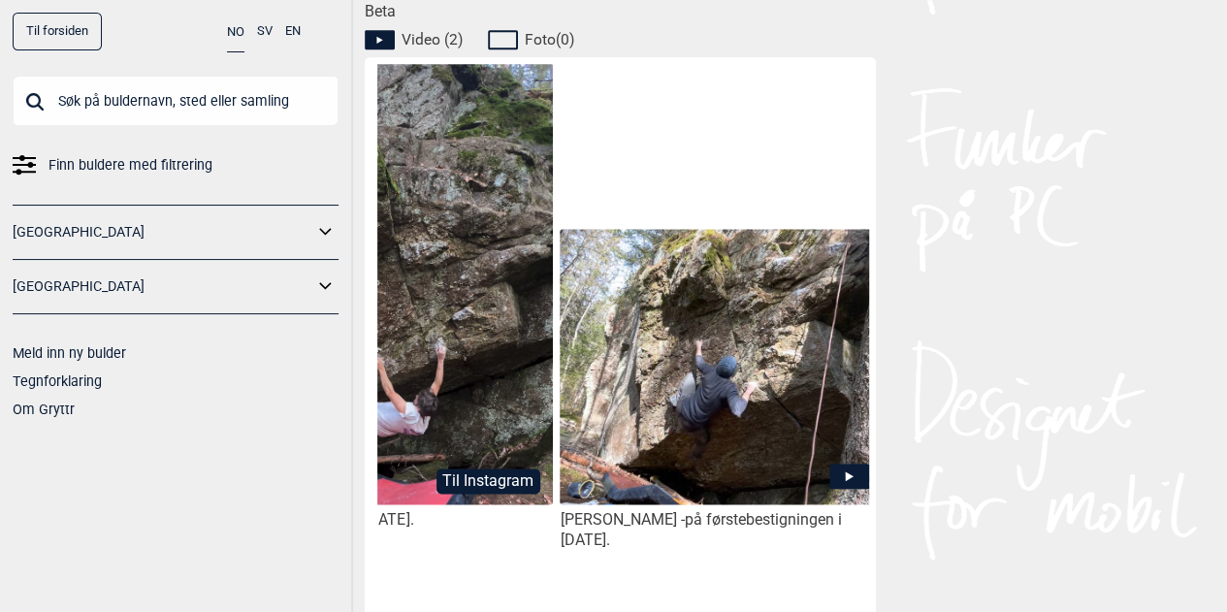
scroll to position [0, 149]
click at [714, 409] on img at bounding box center [719, 367] width 320 height 277
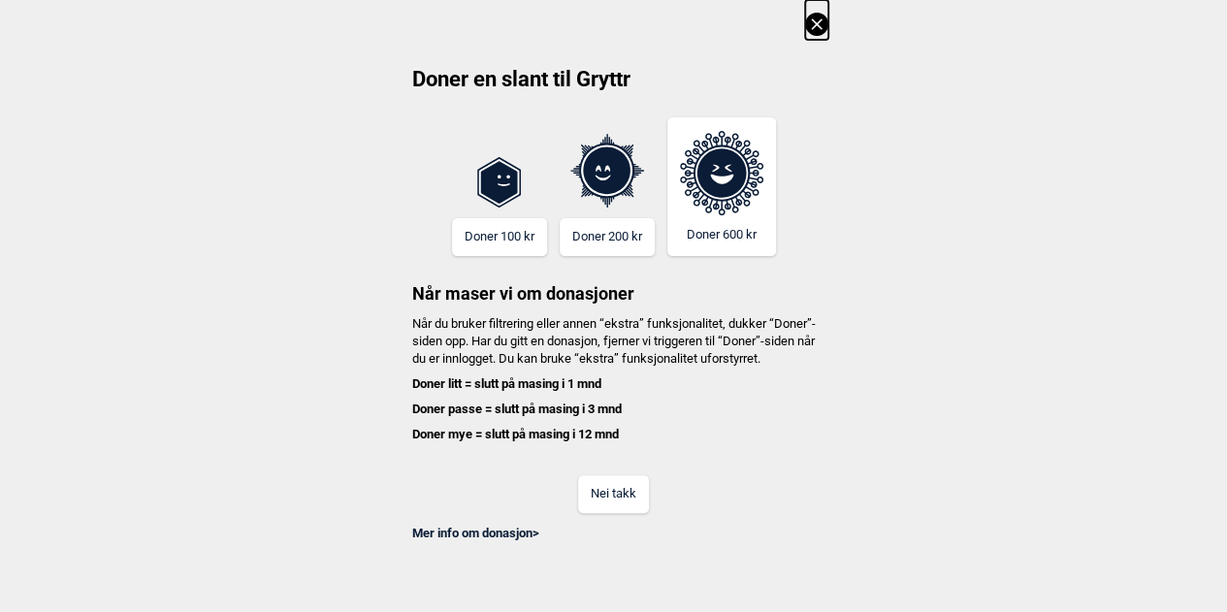
click at [602, 512] on button "Nei takk" at bounding box center [613, 494] width 71 height 38
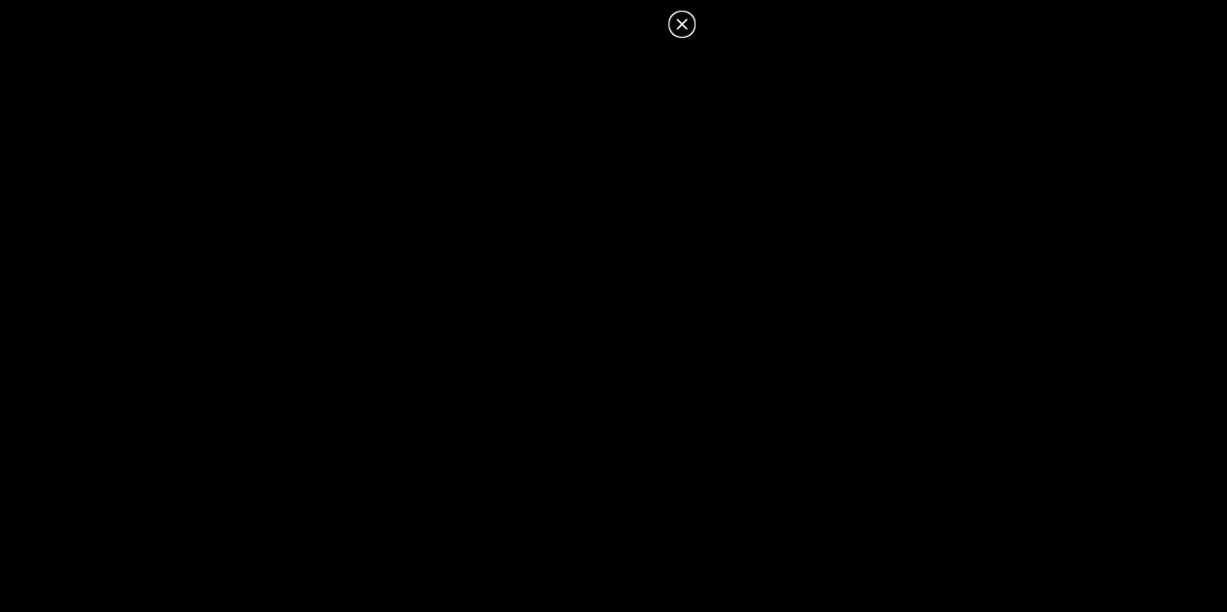
click at [687, 20] on icon at bounding box center [681, 24] width 23 height 23
